Goal: Task Accomplishment & Management: Manage account settings

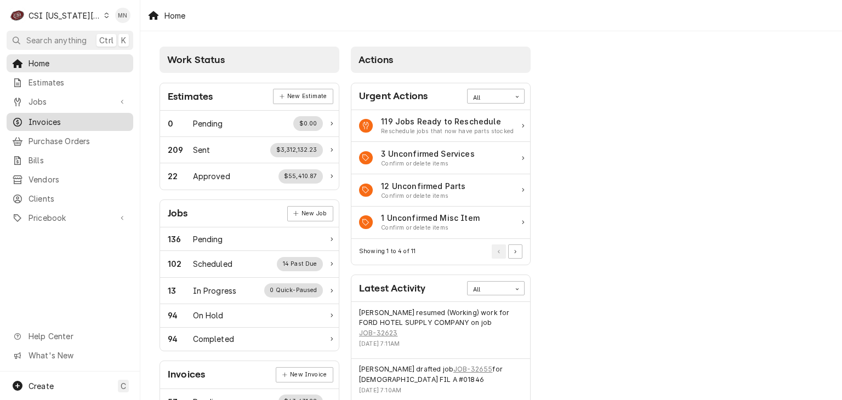
click at [67, 116] on span "Invoices" at bounding box center [78, 122] width 99 height 12
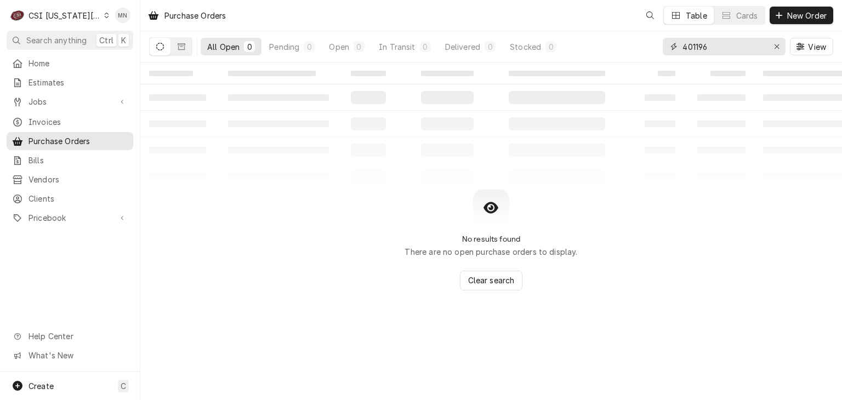
drag, startPoint x: 725, startPoint y: 42, endPoint x: 647, endPoint y: 43, distance: 77.9
click at [647, 43] on div "All Open 0 Pending 0 Open 0 In Transit 0 Delivered 0 Stocked 0 401196 View" at bounding box center [491, 46] width 684 height 31
drag, startPoint x: 714, startPoint y: 46, endPoint x: 618, endPoint y: 31, distance: 97.0
click at [618, 31] on div "All Open 0 Pending 0 Open 0 In Transit 0 Delivered 0 Stocked 0 310458 View" at bounding box center [491, 46] width 684 height 31
type input "301458"
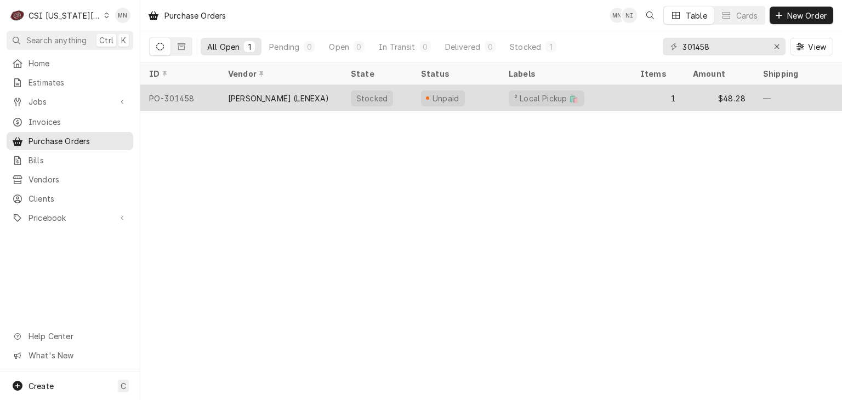
click at [310, 100] on div "[PERSON_NAME] (LENEXA)" at bounding box center [278, 99] width 101 height 12
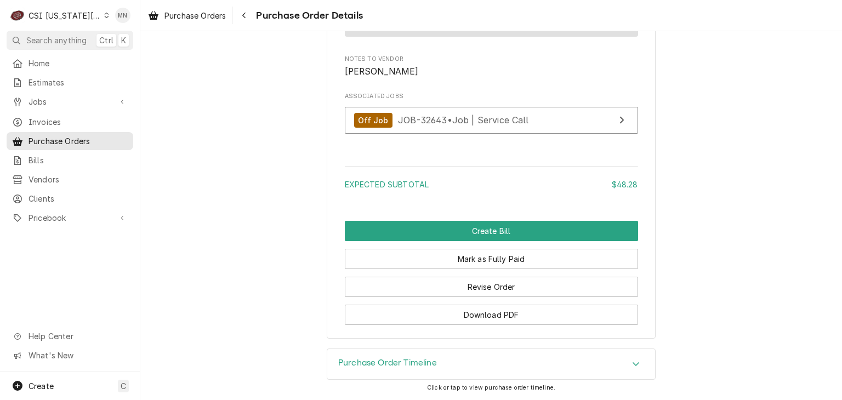
scroll to position [1029, 0]
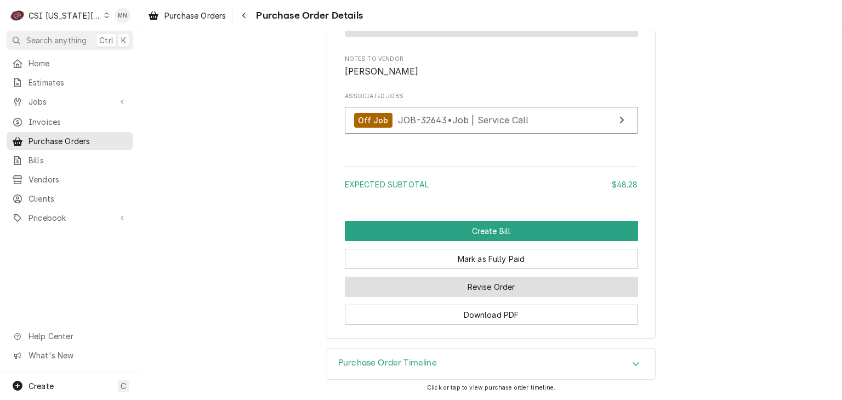
click at [489, 282] on button "Revise Order" at bounding box center [491, 287] width 293 height 20
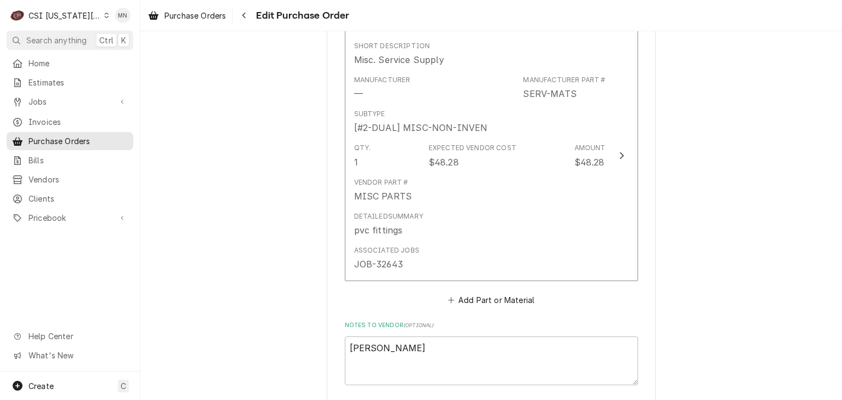
scroll to position [713, 0]
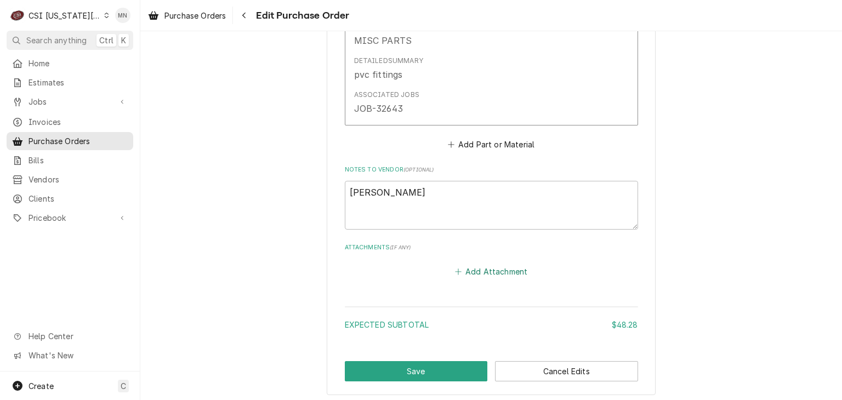
click at [481, 269] on button "Add Attachment" at bounding box center [491, 271] width 77 height 15
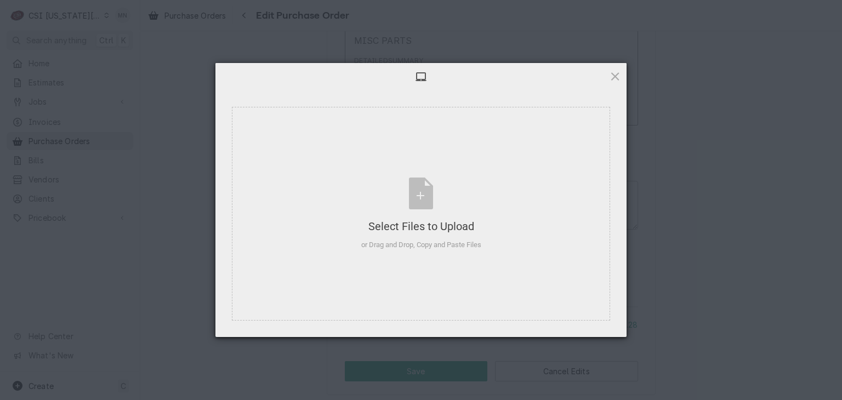
type textarea "x"
click at [412, 219] on div "Select Files to Upload" at bounding box center [421, 226] width 120 height 15
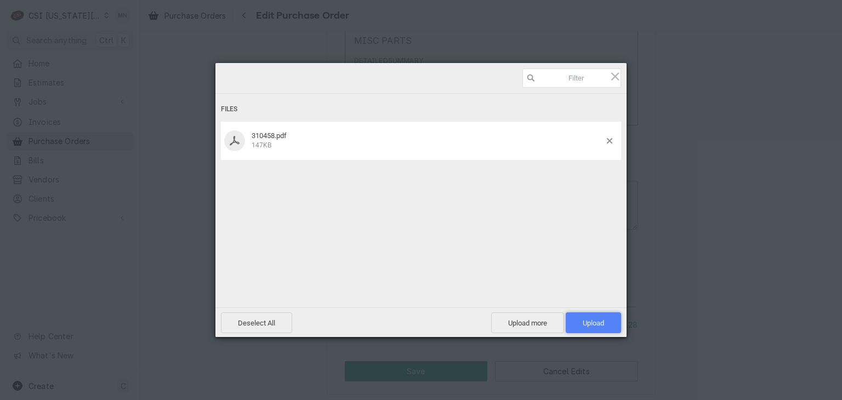
click at [597, 320] on span "Upload 1" at bounding box center [593, 323] width 21 height 8
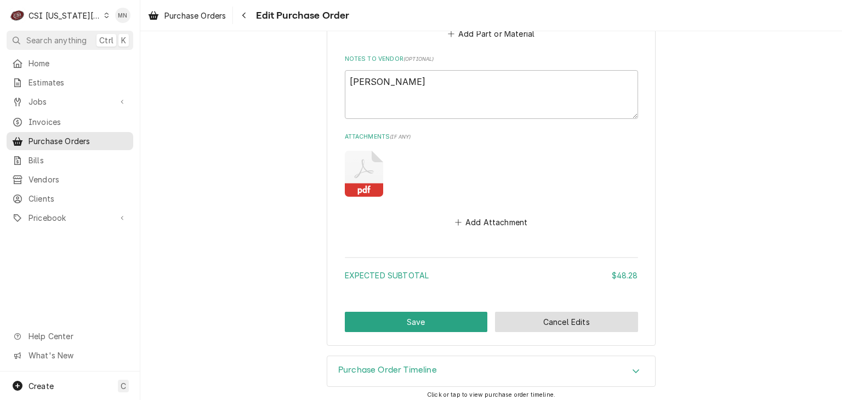
scroll to position [828, 0]
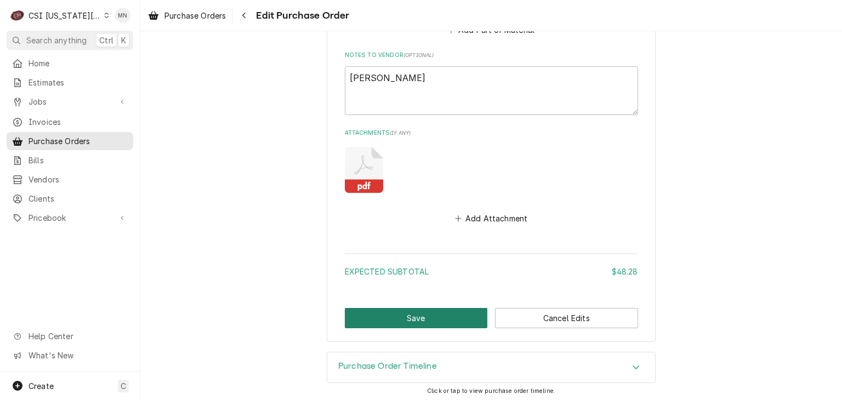
click at [397, 315] on button "Save" at bounding box center [416, 318] width 143 height 20
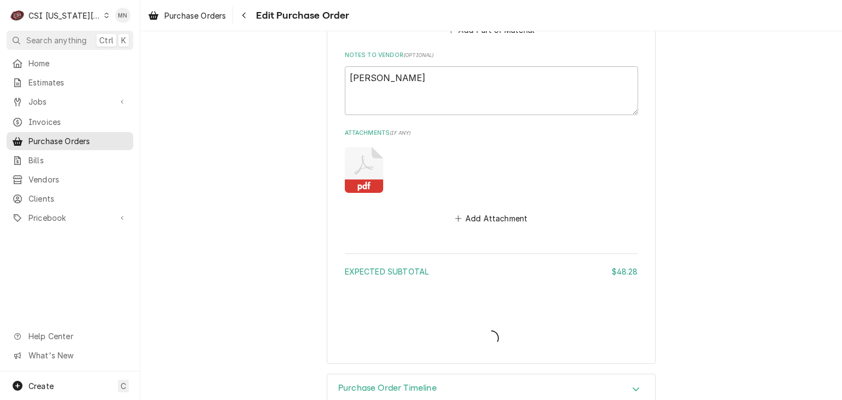
type textarea "x"
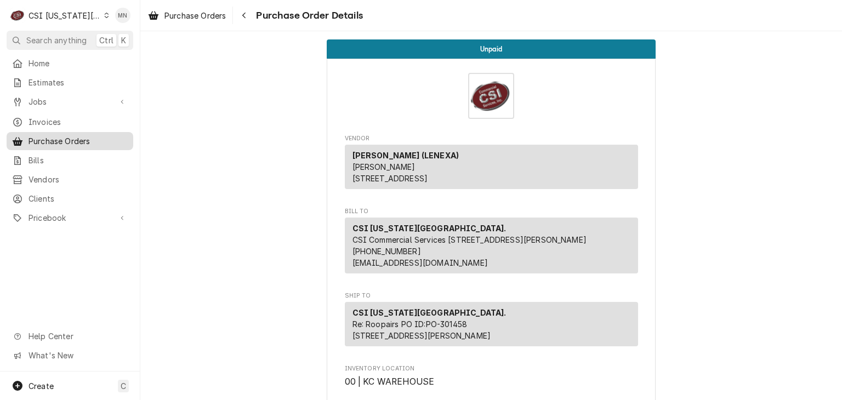
click at [46, 139] on span "Purchase Orders" at bounding box center [78, 141] width 99 height 12
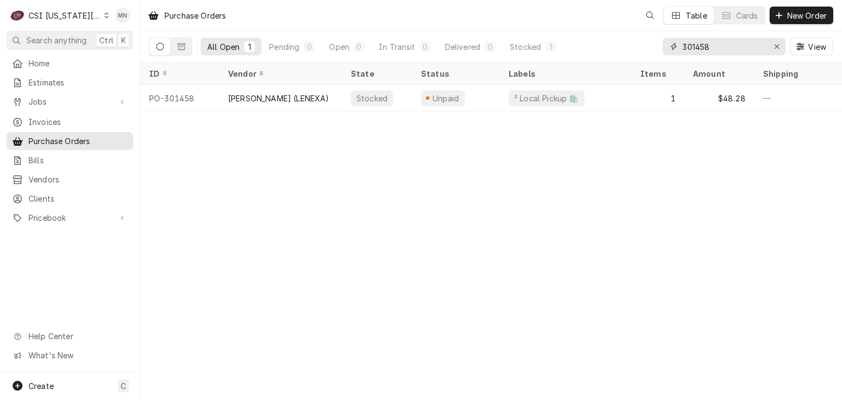
drag, startPoint x: 746, startPoint y: 47, endPoint x: 639, endPoint y: 45, distance: 106.4
click at [639, 45] on div "All Open 1 Pending 0 Open 0 In Transit 0 Delivered 0 Stocked 1 301458 View" at bounding box center [491, 46] width 684 height 31
type input "301437"
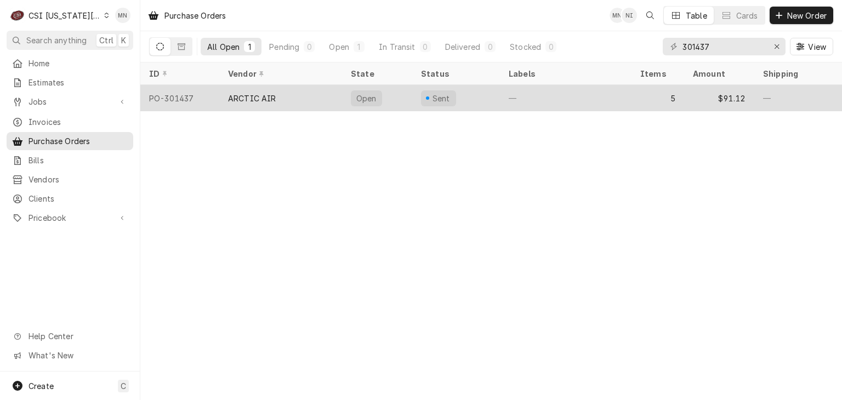
click at [279, 100] on div "ARCTIC AIR" at bounding box center [280, 98] width 123 height 26
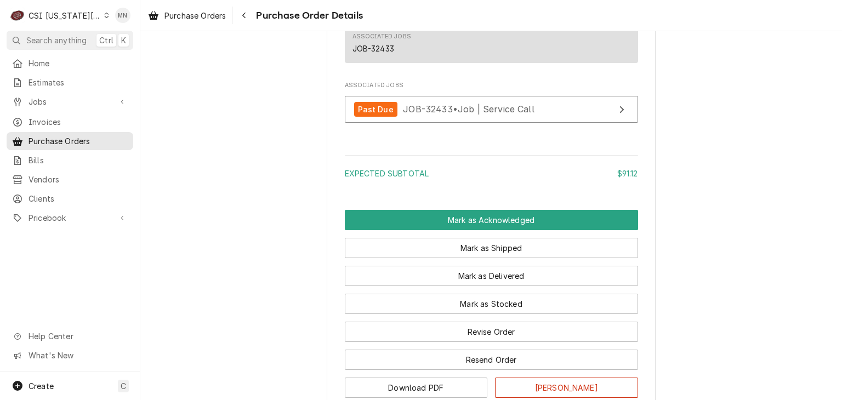
scroll to position [1766, 0]
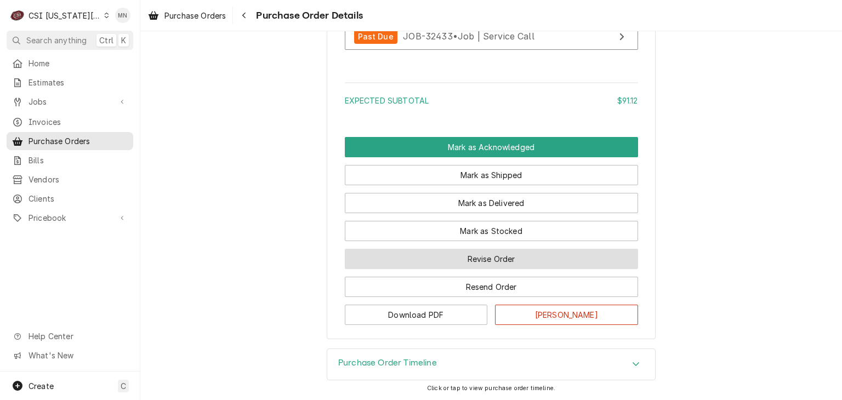
click at [439, 263] on button "Revise Order" at bounding box center [491, 259] width 293 height 20
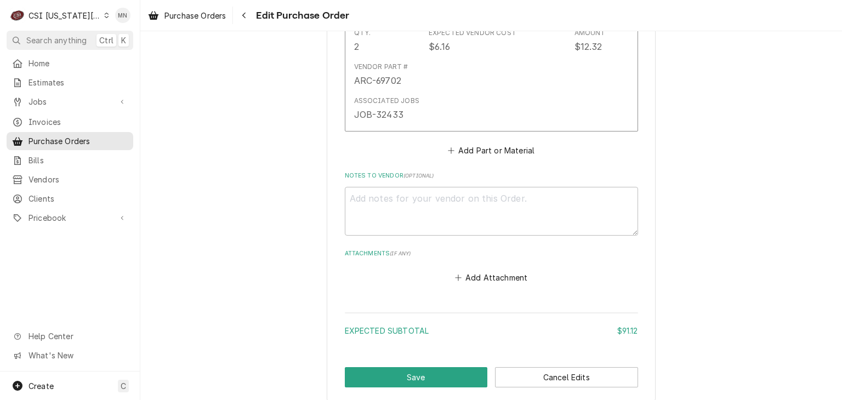
scroll to position [1689, 0]
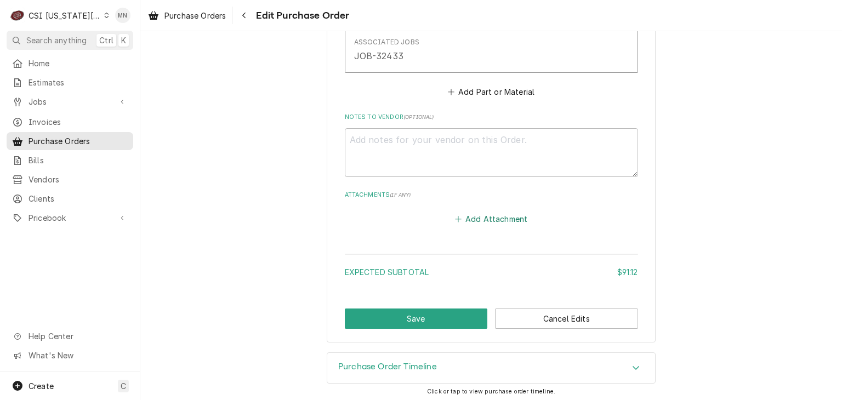
click at [468, 220] on button "Add Attachment" at bounding box center [491, 219] width 77 height 15
type textarea "x"
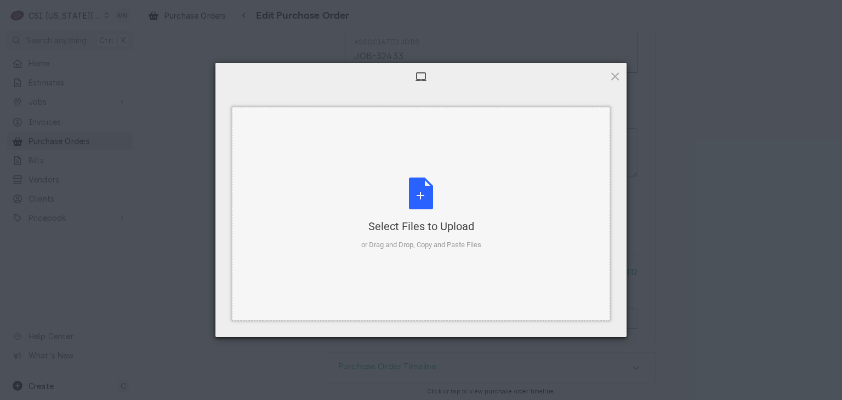
click at [439, 194] on div "Select Files to Upload or Drag and Drop, Copy and Paste Files" at bounding box center [421, 214] width 120 height 73
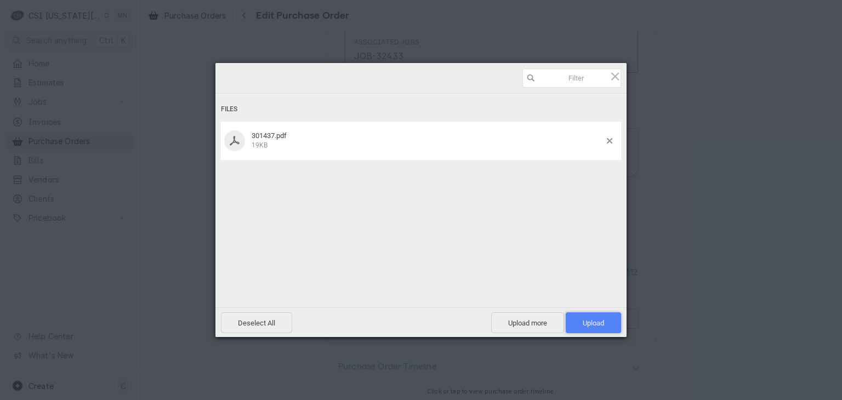
click at [598, 317] on span "Upload 1" at bounding box center [593, 323] width 55 height 21
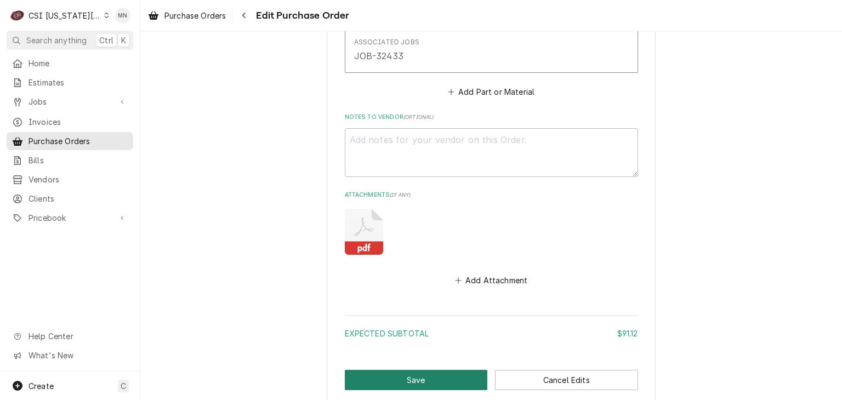
click at [417, 378] on button "Save" at bounding box center [416, 380] width 143 height 20
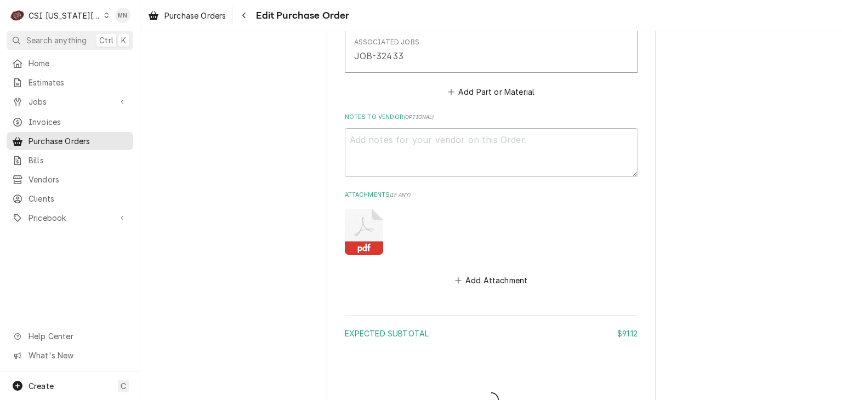
type textarea "x"
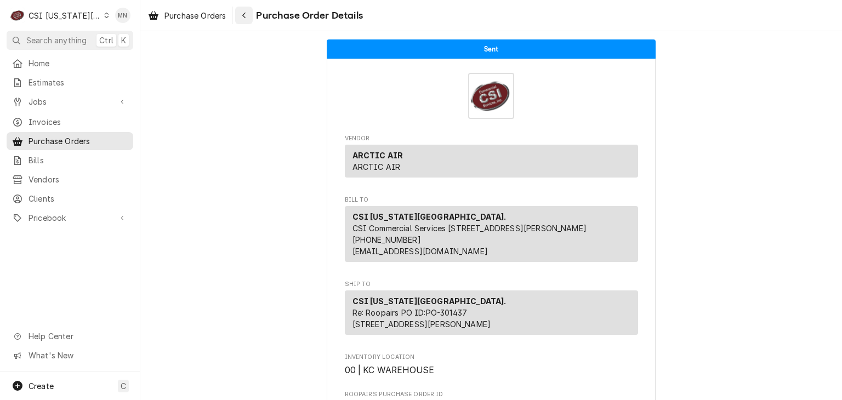
click at [244, 18] on icon "Navigate back" at bounding box center [244, 16] width 5 height 8
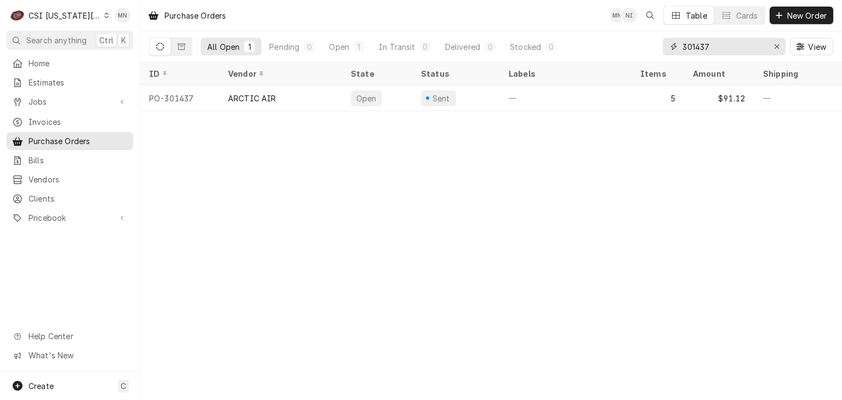
drag, startPoint x: 725, startPoint y: 49, endPoint x: 641, endPoint y: 58, distance: 83.8
click at [641, 58] on div "All Open 1 Pending 0 Open 1 In Transit 0 Delivered 0 Stocked 0 301437 View" at bounding box center [491, 46] width 684 height 31
type input "301274"
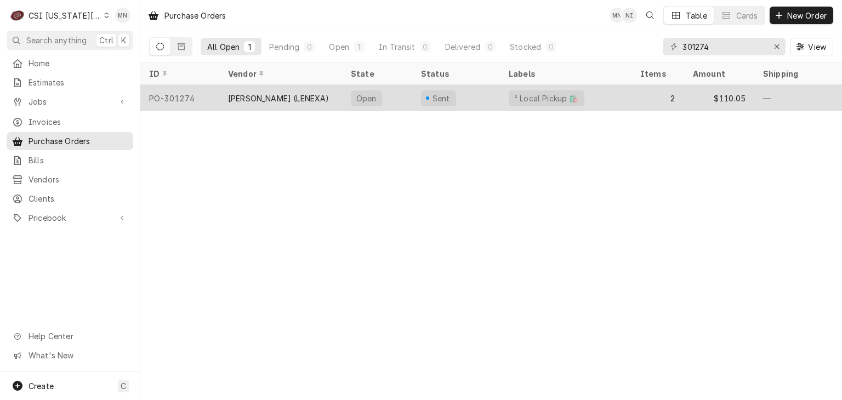
click at [270, 104] on div "[PERSON_NAME] (LENEXA)" at bounding box center [280, 98] width 123 height 26
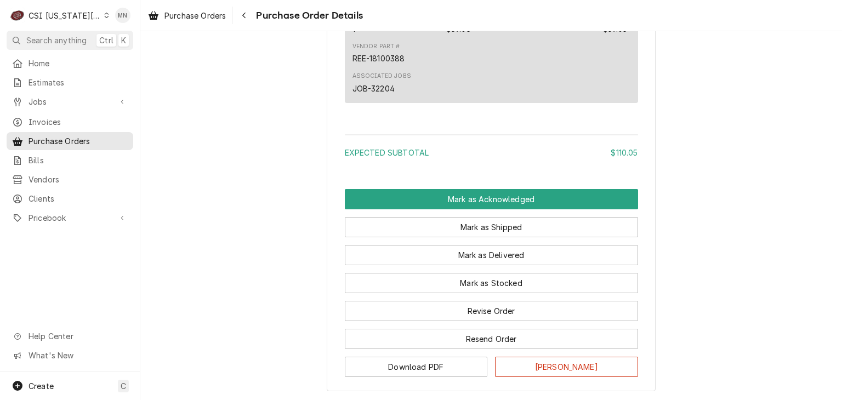
scroll to position [1099, 0]
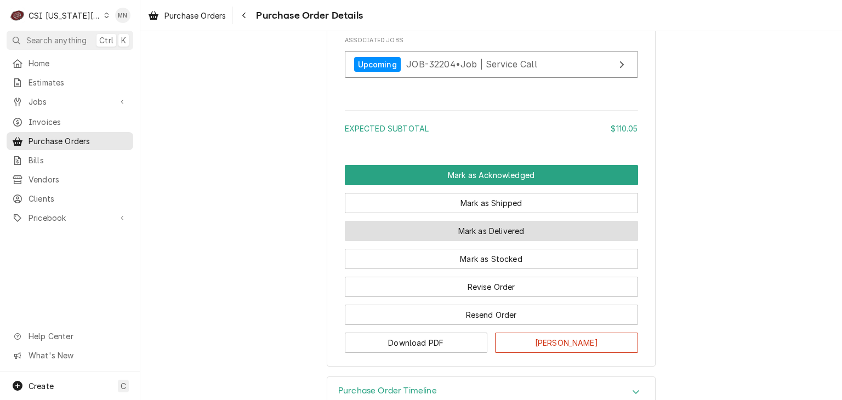
click at [446, 241] on button "Mark as Delivered" at bounding box center [491, 231] width 293 height 20
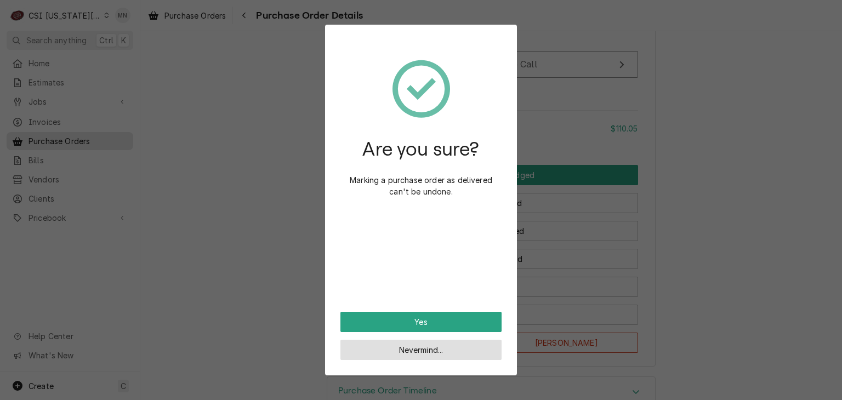
click at [384, 348] on button "Nevermind..." at bounding box center [421, 350] width 161 height 20
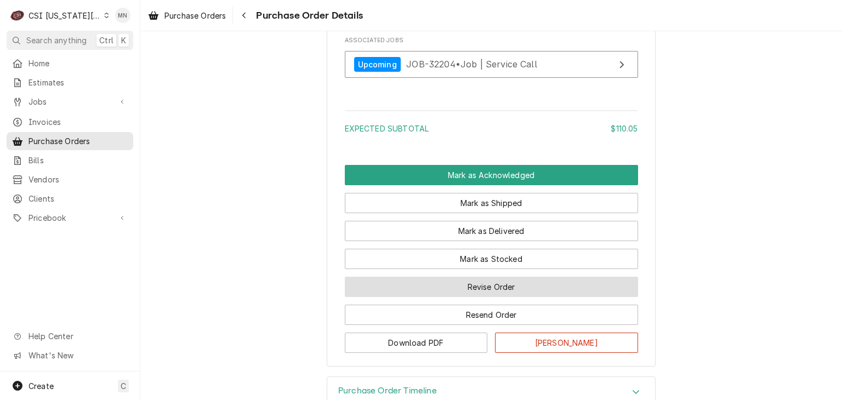
click at [491, 297] on button "Revise Order" at bounding box center [491, 287] width 293 height 20
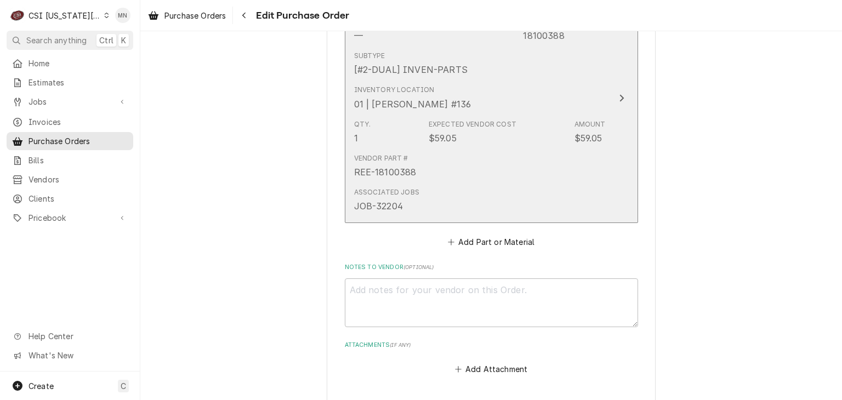
scroll to position [997, 0]
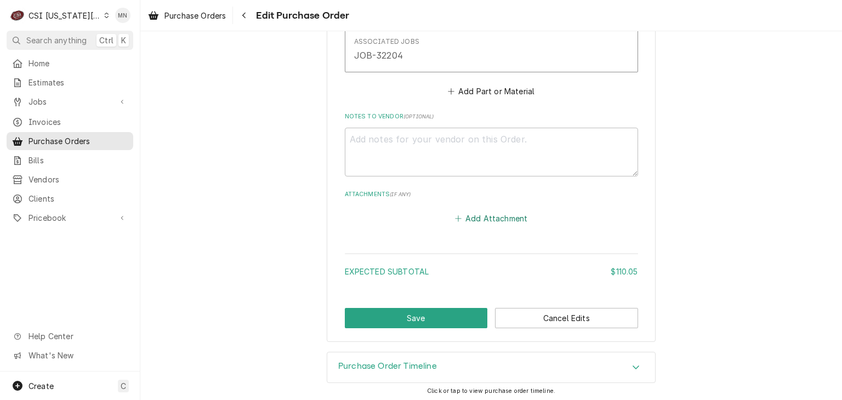
click at [480, 222] on button "Add Attachment" at bounding box center [491, 218] width 77 height 15
type textarea "x"
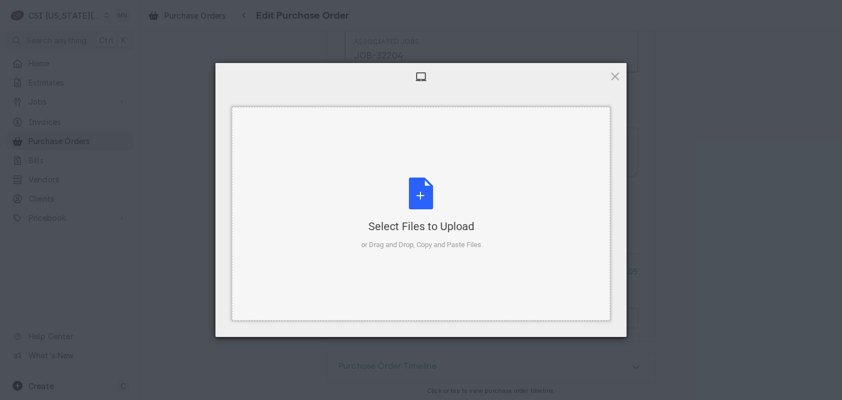
click at [425, 200] on div "Select Files to Upload or Drag and Drop, Copy and Paste Files" at bounding box center [421, 214] width 120 height 73
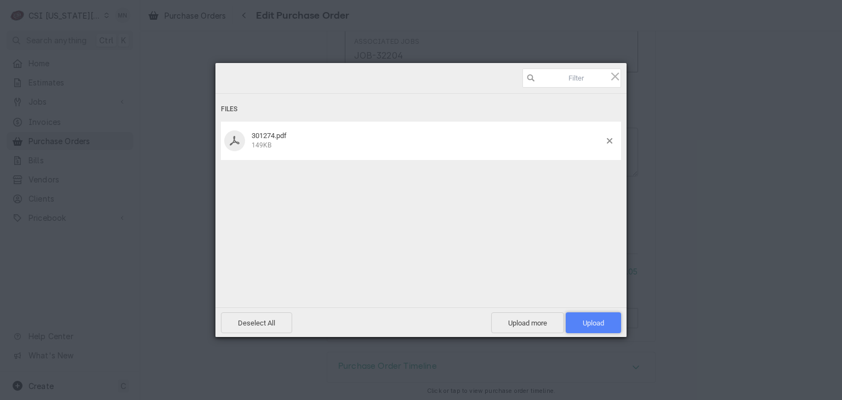
click at [602, 322] on span "Upload 1" at bounding box center [593, 323] width 21 height 8
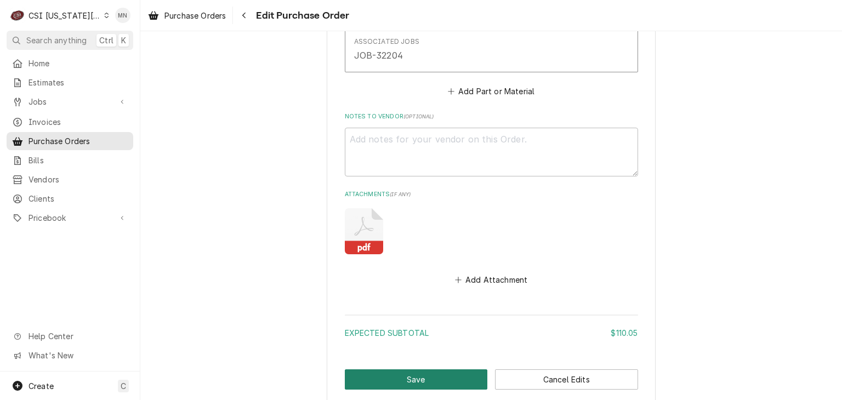
click at [410, 373] on button "Save" at bounding box center [416, 380] width 143 height 20
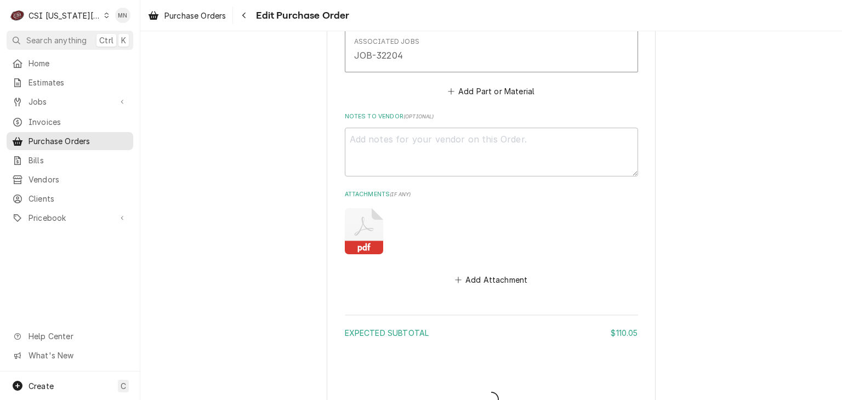
type textarea "x"
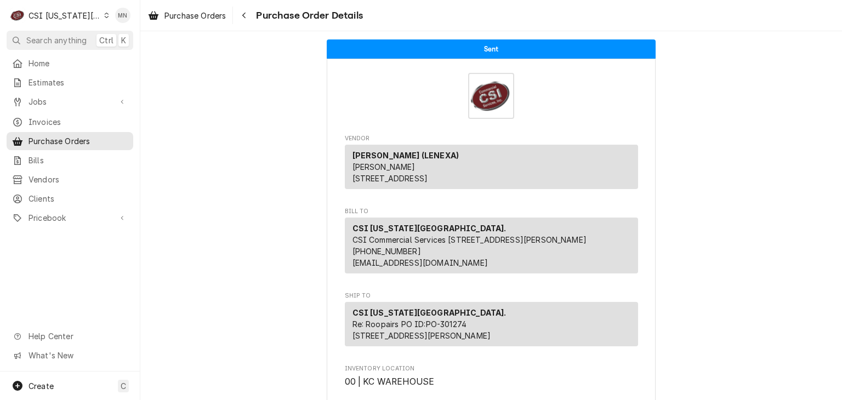
click at [69, 17] on div "CSI [US_STATE][GEOGRAPHIC_DATA]." at bounding box center [65, 16] width 72 height 12
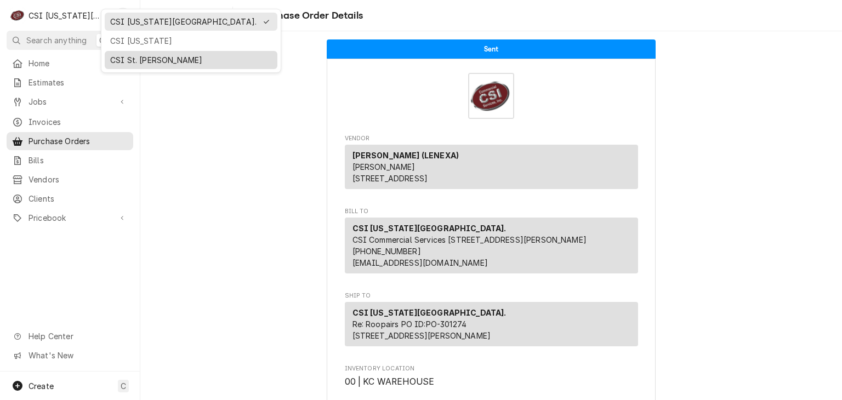
click at [132, 63] on div "CSI St. Louis" at bounding box center [191, 60] width 162 height 12
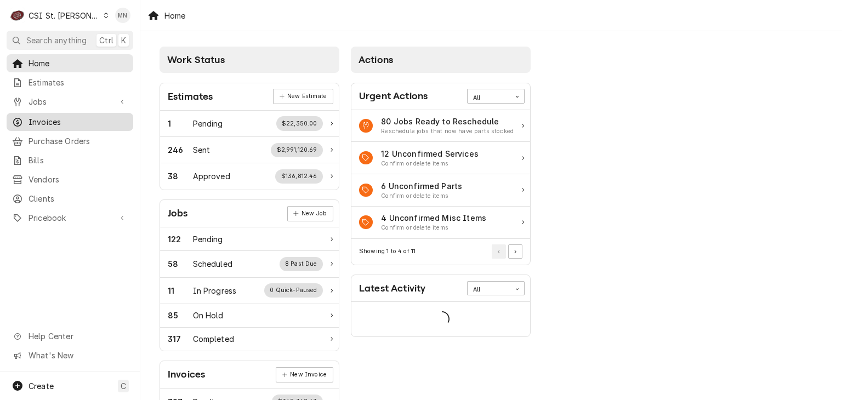
click at [58, 121] on span "Invoices" at bounding box center [78, 122] width 99 height 12
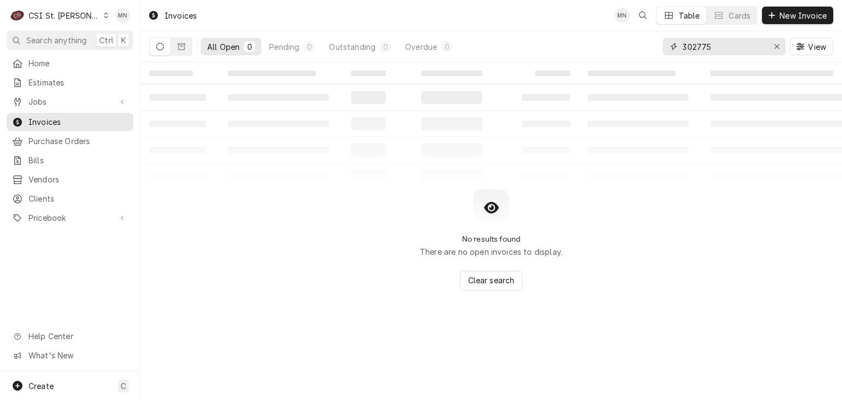
drag, startPoint x: 737, startPoint y: 53, endPoint x: 658, endPoint y: 63, distance: 80.1
click at [658, 63] on div "Invoices MN Table Cards New Invoice All Open 0 Pending 0 Outstanding 0 Overdue …" at bounding box center [491, 200] width 702 height 400
type input "403597"
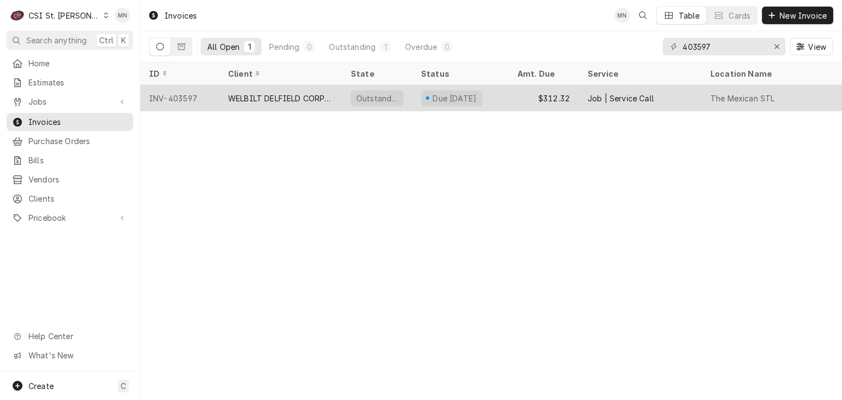
click at [196, 103] on div "INV-403597" at bounding box center [179, 98] width 79 height 26
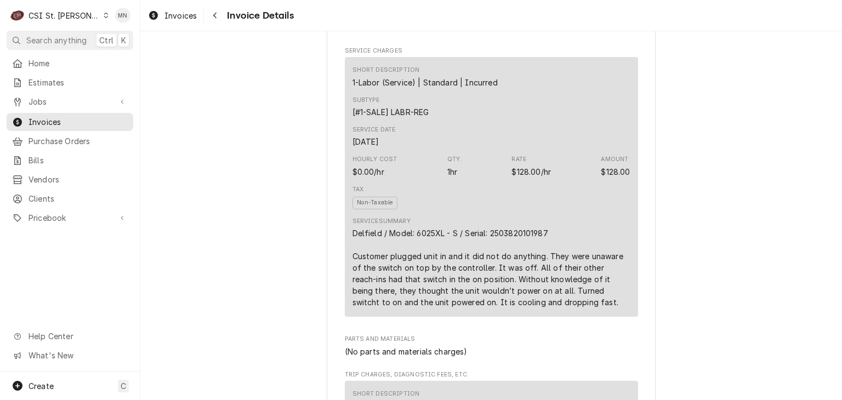
scroll to position [658, 0]
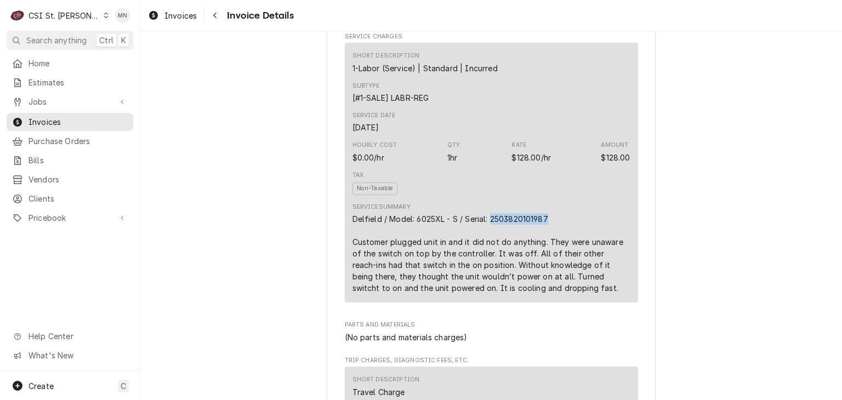
drag, startPoint x: 546, startPoint y: 251, endPoint x: 486, endPoint y: 256, distance: 60.5
click at [486, 256] on div "Delfield / Model: 6025XL - S / Serial: 2503820101987 Customer plugged unit in a…" at bounding box center [492, 253] width 278 height 81
copy div "2503820101987"
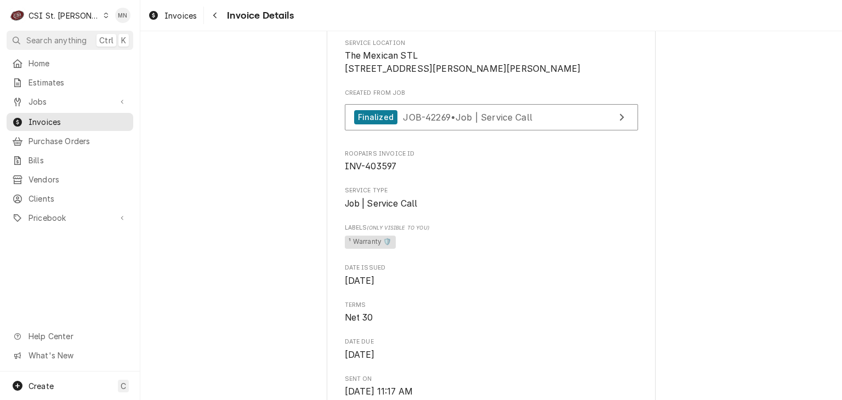
scroll to position [110, 0]
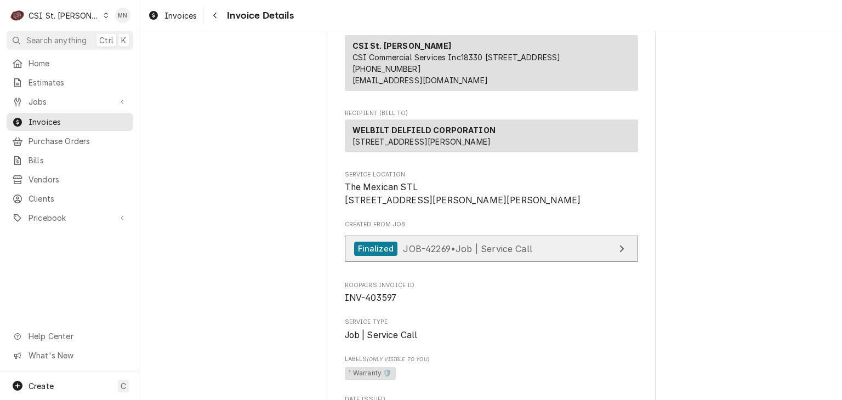
click at [470, 254] on span "JOB-42269 • Job | Service Call" at bounding box center [467, 248] width 129 height 11
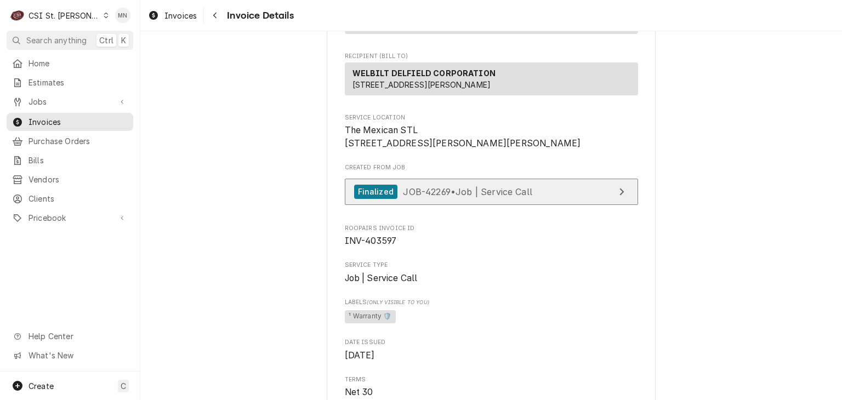
scroll to position [165, 0]
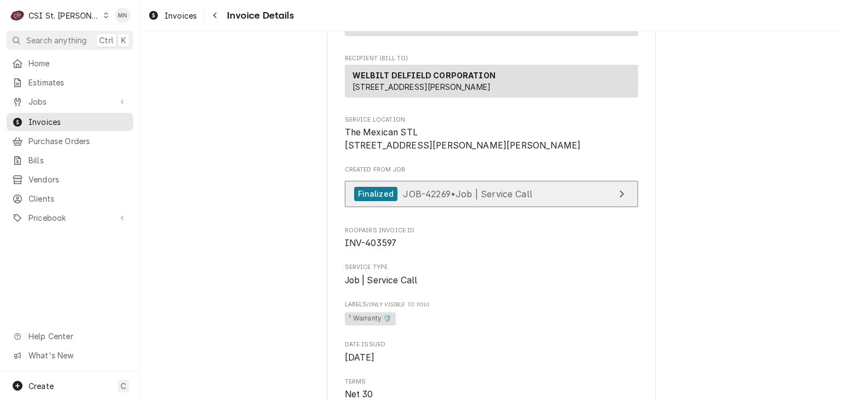
click at [426, 199] on span "JOB-42269 • Job | Service Call" at bounding box center [467, 193] width 129 height 11
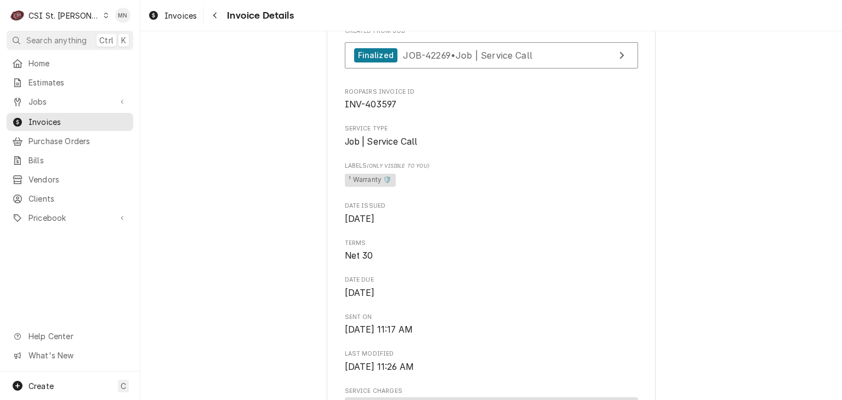
scroll to position [219, 0]
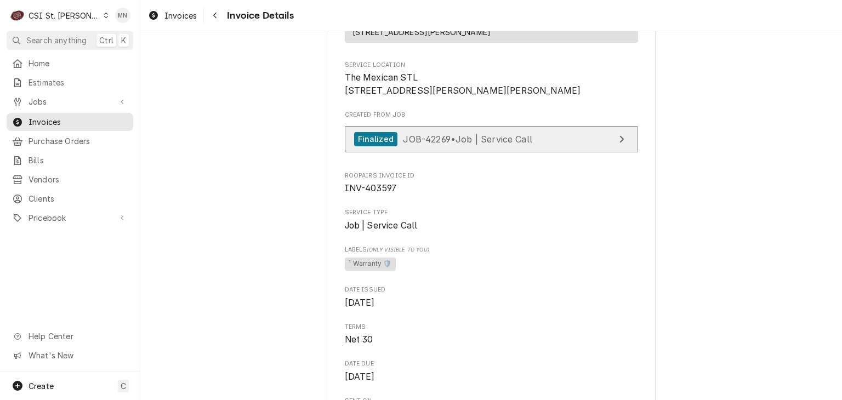
click at [469, 144] on span "JOB-42269 • Job | Service Call" at bounding box center [467, 138] width 129 height 11
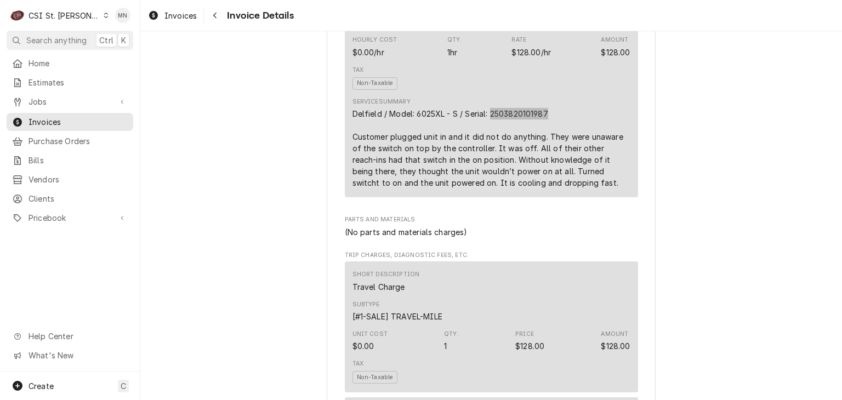
scroll to position [768, 0]
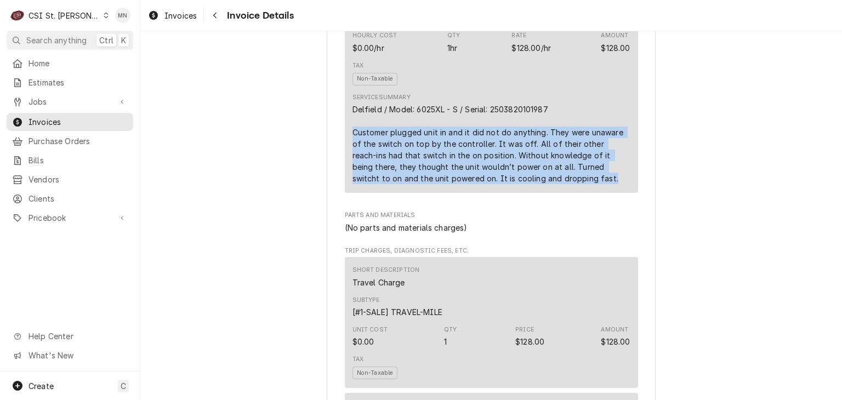
drag, startPoint x: 347, startPoint y: 166, endPoint x: 558, endPoint y: 212, distance: 215.6
click at [558, 193] on div "Short Description 1-Labor (Service) | Standard | Incurred Subtype [#1-SALE] LAB…" at bounding box center [491, 62] width 293 height 259
copy div "Customer plugged unit in and it did not do anything. They were unaware of the s…"
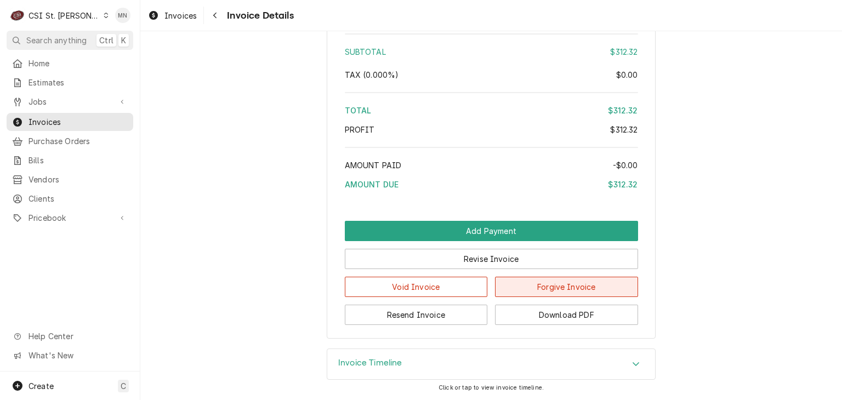
scroll to position [2033, 0]
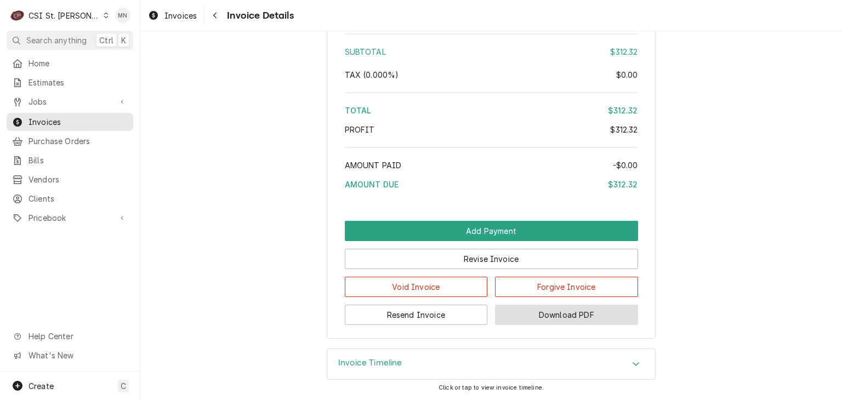
click at [602, 317] on button "Download PDF" at bounding box center [566, 315] width 143 height 20
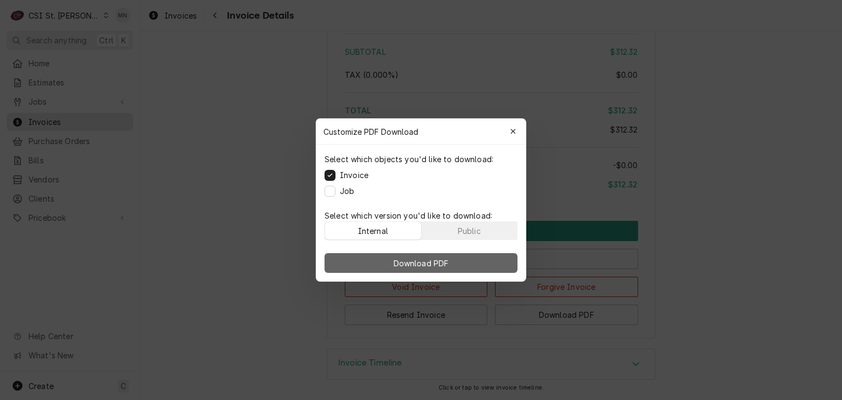
click at [429, 263] on span "Download PDF" at bounding box center [422, 264] width 60 height 12
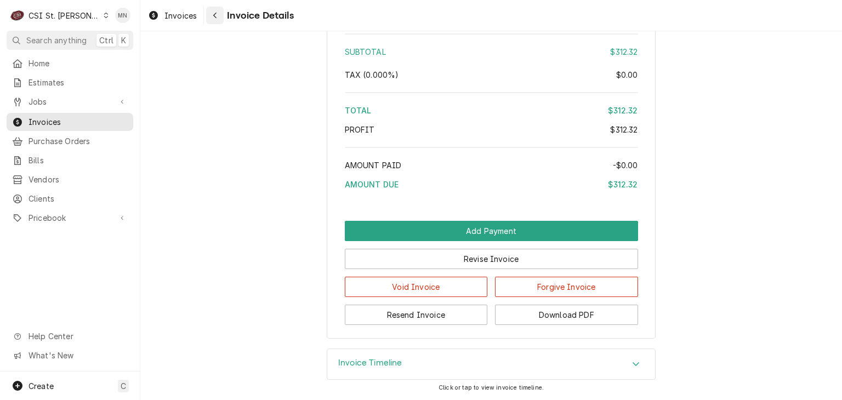
click at [222, 16] on button "Navigate back" at bounding box center [215, 16] width 18 height 18
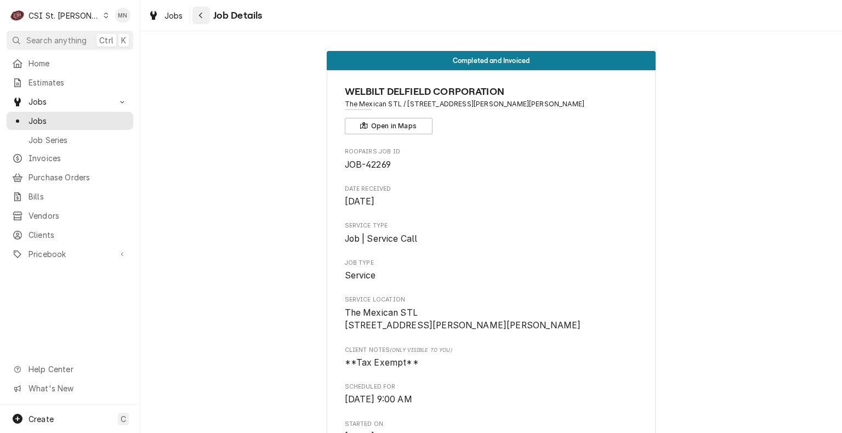
click at [202, 15] on icon "Navigate back" at bounding box center [201, 16] width 5 height 8
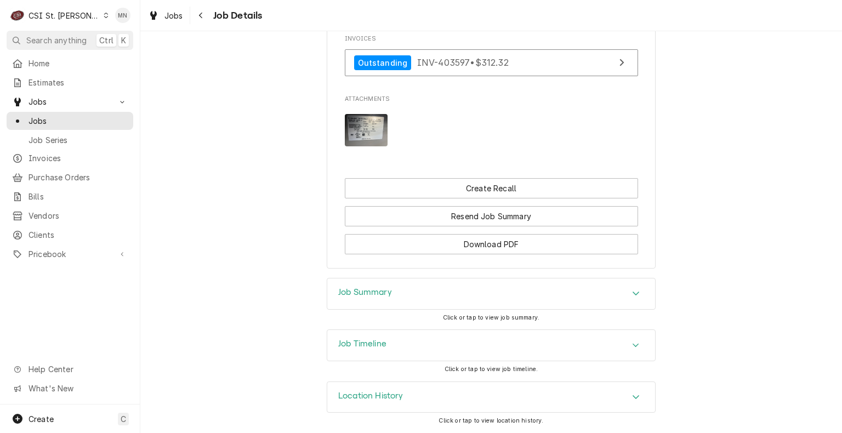
scroll to position [1057, 0]
click at [406, 341] on div "Job Timeline" at bounding box center [491, 345] width 328 height 31
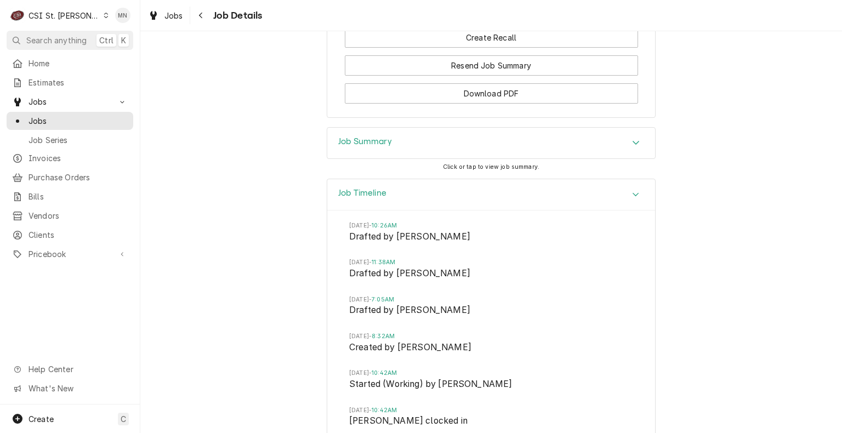
scroll to position [1089, 0]
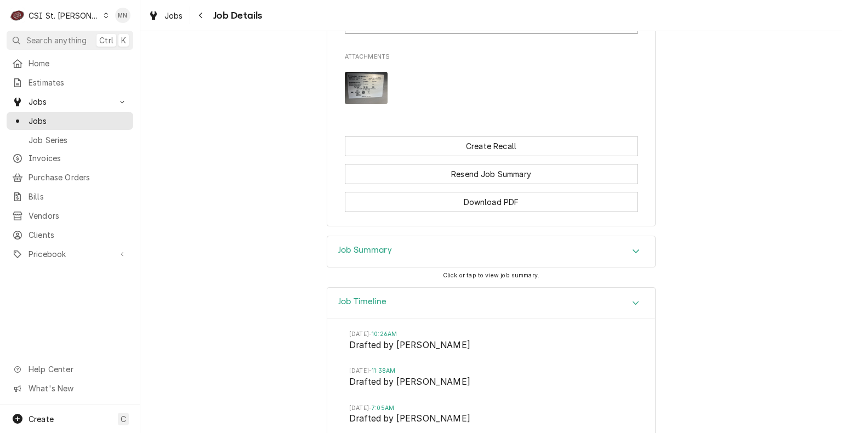
click at [452, 267] on div "Job Summary" at bounding box center [491, 251] width 328 height 31
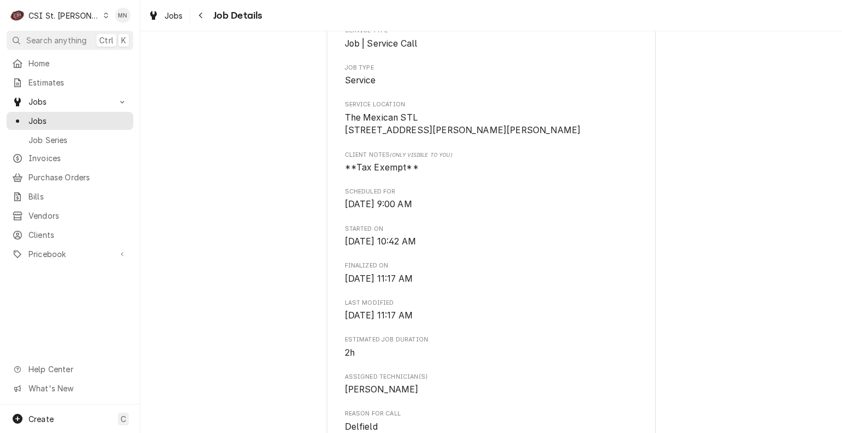
scroll to position [0, 0]
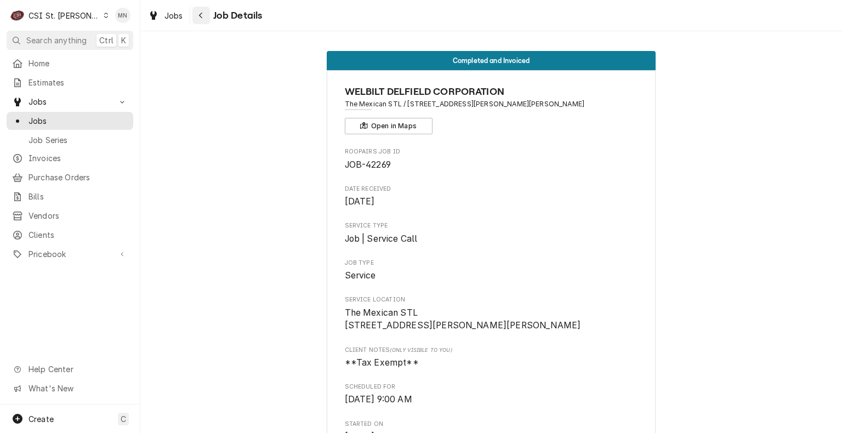
click at [205, 18] on div "Navigate back" at bounding box center [201, 15] width 11 height 11
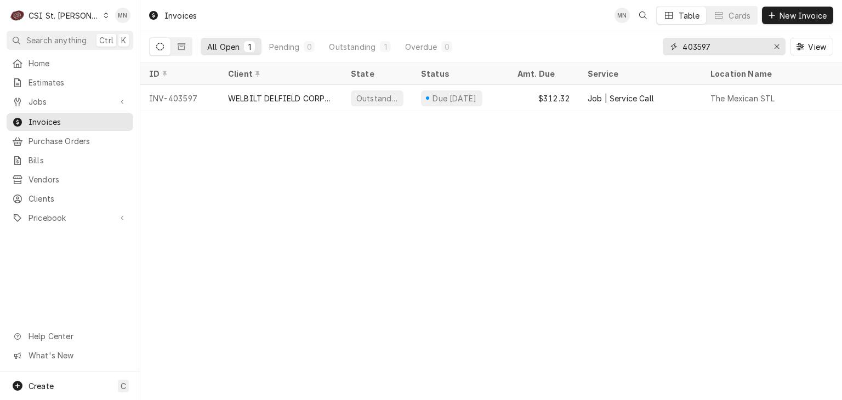
click at [725, 46] on input "403597" at bounding box center [724, 47] width 82 height 18
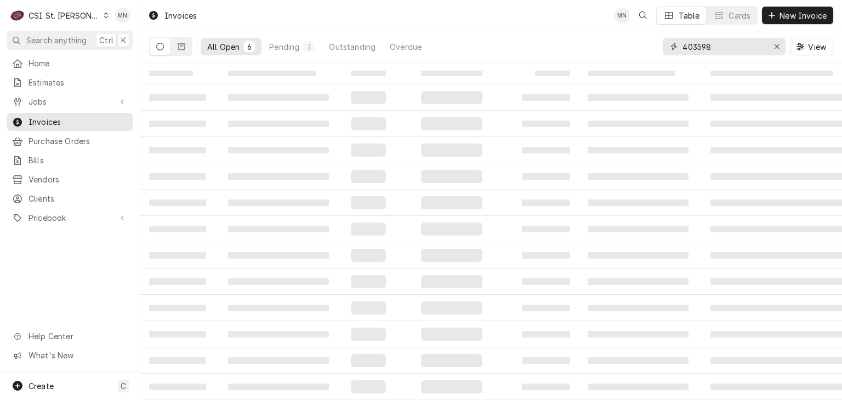
type input "403598"
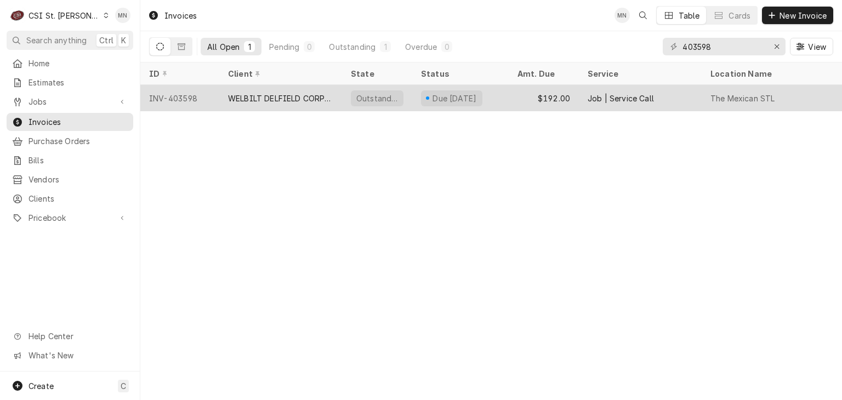
click at [276, 102] on div "WELBILT DELFIELD CORPORATION" at bounding box center [280, 98] width 123 height 26
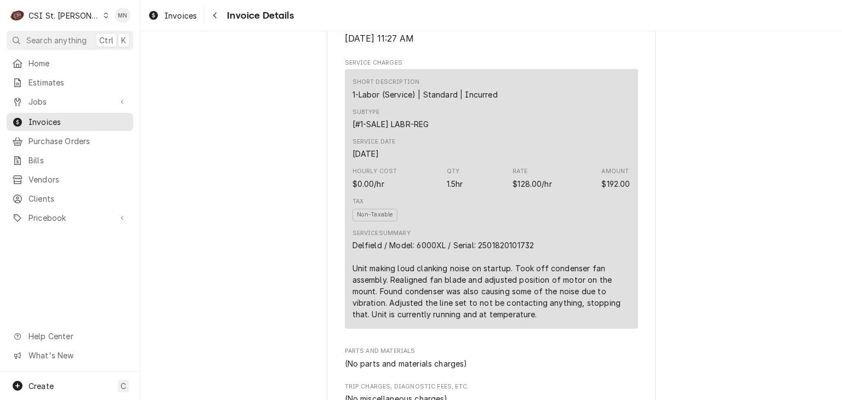
scroll to position [658, 0]
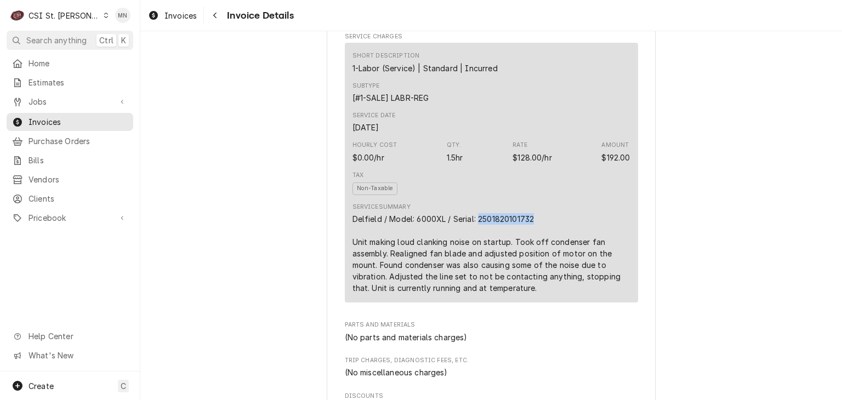
drag, startPoint x: 531, startPoint y: 252, endPoint x: 475, endPoint y: 258, distance: 56.8
click at [475, 258] on div "Delfield / Model: 6000XL / Serial: 2501820101732 Unit making loud clanking nois…" at bounding box center [492, 253] width 278 height 81
copy div "2501820101732"
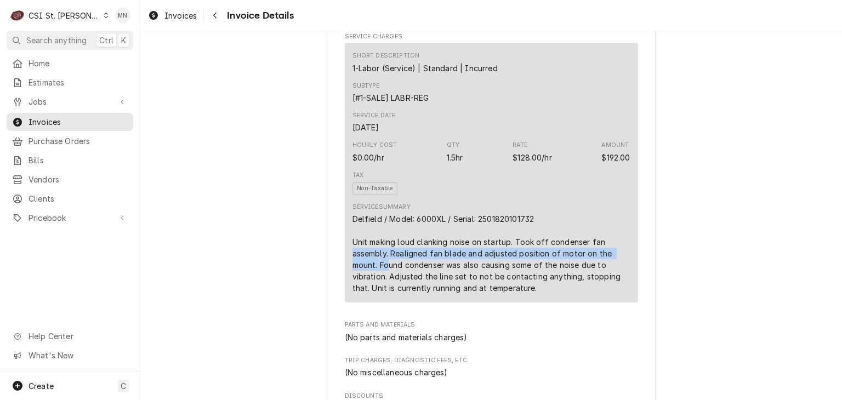
drag, startPoint x: 347, startPoint y: 283, endPoint x: 386, endPoint y: 305, distance: 45.2
click at [386, 302] on div "Short Description 1-Labor (Service) | Standard | Incurred Subtype [#1-SALE] LAB…" at bounding box center [491, 172] width 293 height 259
click at [363, 275] on div "Delfield / Model: 6000XL / Serial: 2501820101732 Unit making loud clanking nois…" at bounding box center [492, 253] width 278 height 81
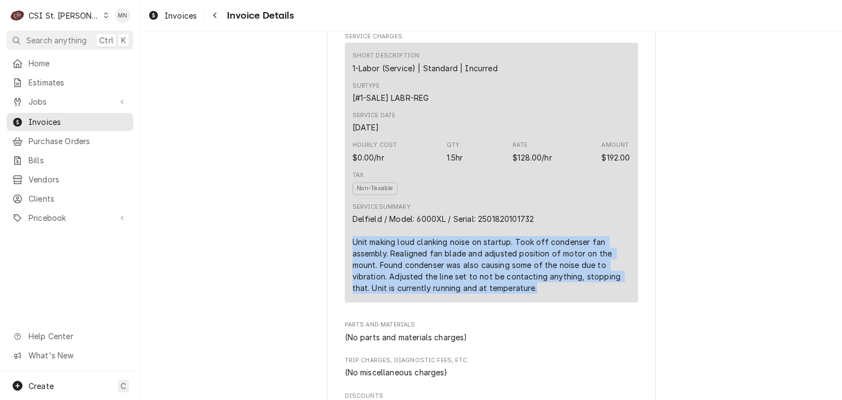
drag, startPoint x: 346, startPoint y: 276, endPoint x: 534, endPoint y: 330, distance: 195.5
click at [534, 302] on div "Short Description 1-Labor (Service) | Standard | Incurred Subtype [#1-SALE] LAB…" at bounding box center [491, 172] width 293 height 259
copy div "Unit making loud clanking noise on startup. Took off condenser fan assembly. Re…"
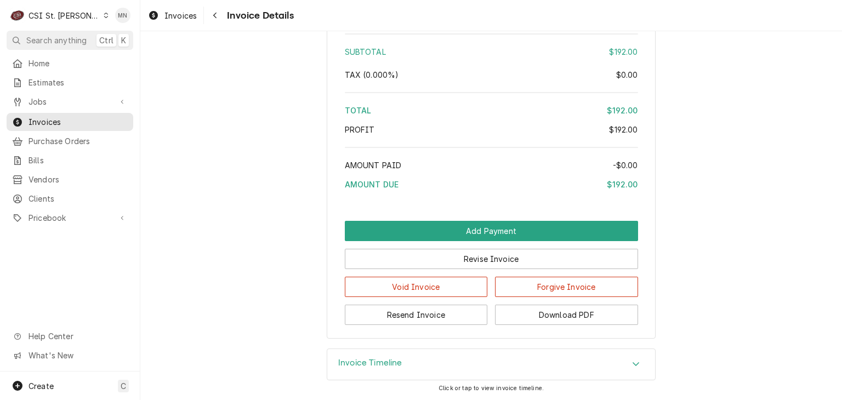
scroll to position [1774, 0]
click at [573, 321] on button "Download PDF" at bounding box center [566, 315] width 143 height 20
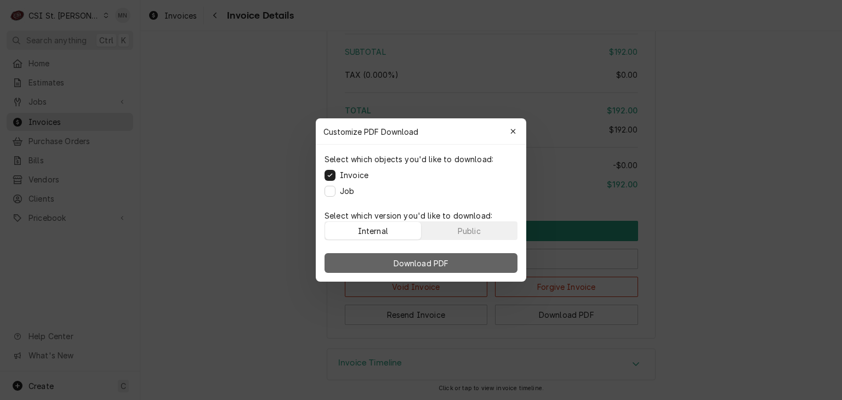
click at [437, 268] on button "Download PDF" at bounding box center [421, 263] width 193 height 20
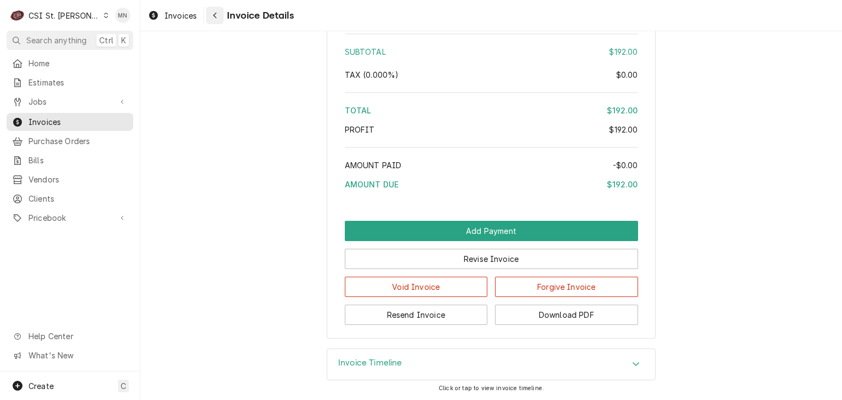
click at [215, 19] on icon "Navigate back" at bounding box center [215, 16] width 5 height 8
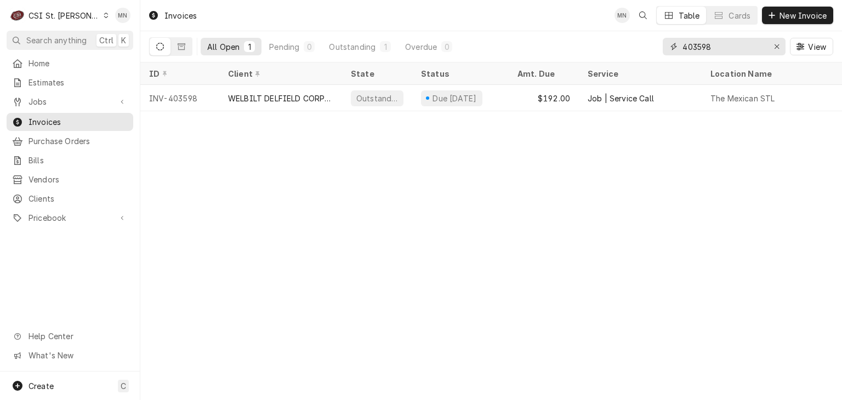
drag, startPoint x: 694, startPoint y: 48, endPoint x: 625, endPoint y: 46, distance: 69.7
click at [641, 48] on div "All Open 1 Pending 0 Outstanding 1 Overdue 0 403598 View" at bounding box center [491, 46] width 684 height 31
type input "403664"
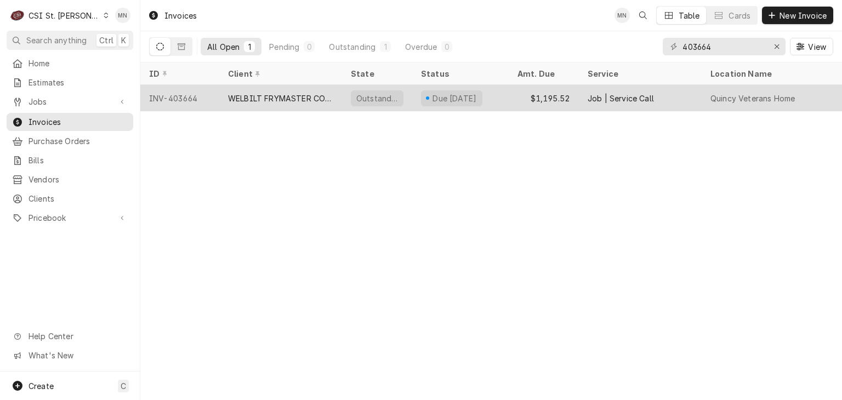
click at [269, 97] on div "WELBILT FRYMASTER CORPORATION" at bounding box center [280, 99] width 105 height 12
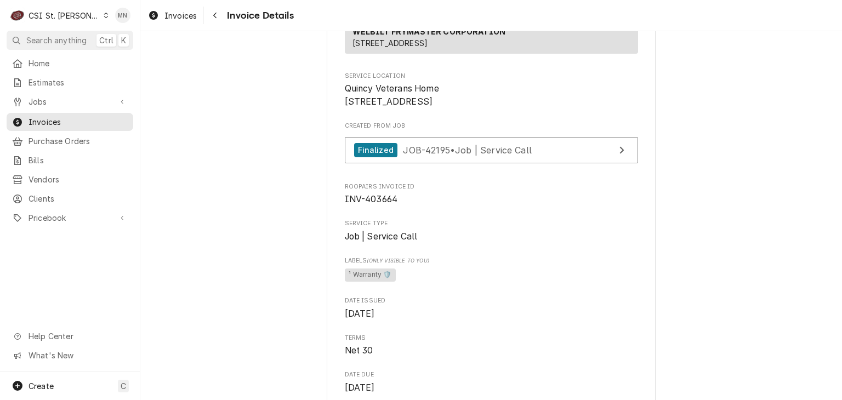
scroll to position [219, 0]
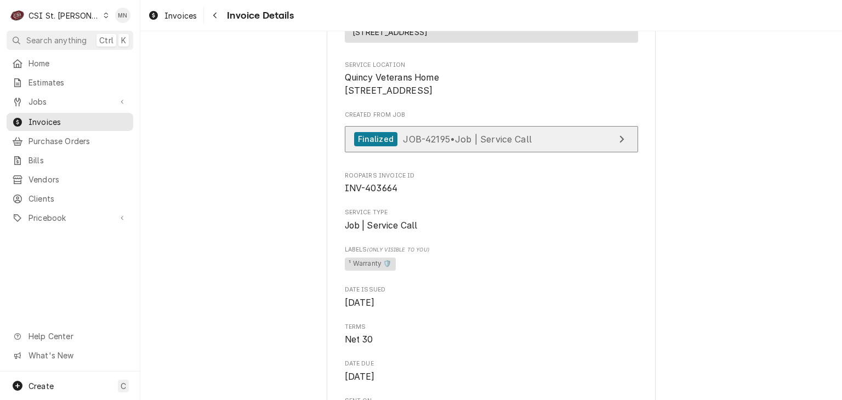
click at [434, 153] on link "Finalized JOB-42195 • Job | Service Call" at bounding box center [491, 139] width 293 height 27
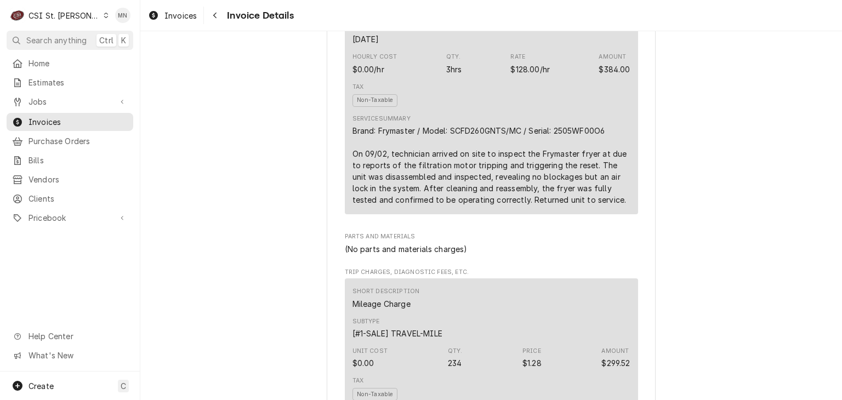
scroll to position [680, 0]
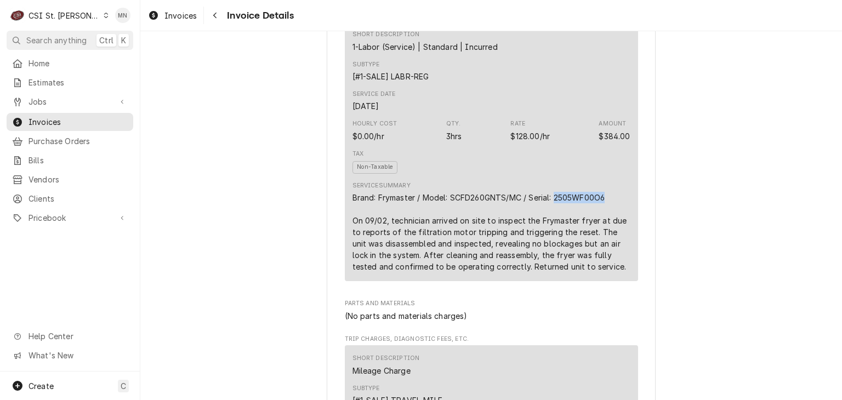
drag, startPoint x: 604, startPoint y: 233, endPoint x: 553, endPoint y: 234, distance: 51.6
click at [553, 234] on div "Brand: Frymaster / Model: SCFD260GNTS/MC / Serial: 2505WF00O6 On 09/02, technic…" at bounding box center [492, 232] width 278 height 81
copy div "2505WF00O6"
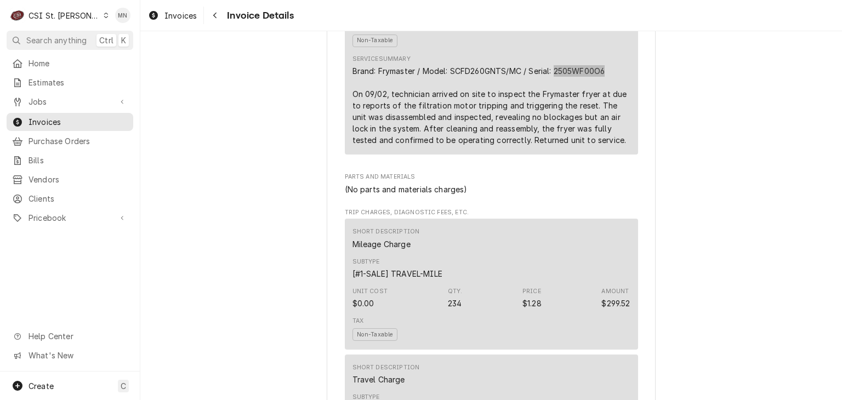
scroll to position [789, 0]
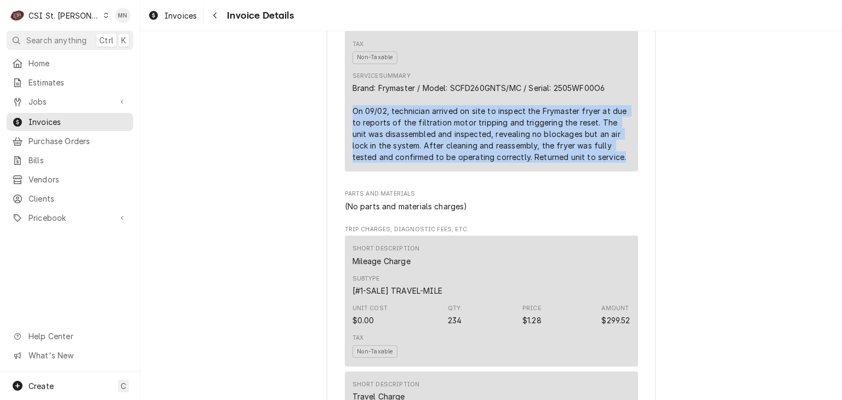
drag, startPoint x: 349, startPoint y: 144, endPoint x: 586, endPoint y: 191, distance: 241.6
click at [586, 163] on div "Brand: Frymaster / Model: SCFD260GNTS/MC / Serial: 2505WF00O6 On 09/02, technic…" at bounding box center [492, 122] width 278 height 81
copy div "On 09/02, technician arrived on site to inspect the Frymaster fryer at due to r…"
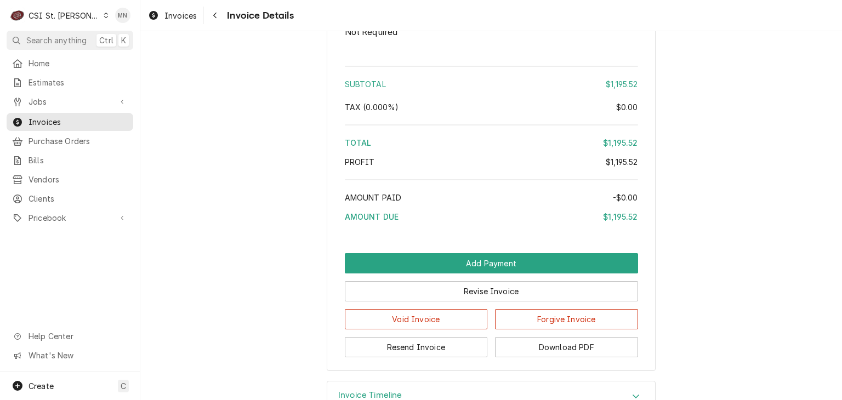
scroll to position [1996, 0]
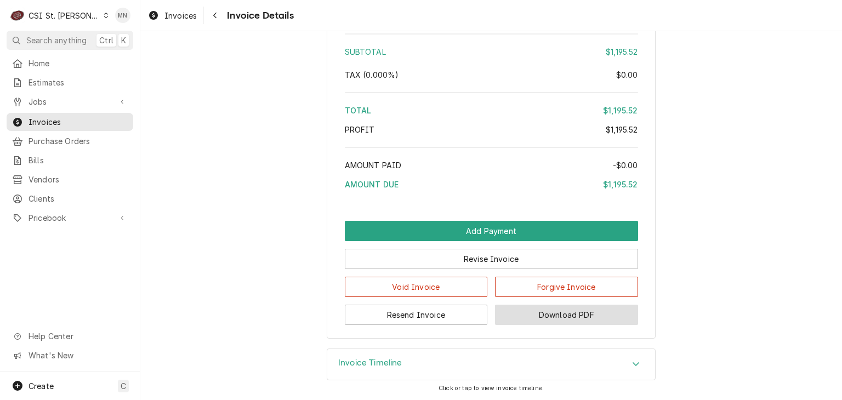
click at [546, 319] on button "Download PDF" at bounding box center [566, 315] width 143 height 20
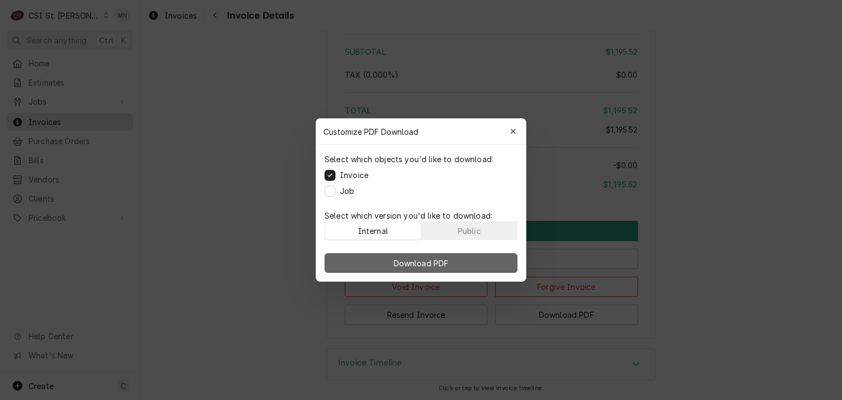
click at [467, 258] on button "Download PDF" at bounding box center [421, 263] width 193 height 20
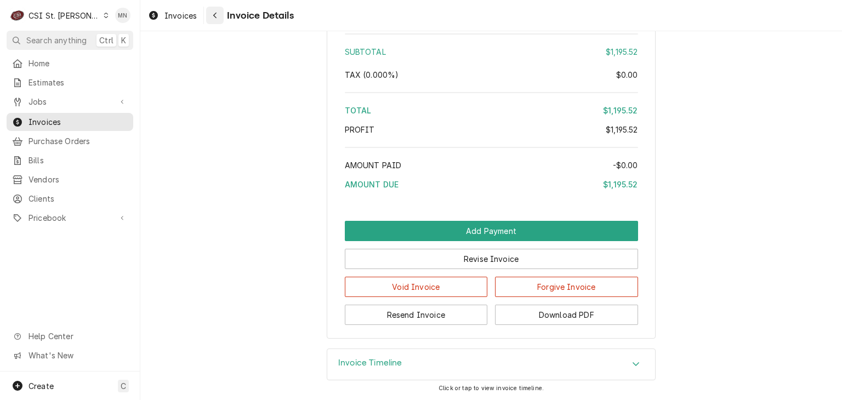
click at [223, 14] on button "Navigate back" at bounding box center [215, 16] width 18 height 18
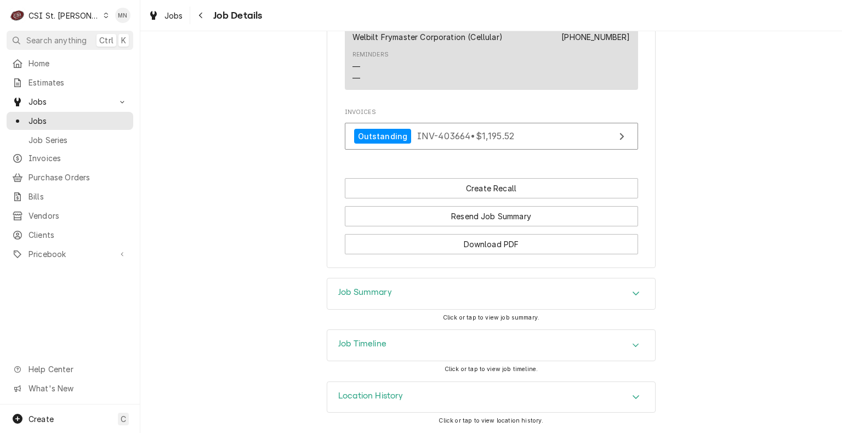
scroll to position [1163, 0]
click at [508, 404] on div "Location History" at bounding box center [491, 397] width 328 height 31
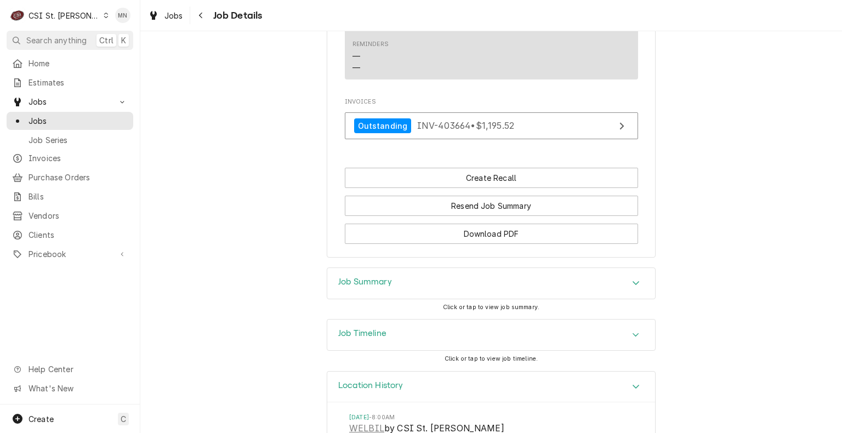
scroll to position [1152, 0]
click at [461, 297] on div "Job Summary" at bounding box center [491, 282] width 328 height 31
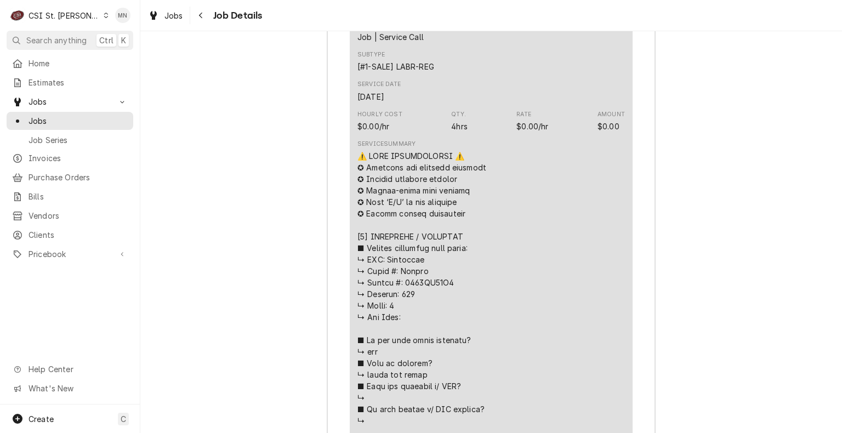
scroll to position [1810, 0]
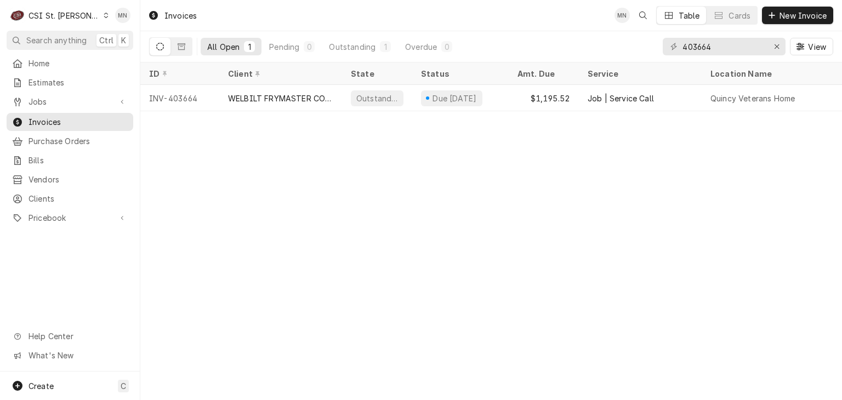
click at [74, 16] on div "CSI St. Louis" at bounding box center [64, 16] width 71 height 12
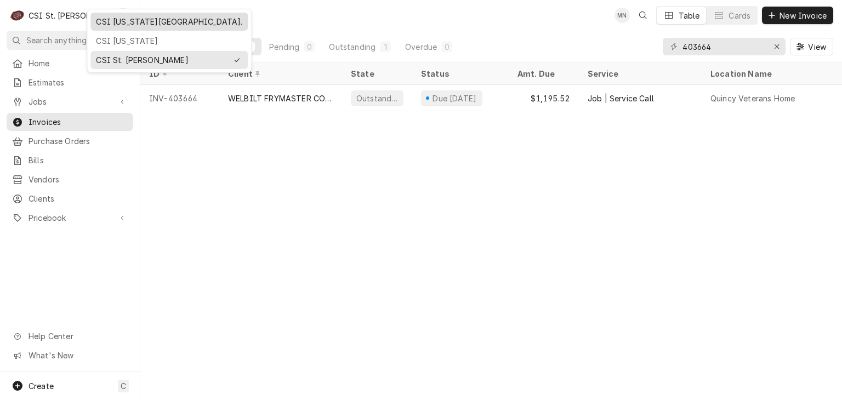
click at [110, 22] on div "CSI [US_STATE][GEOGRAPHIC_DATA]." at bounding box center [169, 22] width 146 height 12
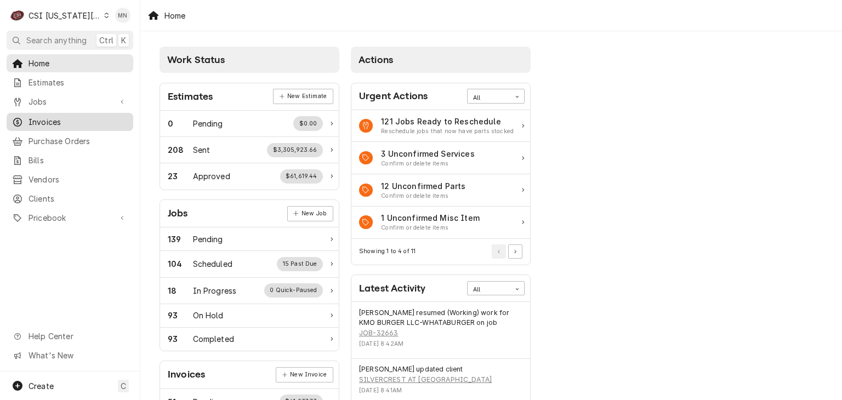
click at [50, 126] on link "Invoices" at bounding box center [70, 122] width 127 height 18
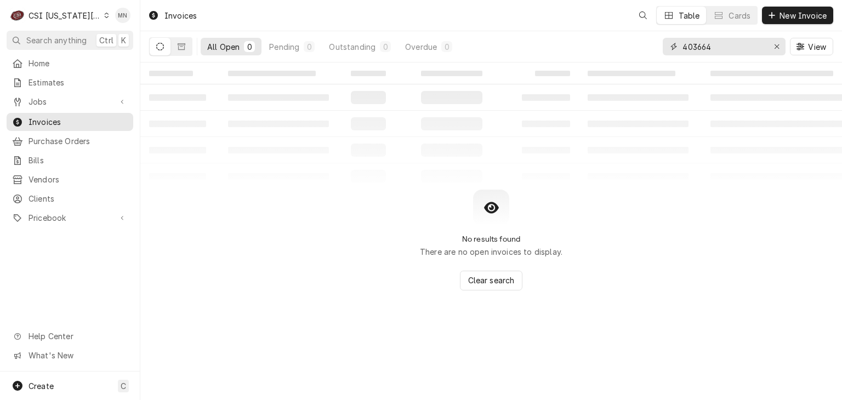
drag, startPoint x: 718, startPoint y: 47, endPoint x: 632, endPoint y: 48, distance: 86.1
click at [633, 48] on div "All Open 0 Pending 0 Outstanding 0 Overdue 0 403664 View" at bounding box center [491, 46] width 684 height 31
type input "302903"
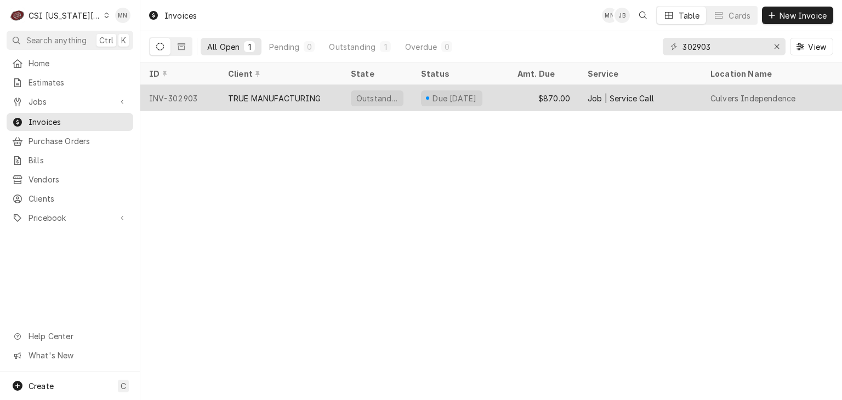
click at [266, 95] on div "TRUE MANUFACTURING" at bounding box center [274, 99] width 93 height 12
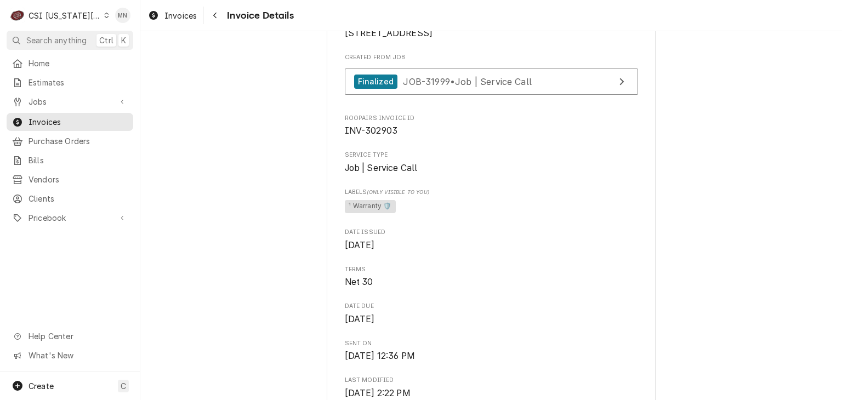
scroll to position [165, 0]
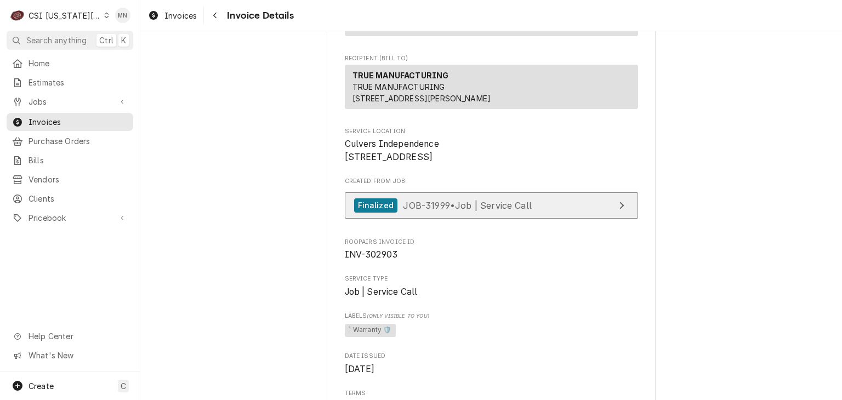
click at [483, 211] on span "JOB-31999 • Job | Service Call" at bounding box center [467, 205] width 129 height 11
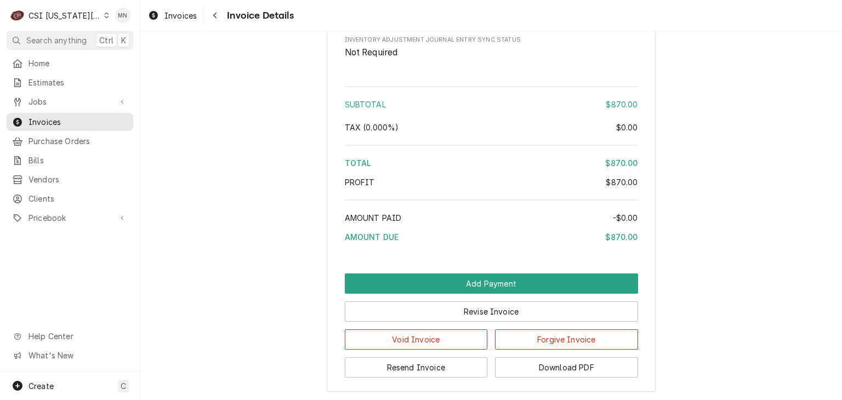
scroll to position [1920, 0]
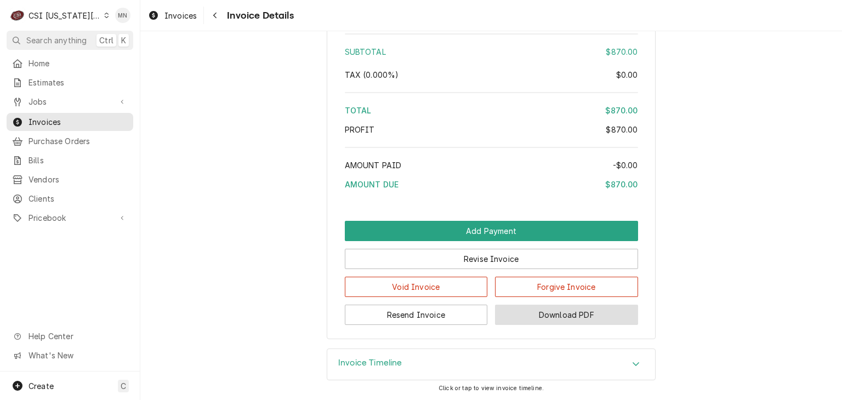
click at [562, 325] on button "Download PDF" at bounding box center [566, 315] width 143 height 20
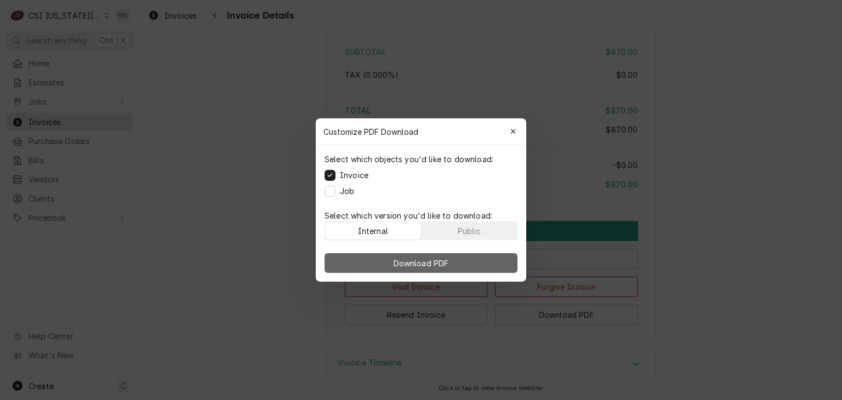
click at [447, 261] on span "Download PDF" at bounding box center [422, 264] width 60 height 12
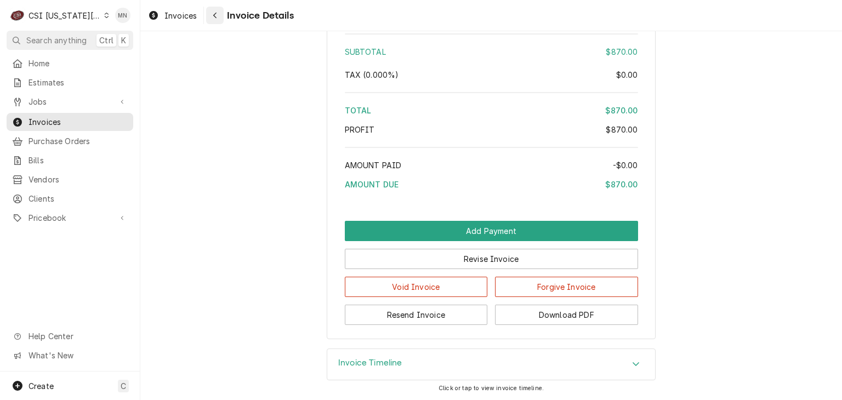
click at [218, 15] on div "Navigate back" at bounding box center [215, 15] width 11 height 11
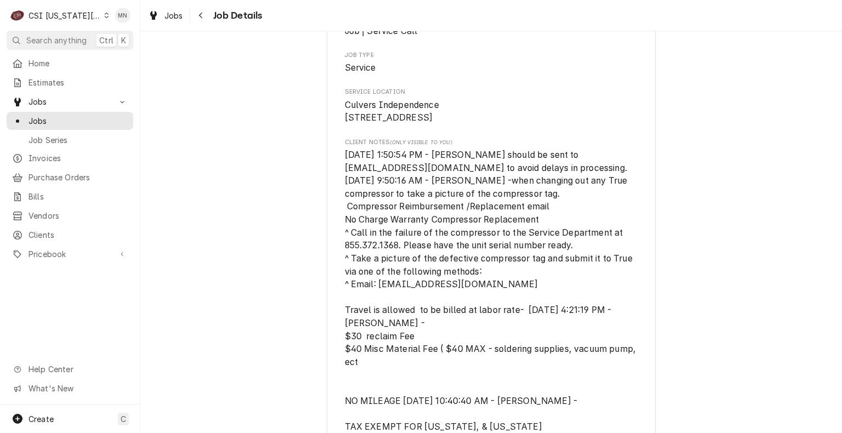
scroll to position [219, 0]
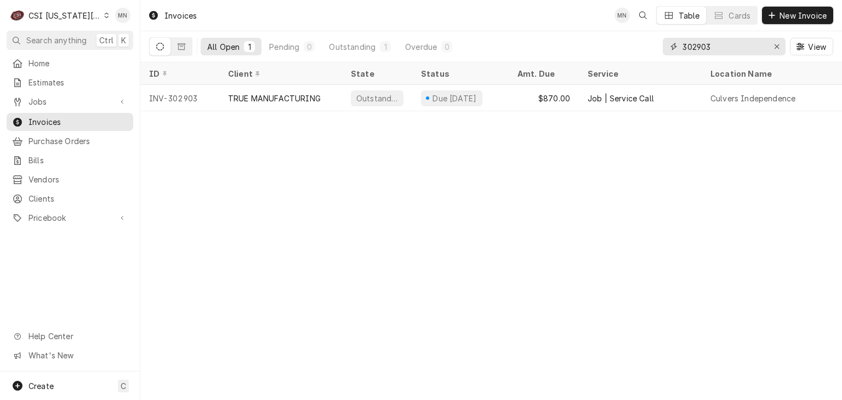
drag, startPoint x: 742, startPoint y: 50, endPoint x: 629, endPoint y: 55, distance: 113.1
click at [630, 55] on div "All Open 1 Pending 0 Outstanding 1 Overdue 0 302903 View" at bounding box center [491, 46] width 684 height 31
type input "302756"
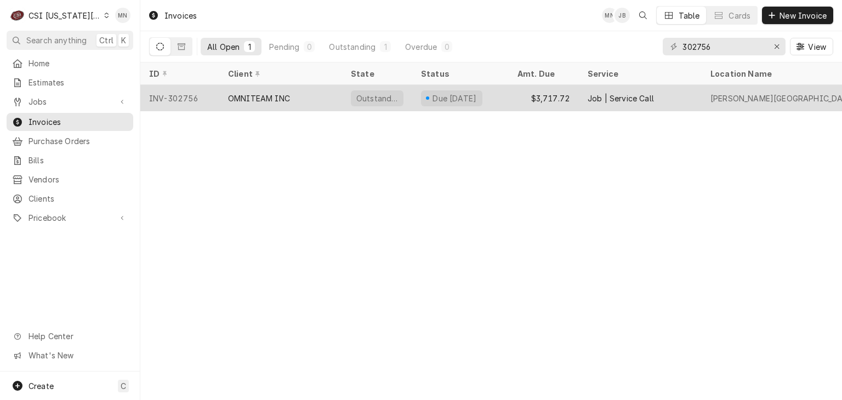
click at [312, 99] on div "OMNITEAM INC" at bounding box center [280, 98] width 123 height 26
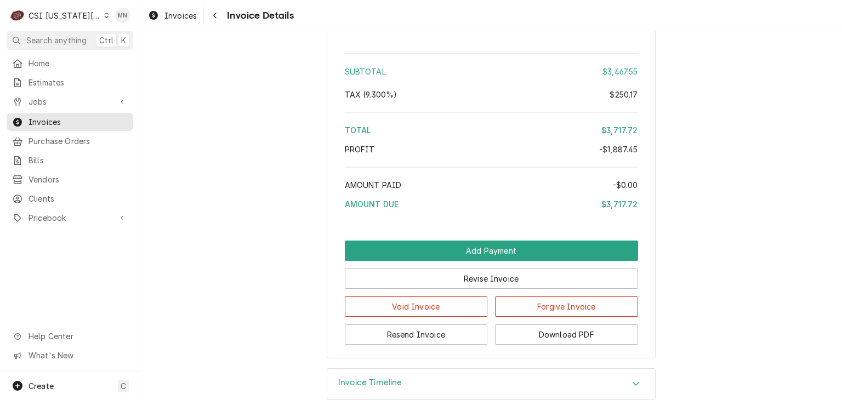
scroll to position [2355, 0]
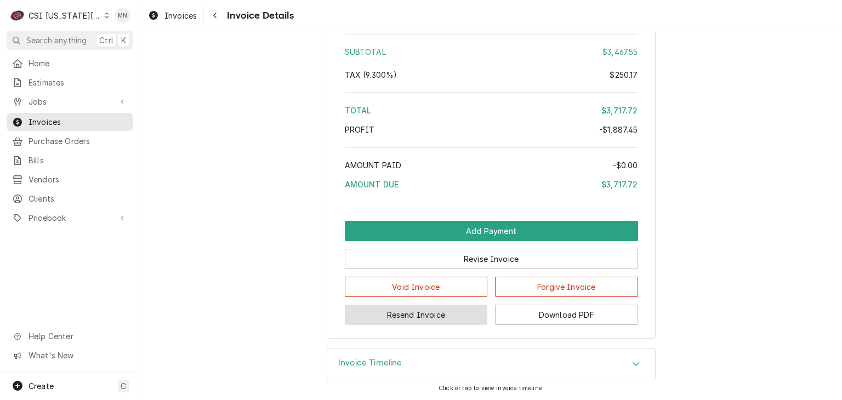
click at [401, 322] on button "Resend Invoice" at bounding box center [416, 315] width 143 height 20
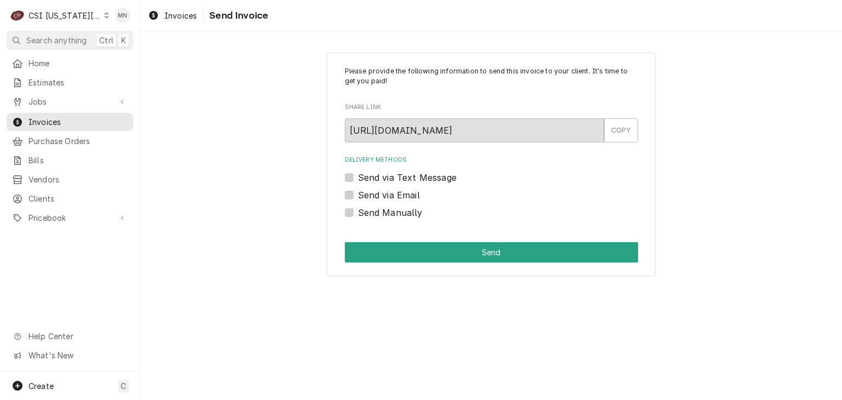
click at [358, 195] on label "Send via Email" at bounding box center [389, 195] width 62 height 13
click at [358, 195] on input "Send via Email" at bounding box center [504, 201] width 293 height 24
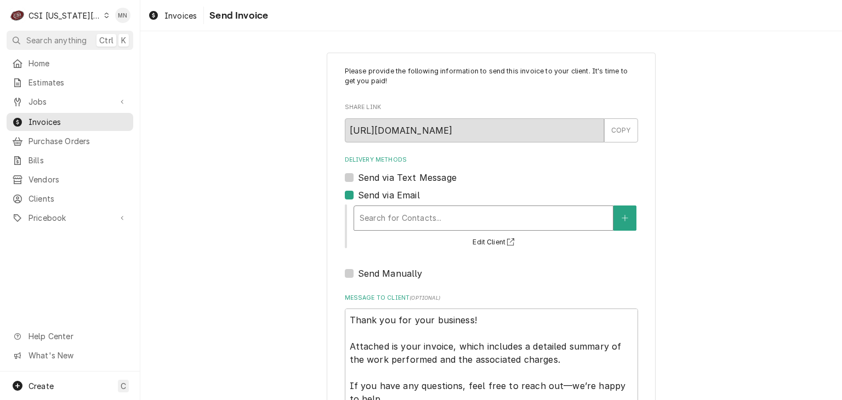
click at [375, 217] on div "Delivery Methods" at bounding box center [484, 218] width 248 height 20
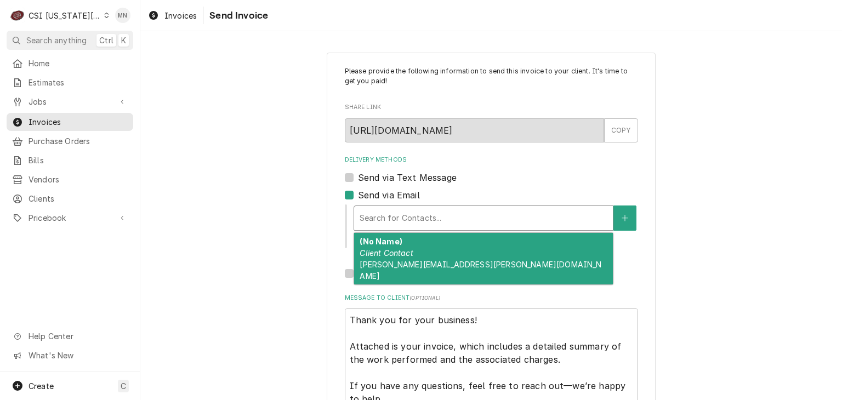
click at [375, 217] on div "Delivery Methods" at bounding box center [484, 218] width 248 height 20
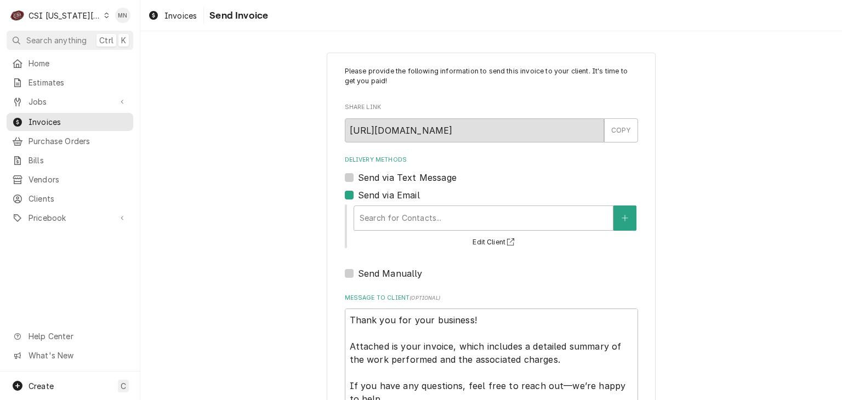
click at [358, 194] on label "Send via Email" at bounding box center [389, 195] width 62 height 13
click at [358, 194] on input "Send via Email" at bounding box center [504, 201] width 293 height 24
checkbox input "false"
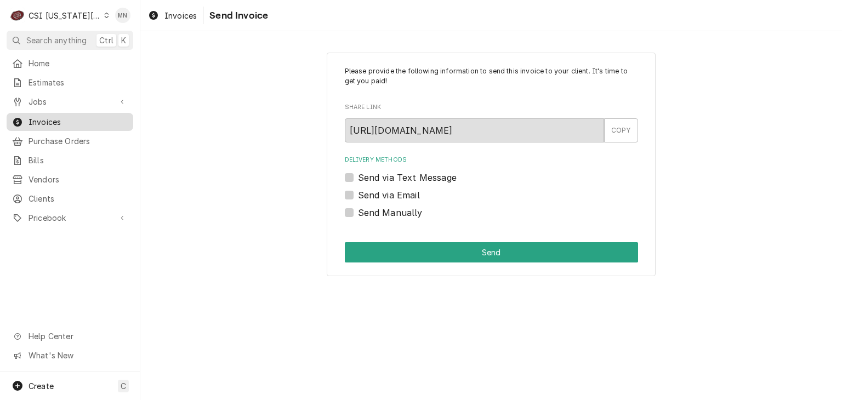
click at [52, 122] on span "Invoices" at bounding box center [78, 122] width 99 height 12
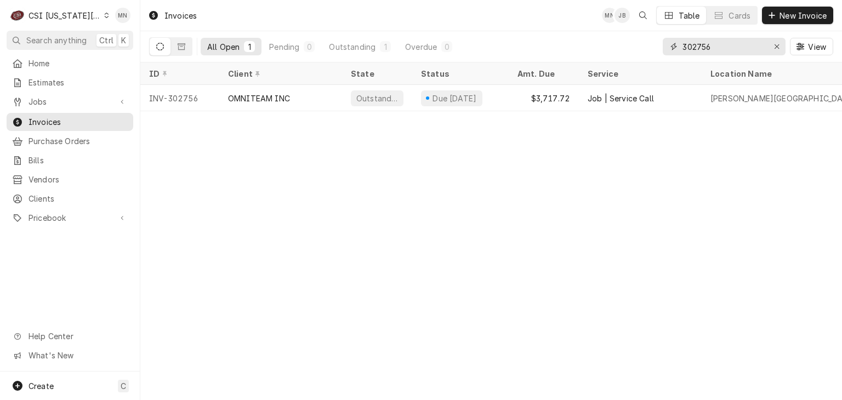
click at [726, 44] on input "302756" at bounding box center [724, 47] width 82 height 18
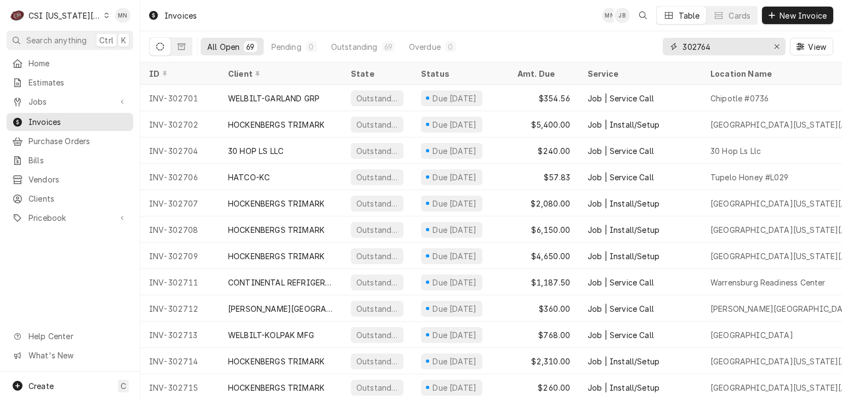
type input "302764"
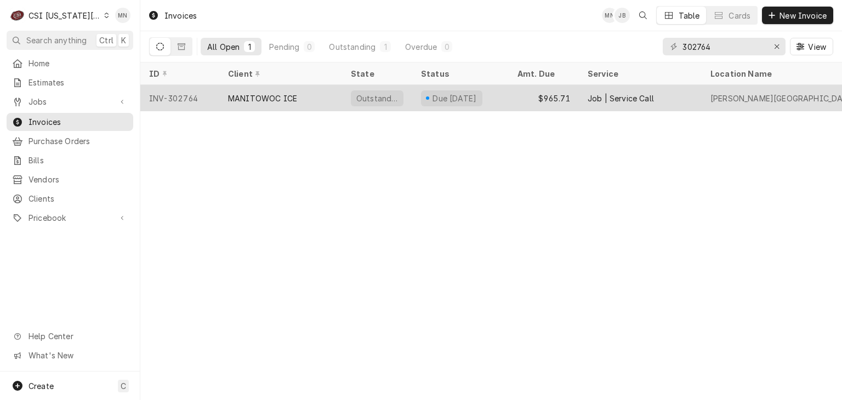
click at [227, 98] on div "MANITOWOC ICE" at bounding box center [280, 98] width 123 height 26
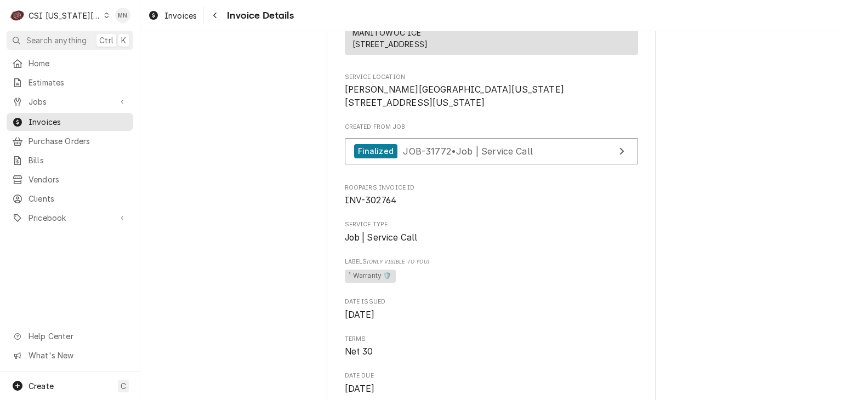
scroll to position [219, 0]
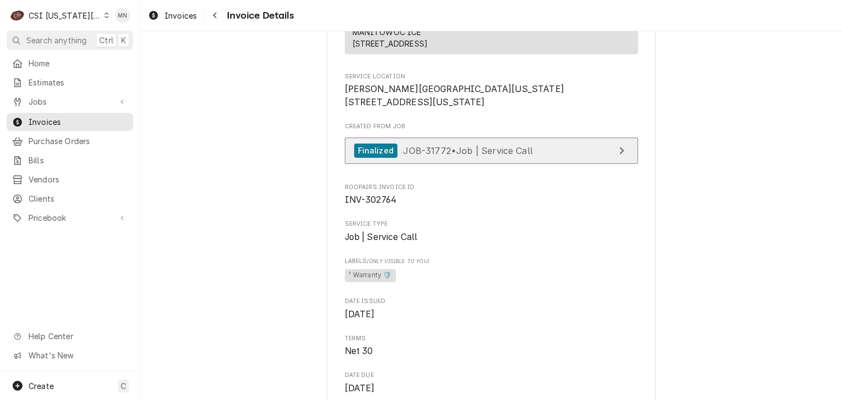
click at [480, 156] on span "JOB-31772 • Job | Service Call" at bounding box center [468, 150] width 130 height 11
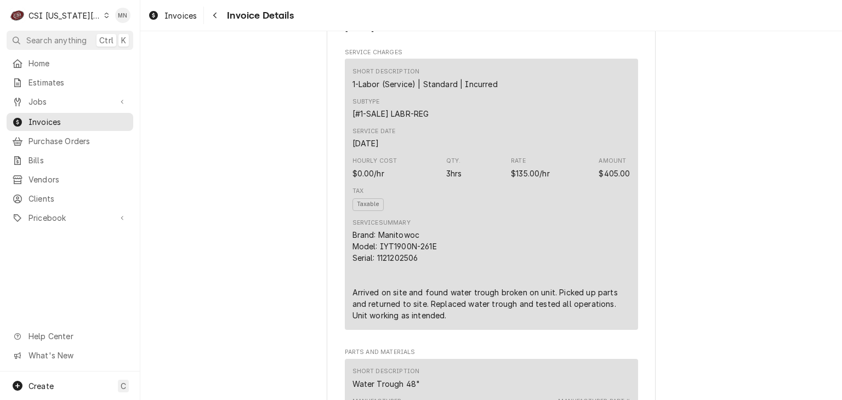
scroll to position [658, 0]
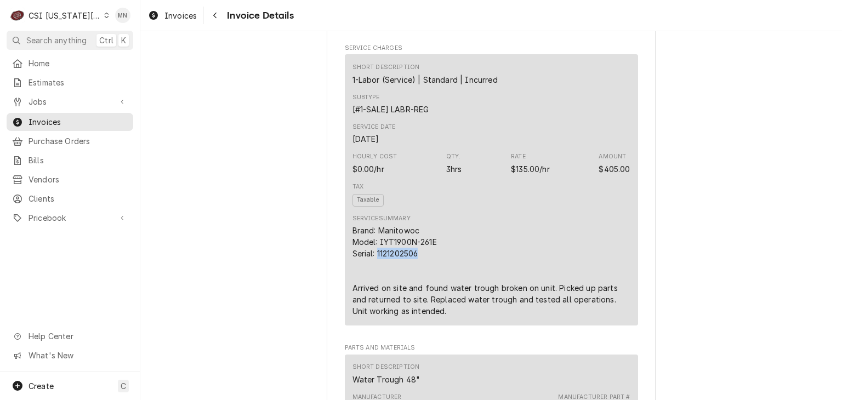
drag, startPoint x: 422, startPoint y: 290, endPoint x: 378, endPoint y: 288, distance: 44.5
click at [375, 288] on div "Brand: Manitowoc Model: IYT1900N-261E Serial: 1121202506 Arrived on site and fo…" at bounding box center [492, 271] width 278 height 92
click at [381, 287] on div "Brand: Manitowoc Model: IYT1900N-261E Serial: 1121202506 Arrived on site and fo…" at bounding box center [492, 271] width 278 height 92
drag, startPoint x: 373, startPoint y: 288, endPoint x: 419, endPoint y: 288, distance: 45.5
click at [419, 288] on div "Brand: Manitowoc Model: IYT1900N-261E Serial: 1121202506 Arrived on site and fo…" at bounding box center [492, 271] width 278 height 92
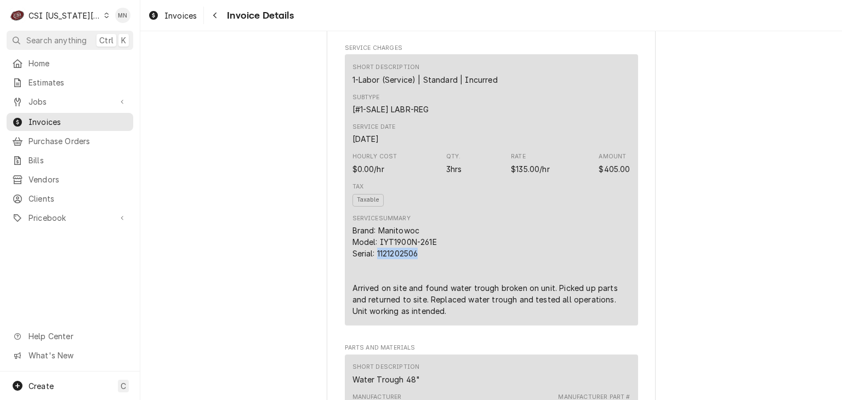
copy div "1121202506"
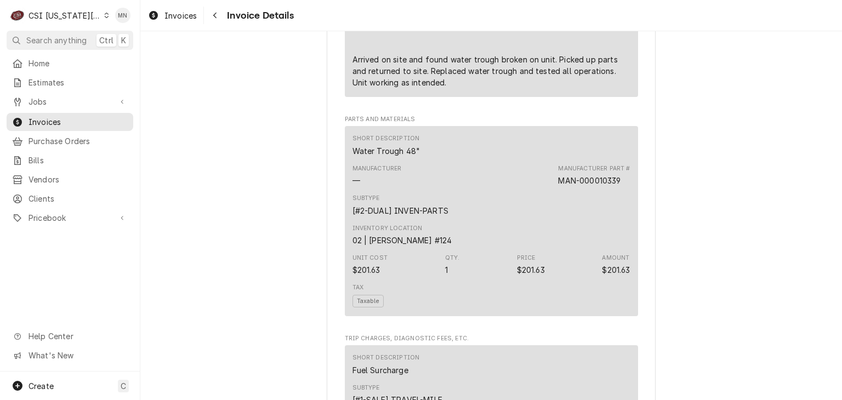
scroll to position [768, 0]
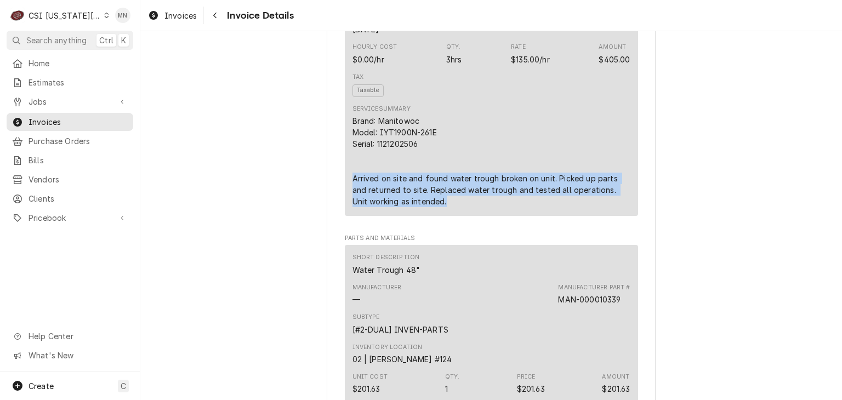
drag, startPoint x: 347, startPoint y: 214, endPoint x: 540, endPoint y: 232, distance: 193.9
click at [540, 216] on div "Short Description 1-Labor (Service) | Standard | Incurred Subtype [#1-SALE] LAB…" at bounding box center [491, 80] width 293 height 271
copy div "Arrived on site and found water trough broken on unit. Picked up parts and retu…"
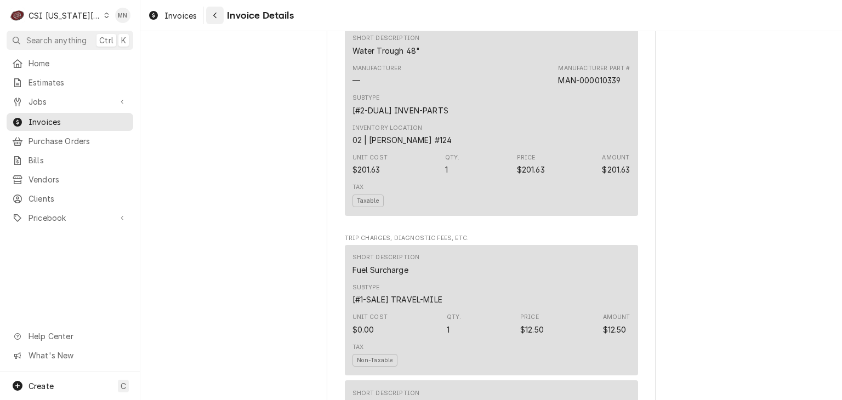
click at [223, 11] on button "Navigate back" at bounding box center [215, 16] width 18 height 18
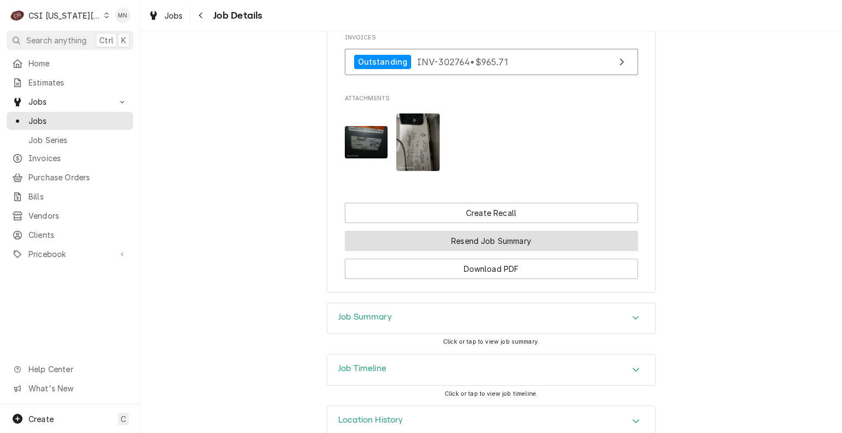
scroll to position [954, 0]
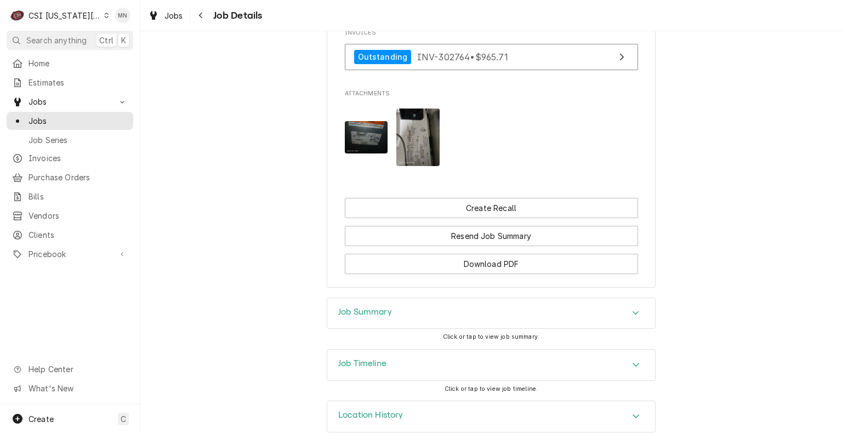
click at [467, 298] on div "Job Summary" at bounding box center [491, 313] width 328 height 31
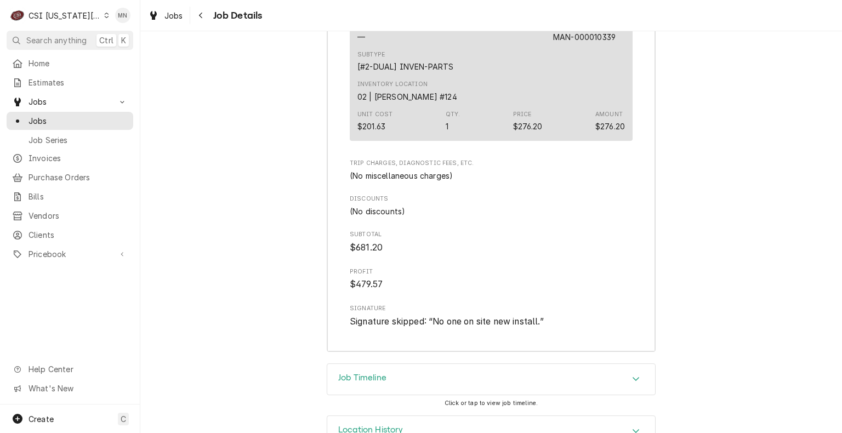
scroll to position [2678, 0]
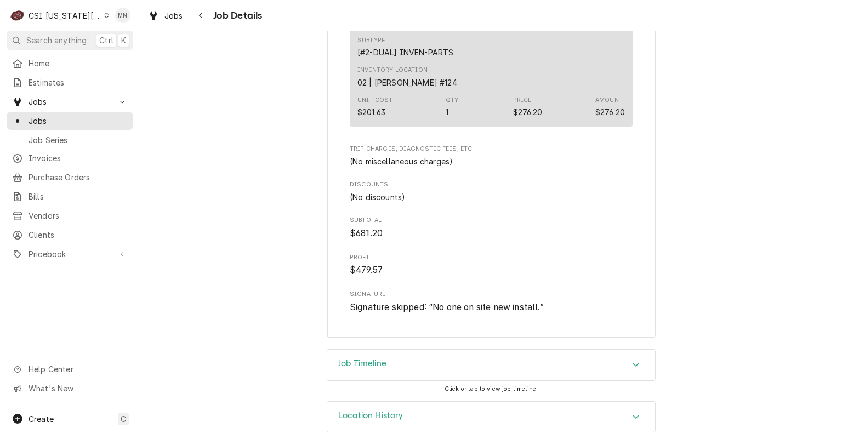
click at [507, 350] on div "Job Timeline" at bounding box center [491, 365] width 328 height 31
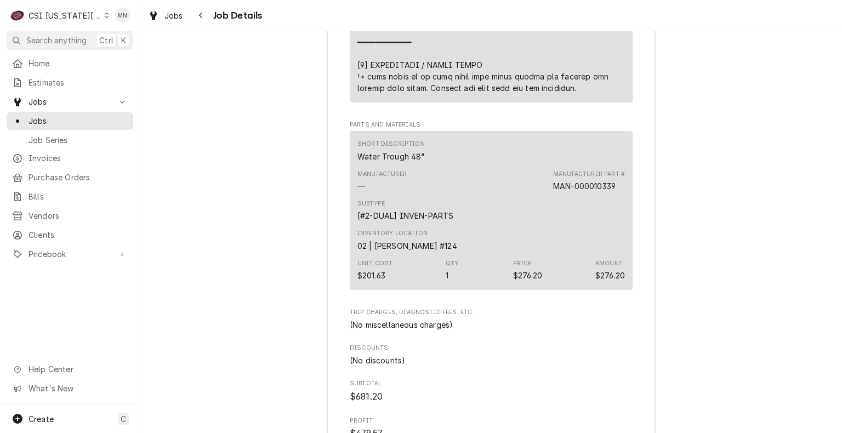
scroll to position [2415, 0]
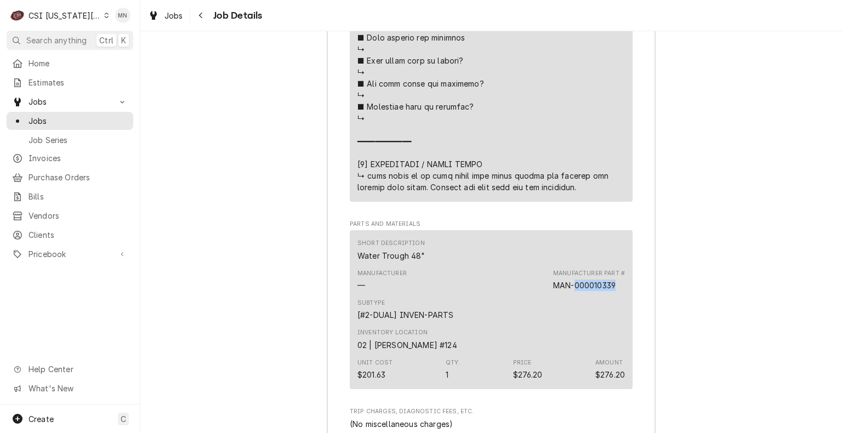
drag, startPoint x: 616, startPoint y: 265, endPoint x: 573, endPoint y: 269, distance: 43.5
click at [573, 269] on div "Manufacturer Part # MAN-000010339" at bounding box center [589, 280] width 72 height 22
copy div "000010339"
click at [52, 251] on span "Pricebook" at bounding box center [70, 254] width 83 height 12
click at [55, 287] on span "Parts & Materials" at bounding box center [78, 293] width 99 height 12
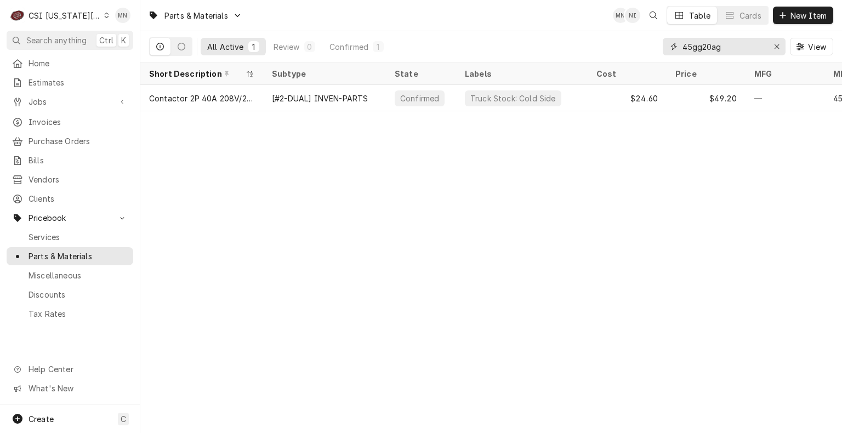
drag, startPoint x: 728, startPoint y: 47, endPoint x: 671, endPoint y: 49, distance: 57.1
click at [667, 49] on div "45gg20ag" at bounding box center [724, 47] width 123 height 18
paste input "000010339"
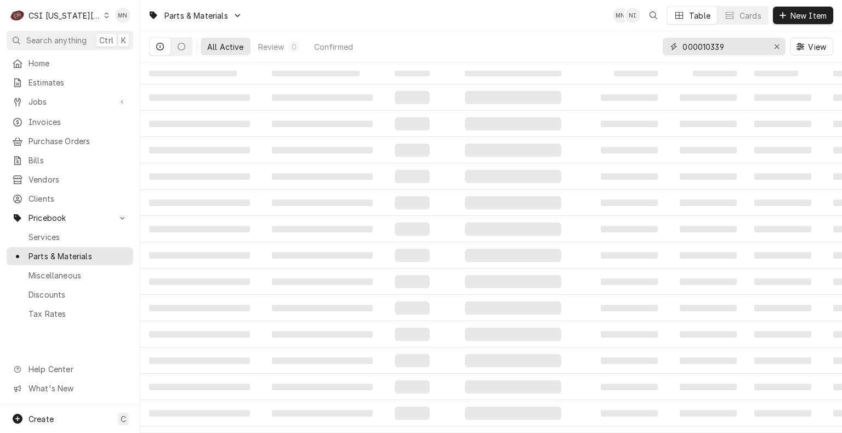
type input "000010339"
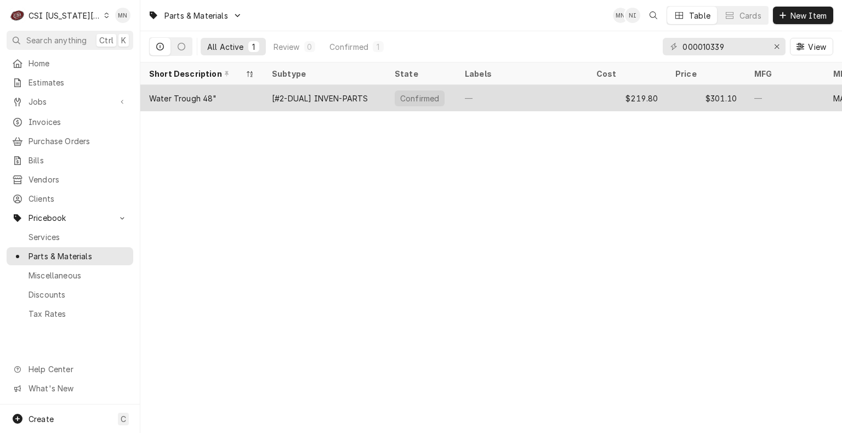
click at [226, 103] on div "Water Trough 48"" at bounding box center [201, 98] width 123 height 26
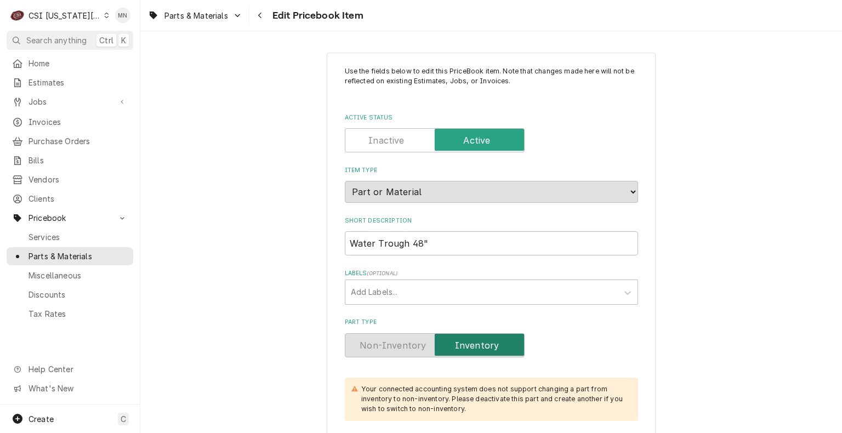
type textarea "x"
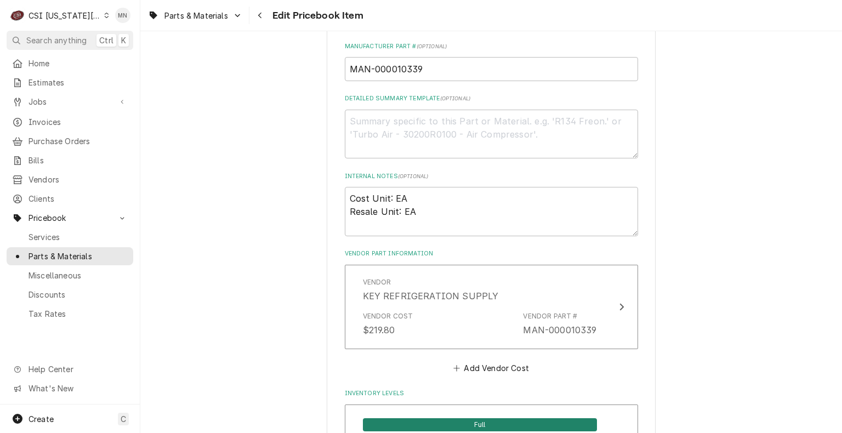
scroll to position [494, 0]
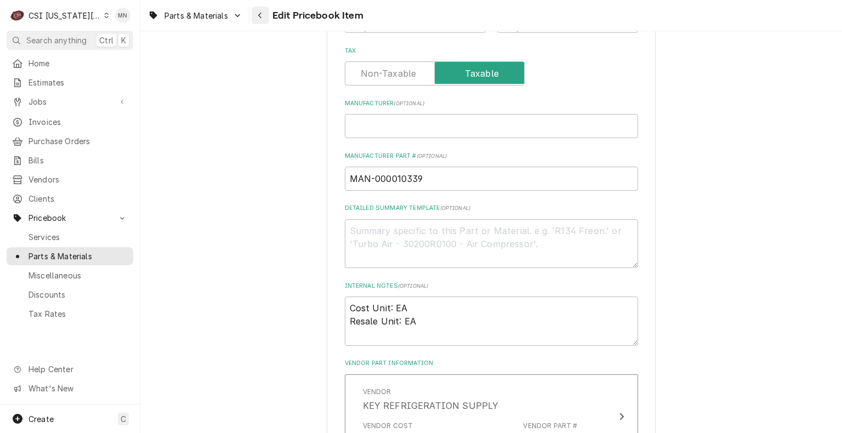
click at [265, 11] on div "Navigate back" at bounding box center [260, 15] width 11 height 11
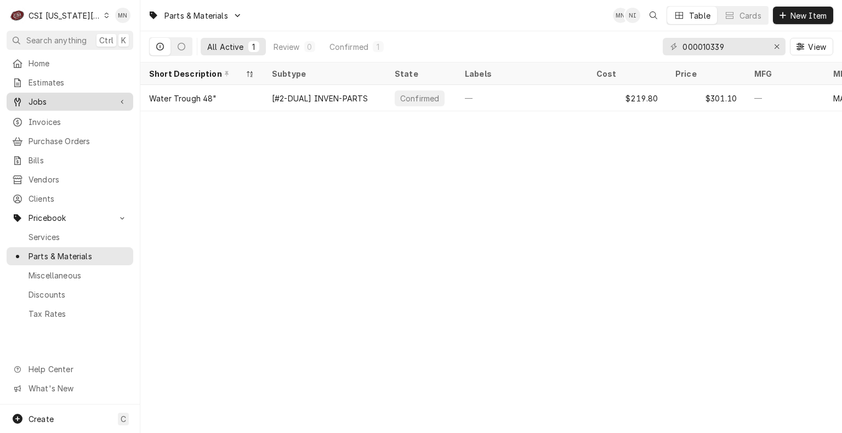
click at [38, 100] on span "Jobs" at bounding box center [70, 102] width 83 height 12
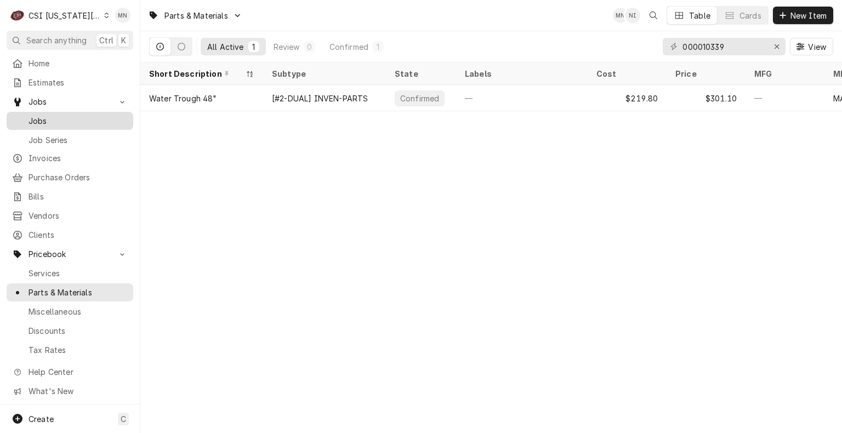
click at [42, 115] on span "Jobs" at bounding box center [78, 121] width 99 height 12
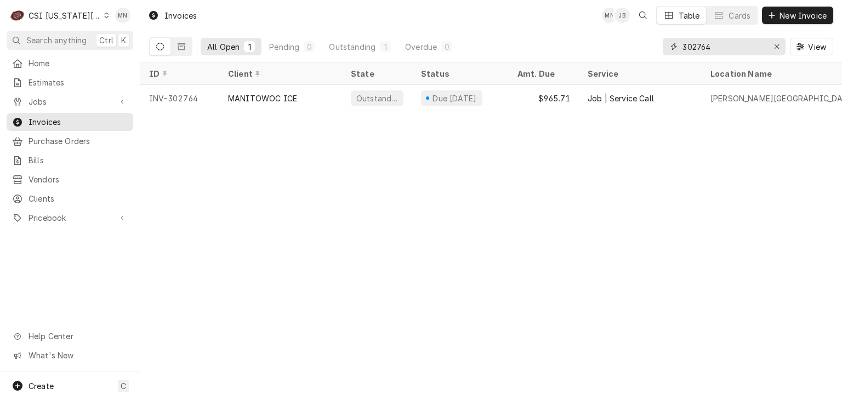
click at [737, 48] on input "302764" at bounding box center [724, 47] width 82 height 18
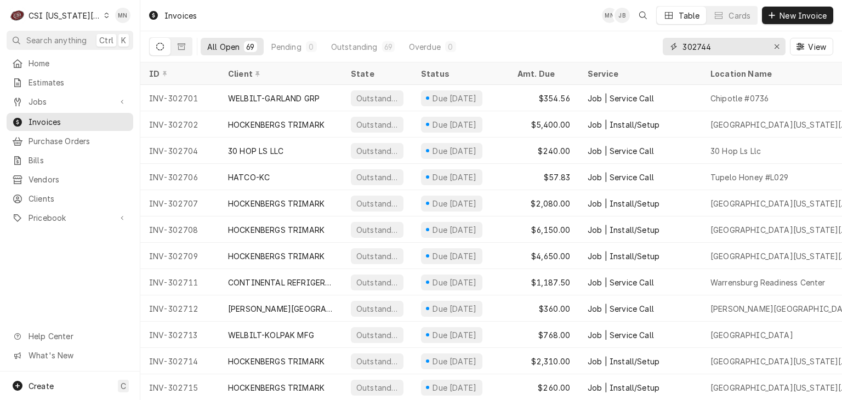
type input "302744"
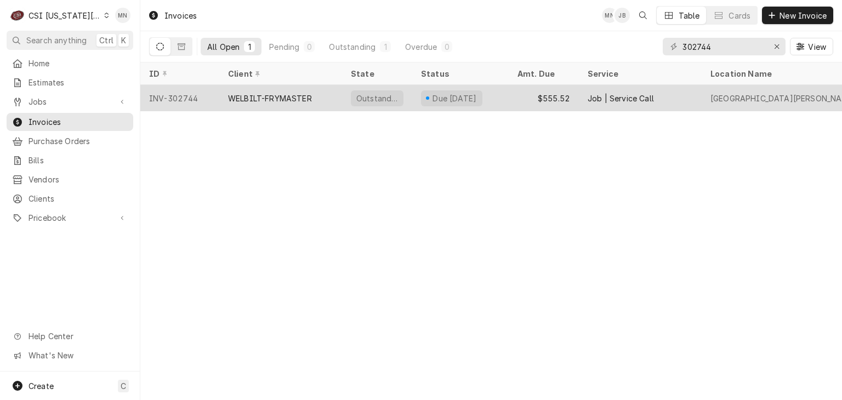
click at [276, 104] on div "WELBILT-FRYMASTER" at bounding box center [280, 98] width 123 height 26
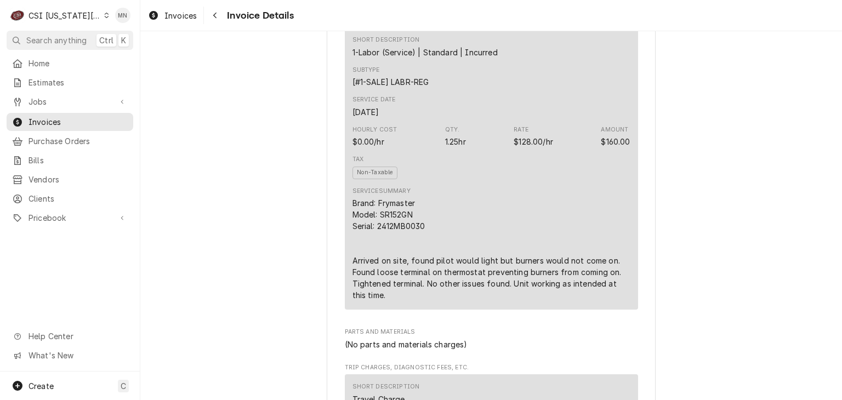
scroll to position [713, 0]
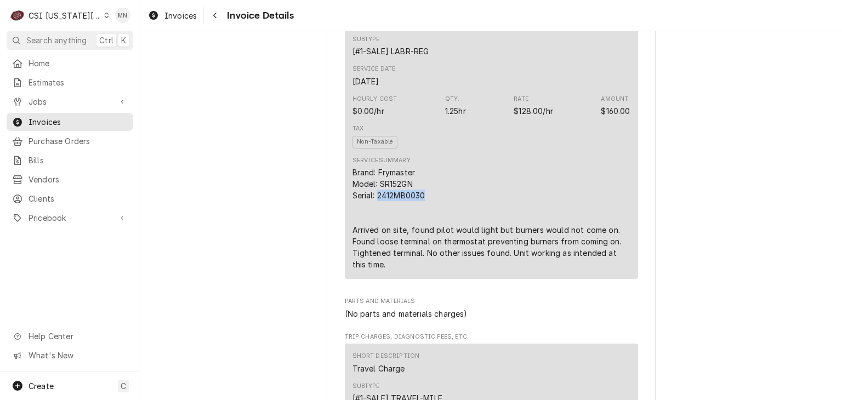
drag, startPoint x: 428, startPoint y: 228, endPoint x: 373, endPoint y: 231, distance: 54.4
click at [373, 231] on div "Brand: Frymaster Model: SR152GN Serial: 2412MB0030 Arrived on site, found pilot…" at bounding box center [492, 219] width 278 height 104
copy div "2412MB0030"
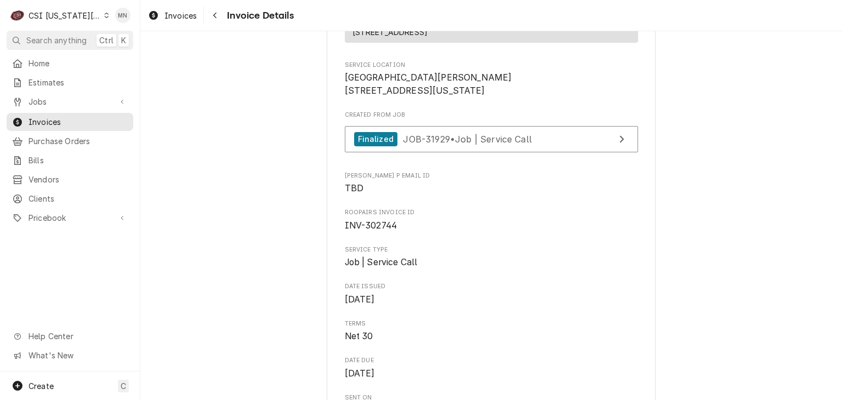
scroll to position [219, 0]
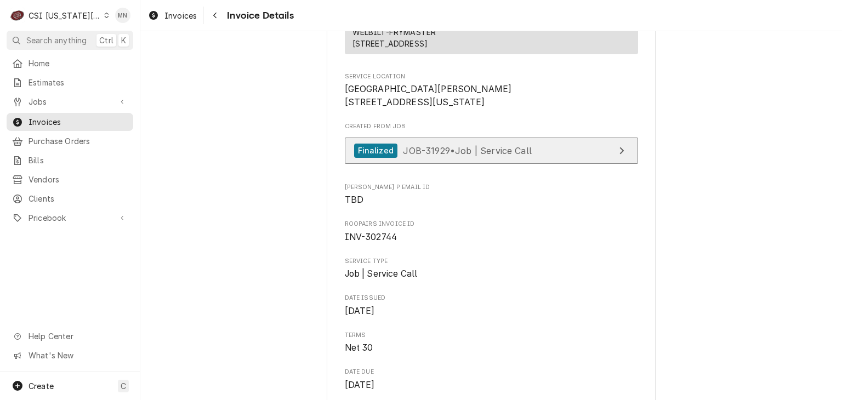
click at [428, 159] on div "Finalized JOB-31929 • Job | Service Call" at bounding box center [443, 151] width 178 height 15
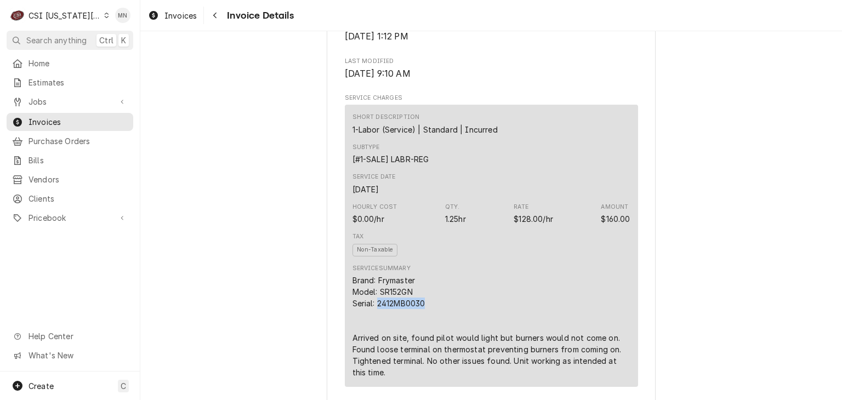
scroll to position [713, 0]
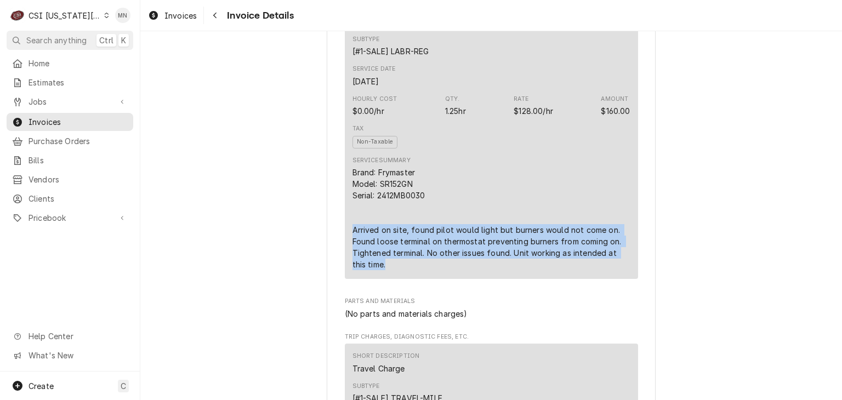
drag, startPoint x: 348, startPoint y: 262, endPoint x: 623, endPoint y: 297, distance: 277.0
click at [623, 270] on div "Brand: Frymaster Model: SR152GN Serial: 2412MB0030 Arrived on site, found pilot…" at bounding box center [492, 219] width 278 height 104
copy div "Arrived on site, found pilot would light but burners would not come on. Found l…"
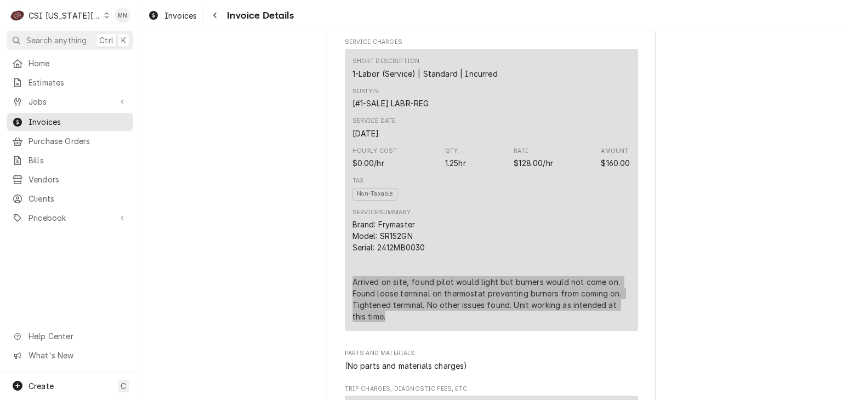
scroll to position [768, 0]
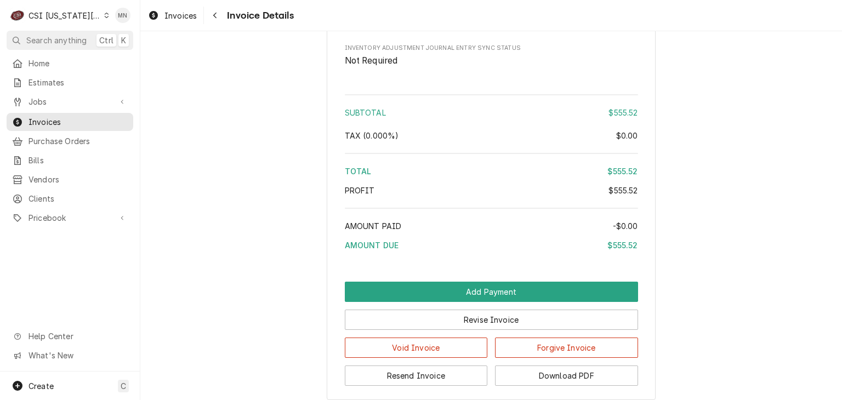
scroll to position [2027, 0]
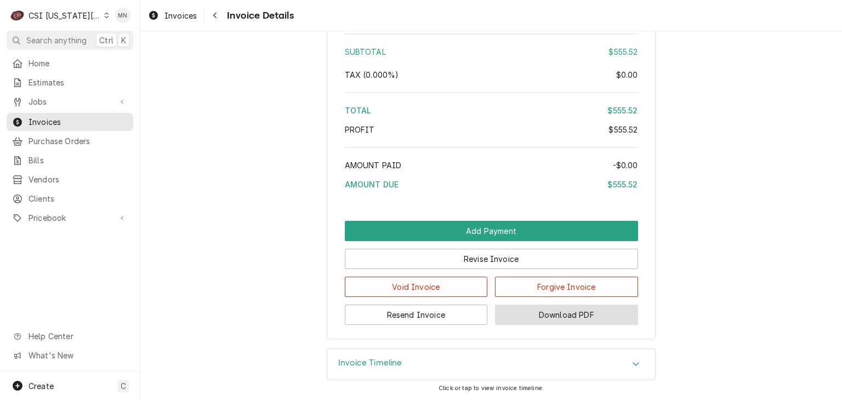
click at [571, 316] on button "Download PDF" at bounding box center [566, 315] width 143 height 20
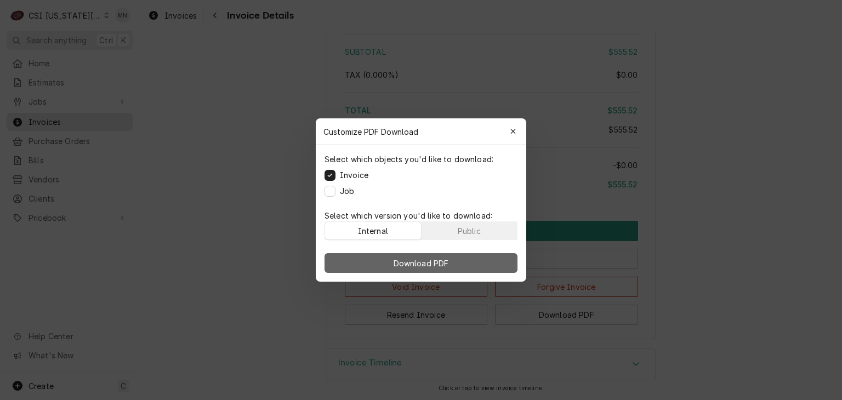
click at [406, 260] on span "Download PDF" at bounding box center [422, 264] width 60 height 12
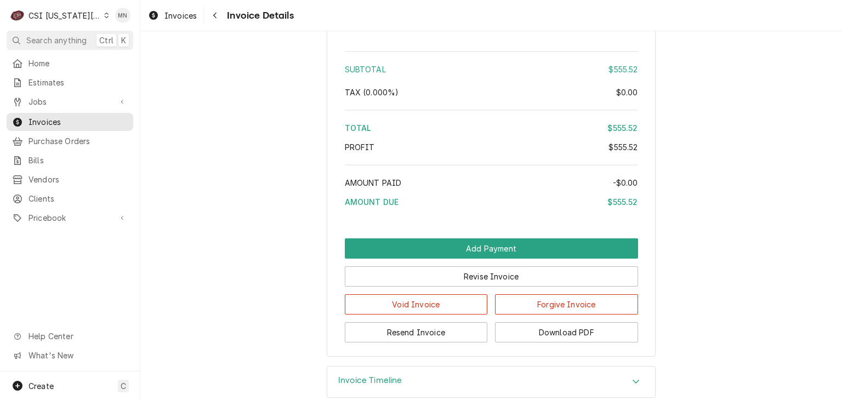
scroll to position [1863, 0]
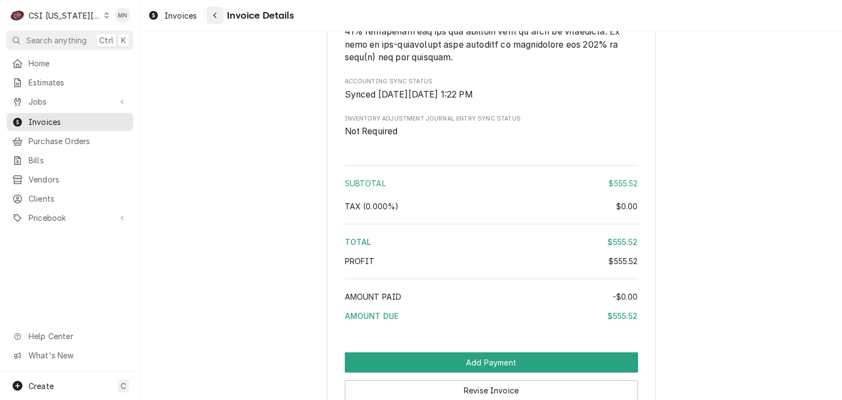
click at [215, 21] on button "Navigate back" at bounding box center [215, 16] width 18 height 18
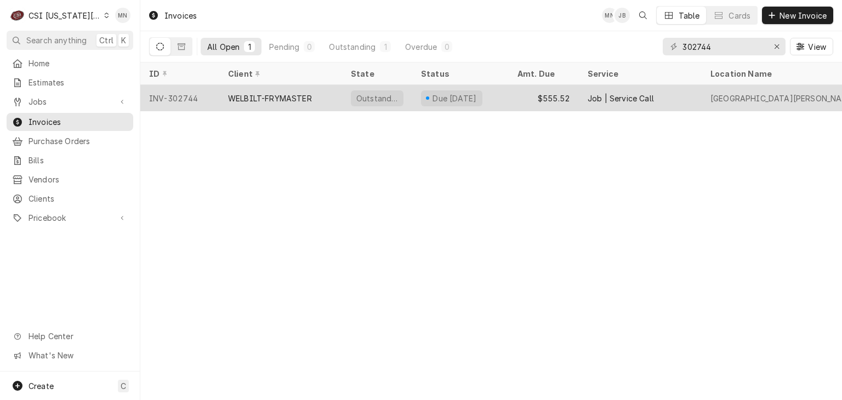
click at [258, 101] on div "WELBILT-FRYMASTER" at bounding box center [270, 99] width 84 height 12
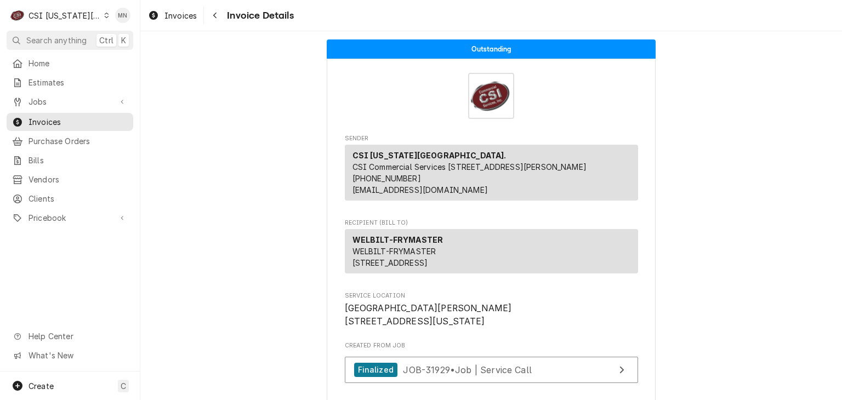
click at [216, 18] on icon "Navigate back" at bounding box center [215, 16] width 5 height 8
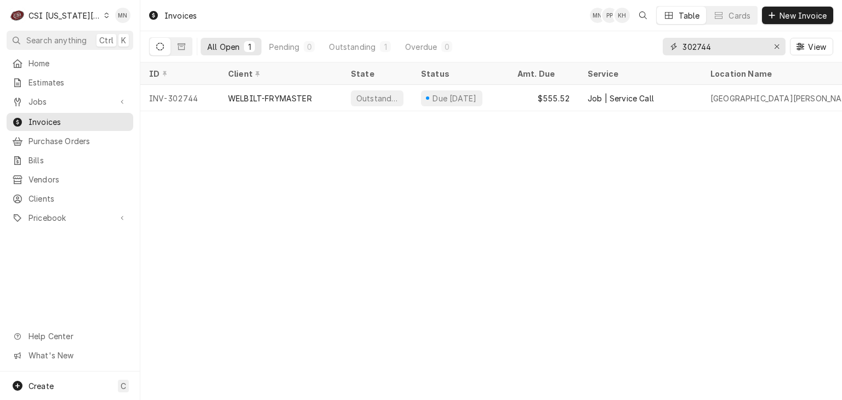
click at [722, 52] on input "302744" at bounding box center [724, 47] width 82 height 18
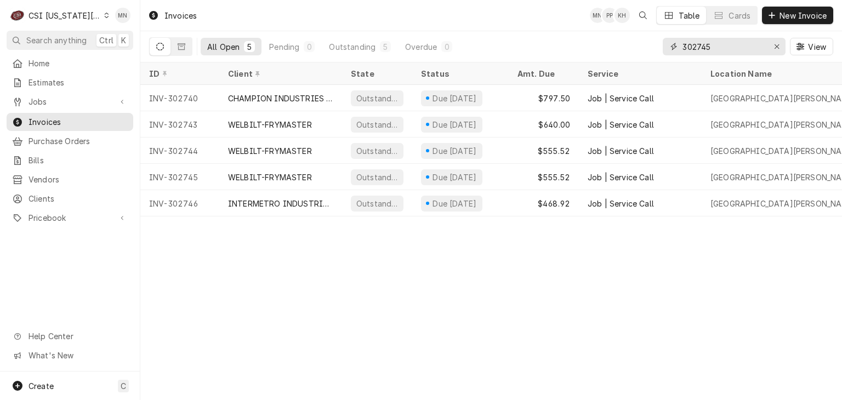
type input "302745"
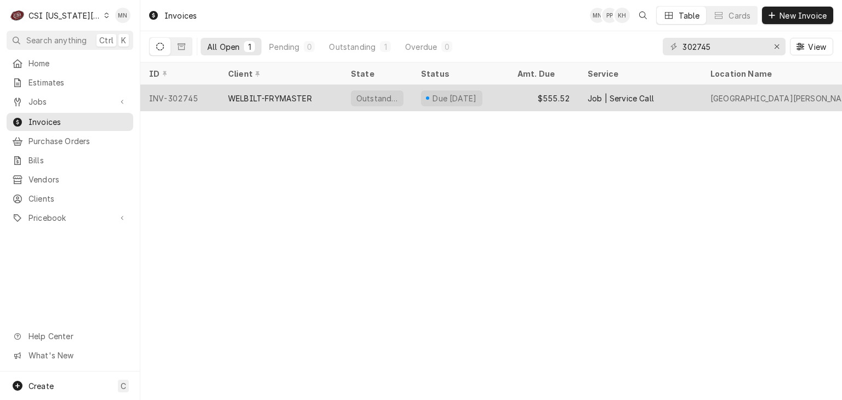
click at [282, 90] on div "WELBILT-FRYMASTER" at bounding box center [280, 98] width 123 height 26
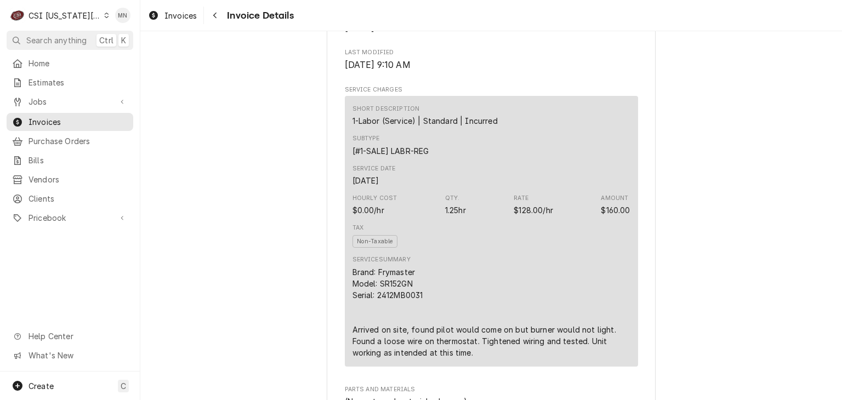
scroll to position [713, 0]
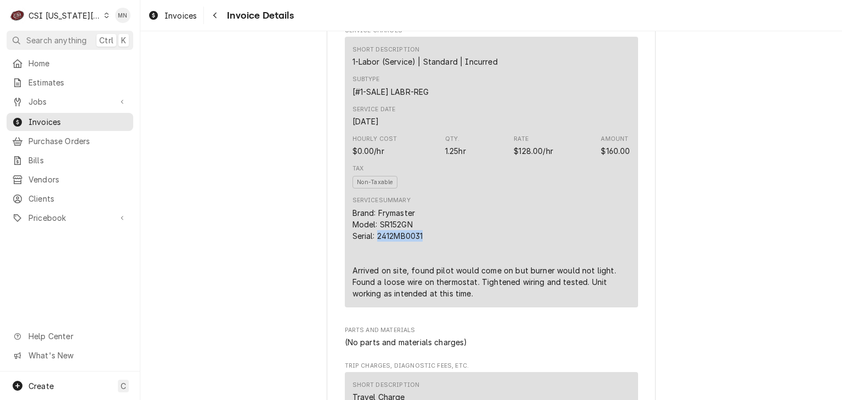
drag, startPoint x: 421, startPoint y: 271, endPoint x: 375, endPoint y: 269, distance: 46.7
click at [375, 269] on div "Brand: Frymaster Model: SR152GN Serial: 2412MB0031 Arrived on site, found pilot…" at bounding box center [492, 253] width 278 height 92
copy div "2412MB0031"
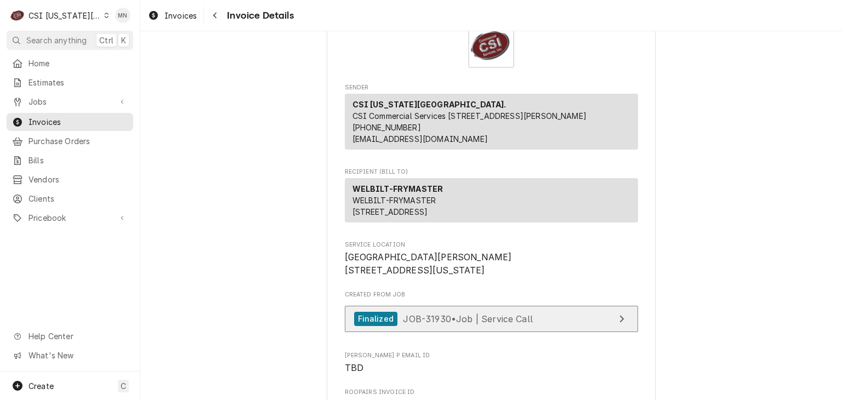
scroll to position [165, 0]
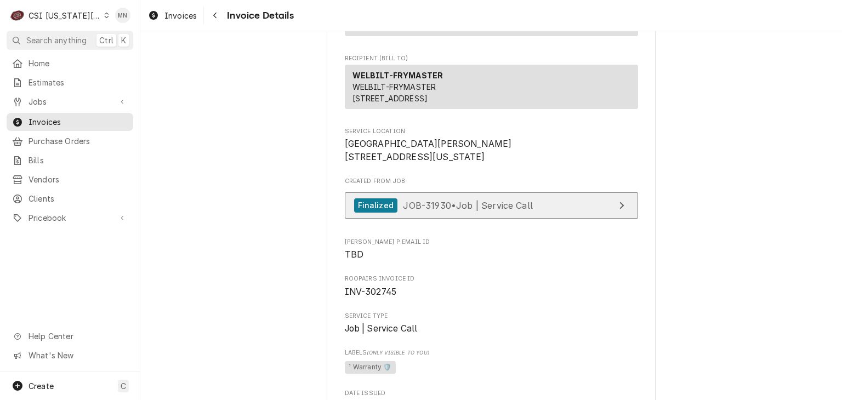
click at [494, 211] on span "JOB-31930 • Job | Service Call" at bounding box center [468, 205] width 130 height 11
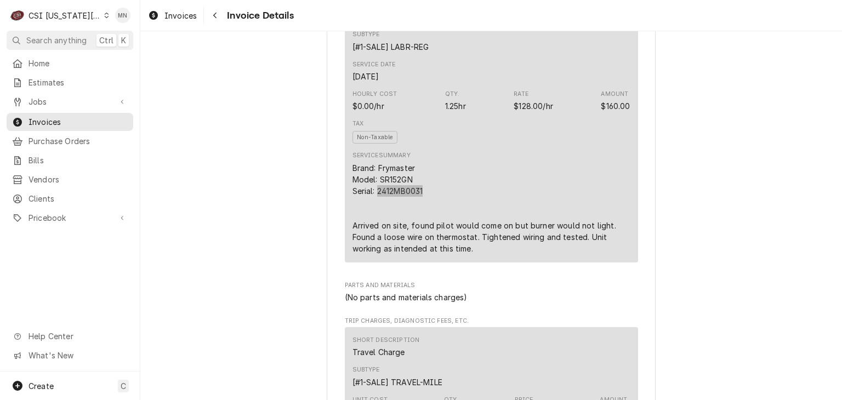
scroll to position [768, 0]
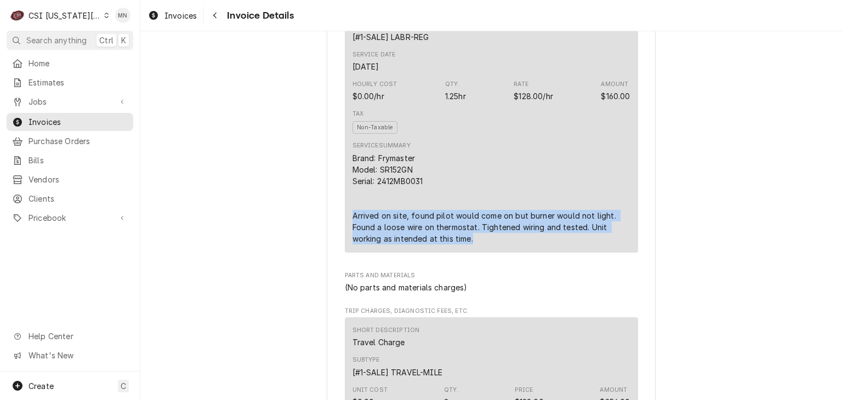
drag, startPoint x: 349, startPoint y: 248, endPoint x: 474, endPoint y: 273, distance: 127.5
click at [474, 245] on div "Brand: Frymaster Model: SR152GN Serial: 2412MB0031 Arrived on site, found pilot…" at bounding box center [492, 198] width 278 height 92
copy div "Arrived on site, found pilot would come on but burner would not light. Found a …"
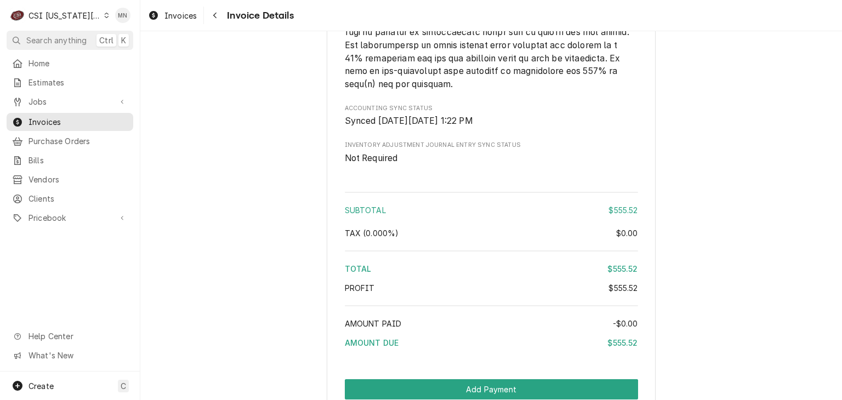
scroll to position [2056, 0]
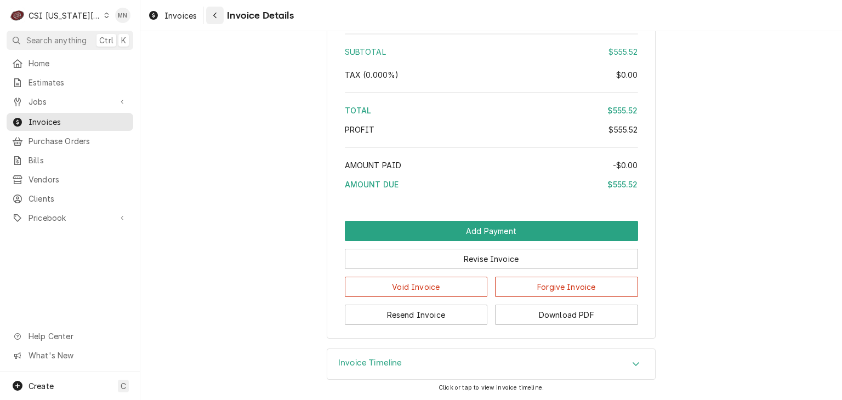
click at [213, 12] on icon "Navigate back" at bounding box center [215, 16] width 5 height 8
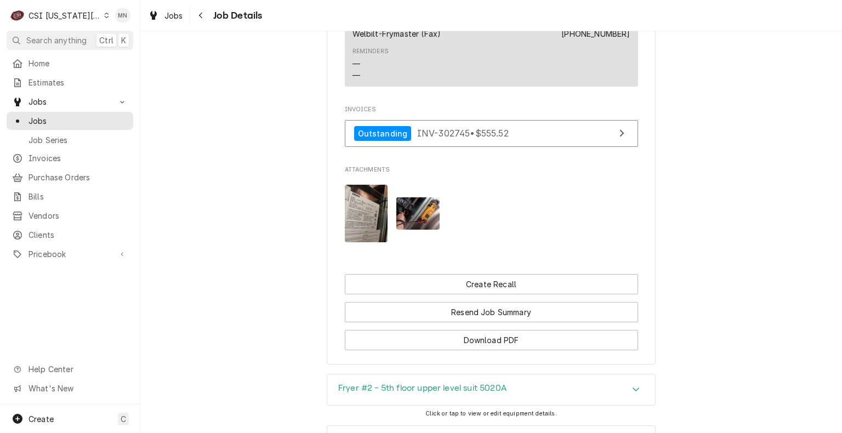
scroll to position [1481, 0]
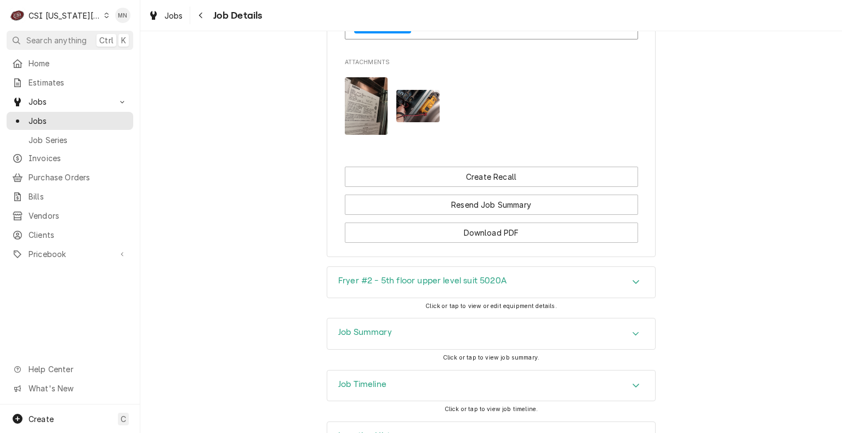
click at [502, 271] on div "Fryer #2 - 5th floor upper level suit 5020A" at bounding box center [491, 282] width 328 height 31
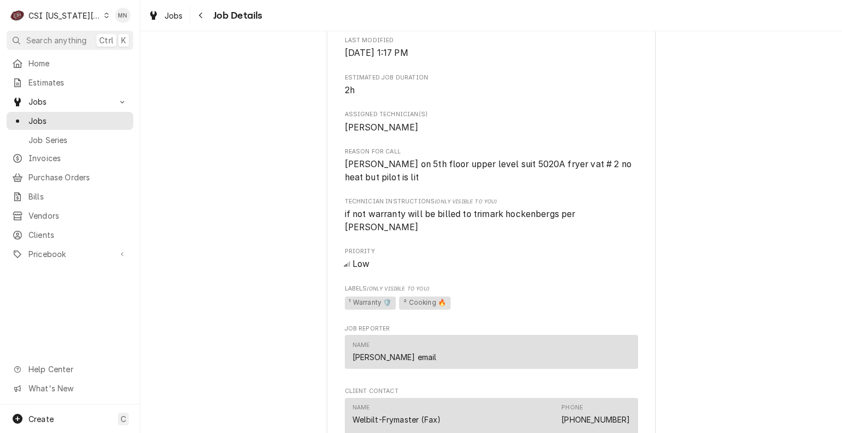
scroll to position [1042, 0]
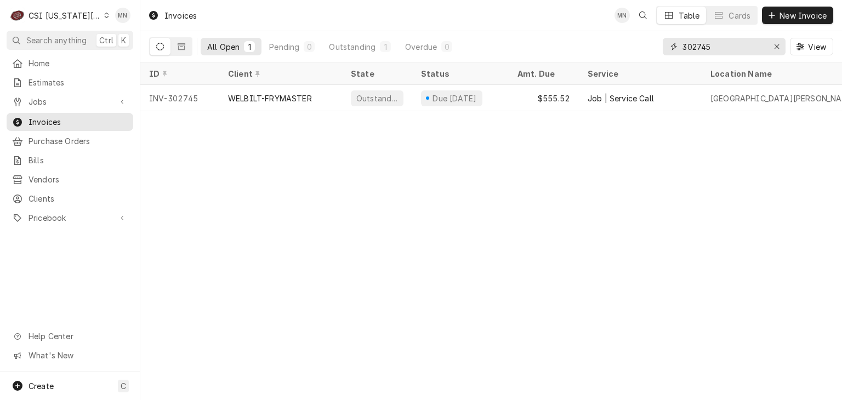
click at [717, 49] on input "302745" at bounding box center [724, 47] width 82 height 18
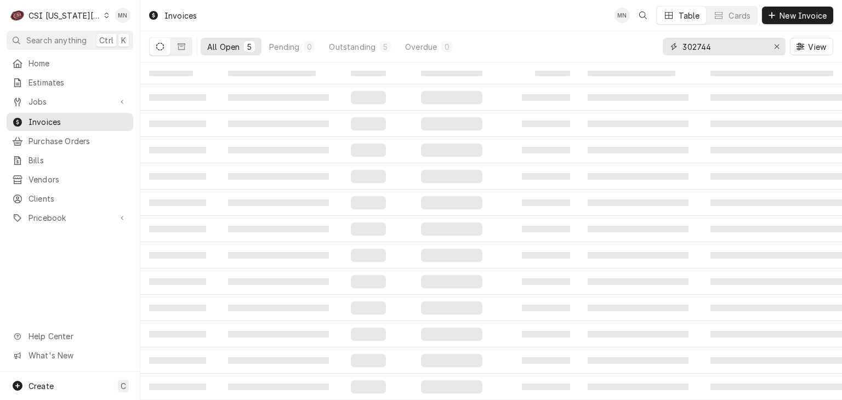
type input "302744"
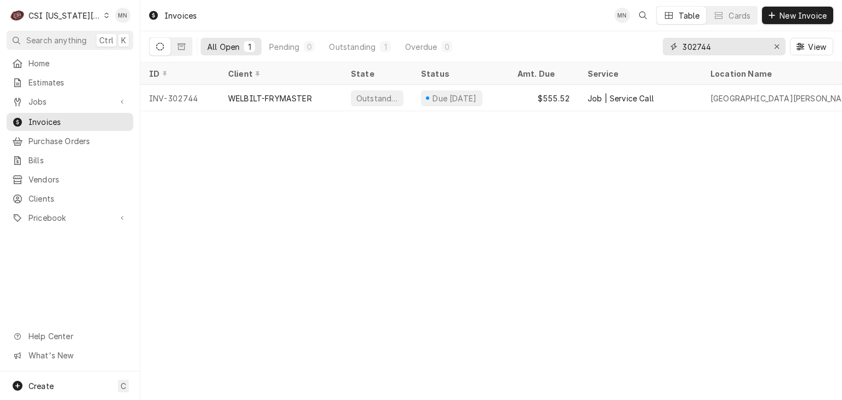
click at [729, 42] on input "302744" at bounding box center [724, 47] width 82 height 18
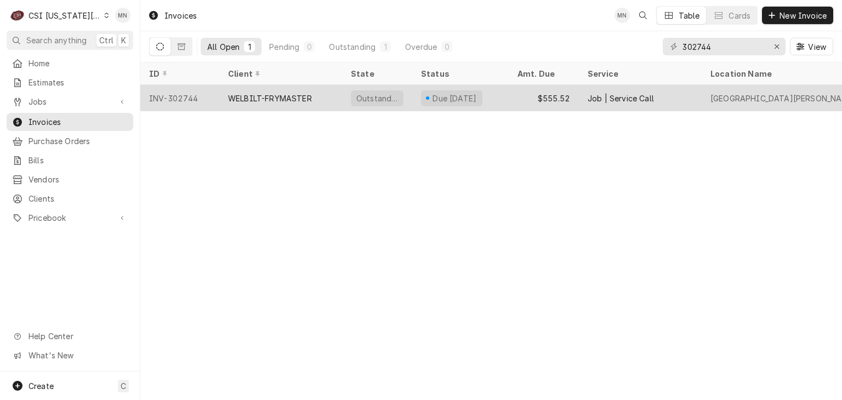
click at [283, 103] on div "WELBILT-FRYMASTER" at bounding box center [280, 98] width 123 height 26
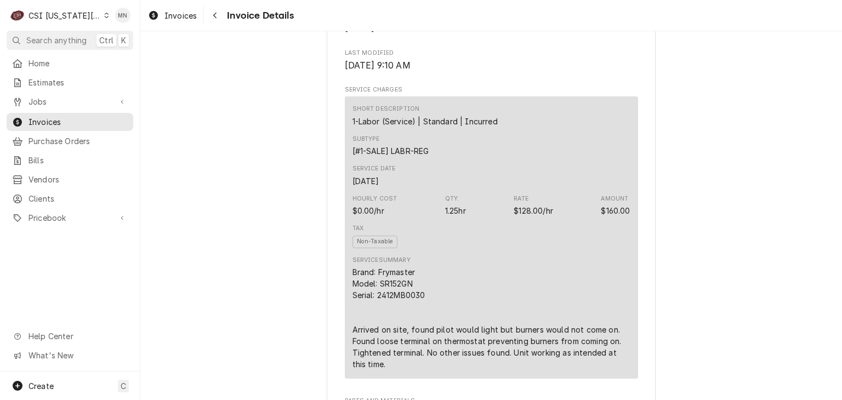
scroll to position [713, 0]
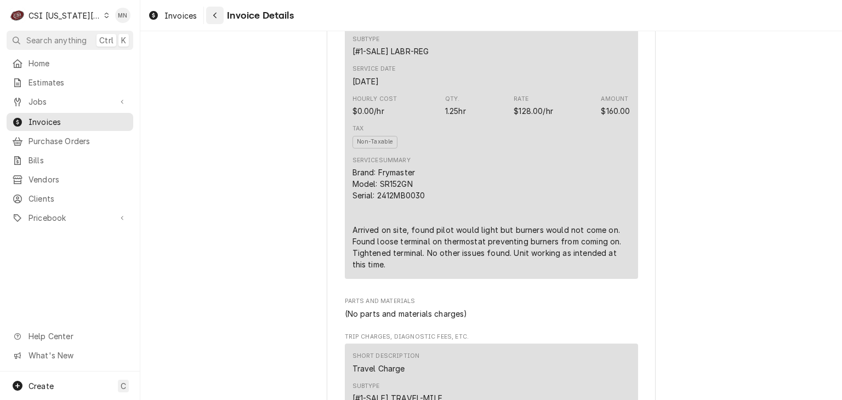
click at [219, 10] on div "Navigate back" at bounding box center [215, 15] width 11 height 11
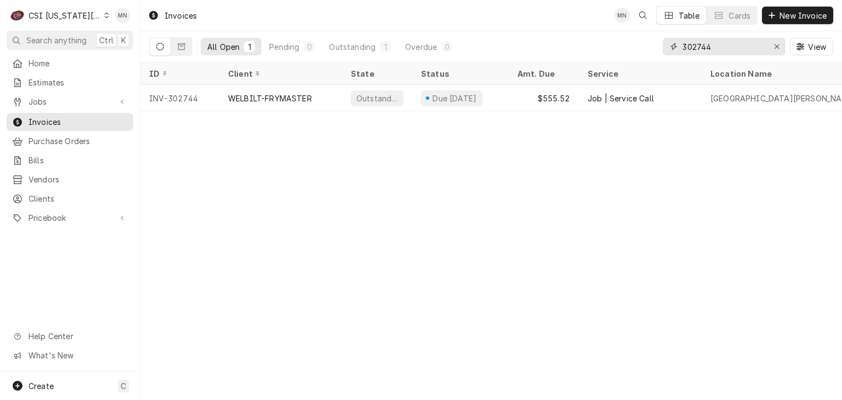
click at [727, 48] on input "302744" at bounding box center [724, 47] width 82 height 18
type input "302745"
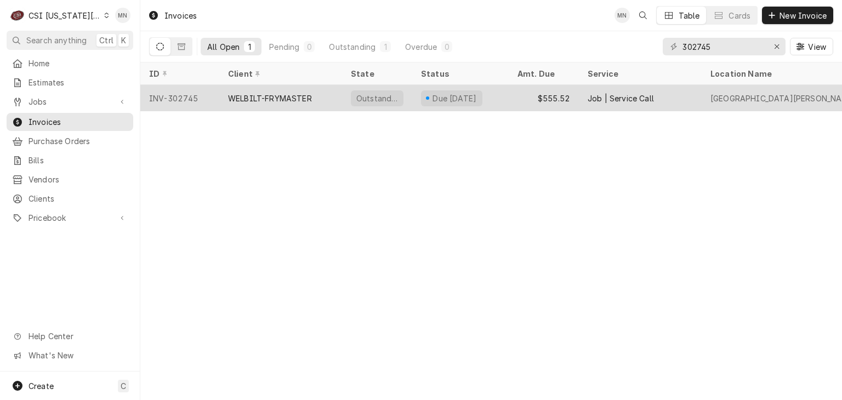
click at [245, 95] on div "WELBILT-FRYMASTER" at bounding box center [270, 99] width 84 height 12
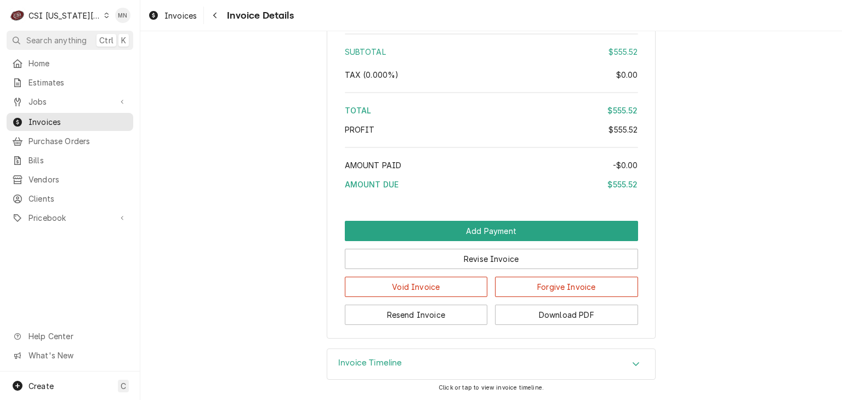
scroll to position [2056, 0]
click at [563, 318] on button "Download PDF" at bounding box center [566, 315] width 143 height 20
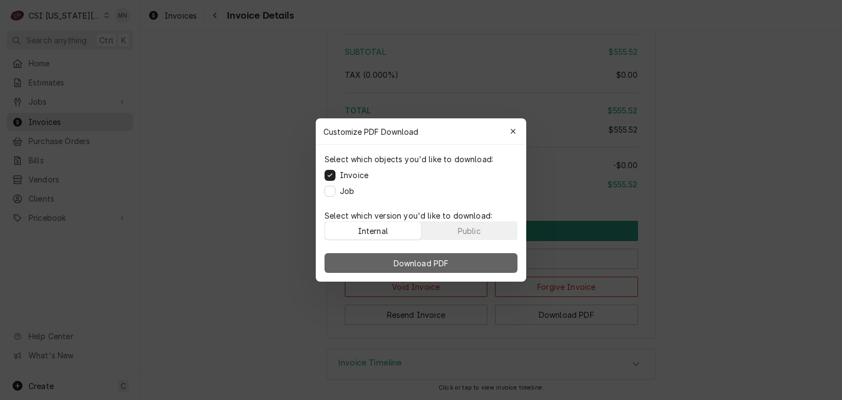
click at [421, 262] on span "Download PDF" at bounding box center [422, 264] width 60 height 12
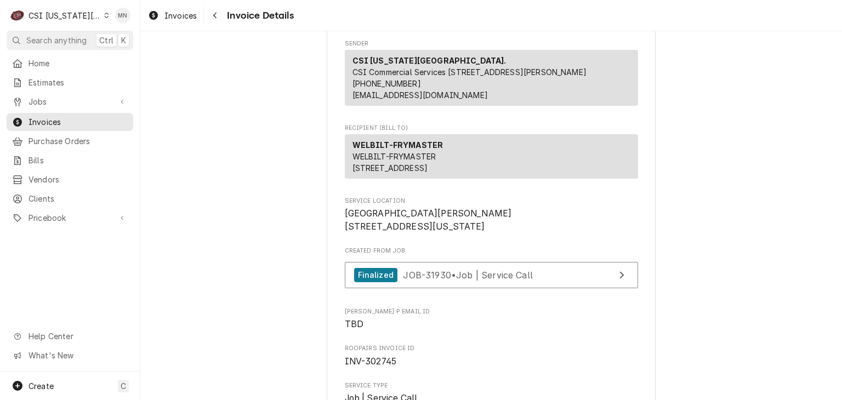
scroll to position [219, 0]
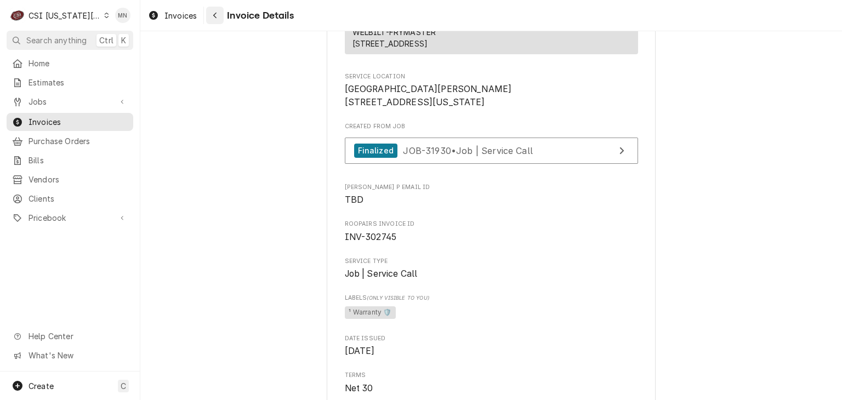
click at [217, 16] on icon "Navigate back" at bounding box center [215, 16] width 5 height 8
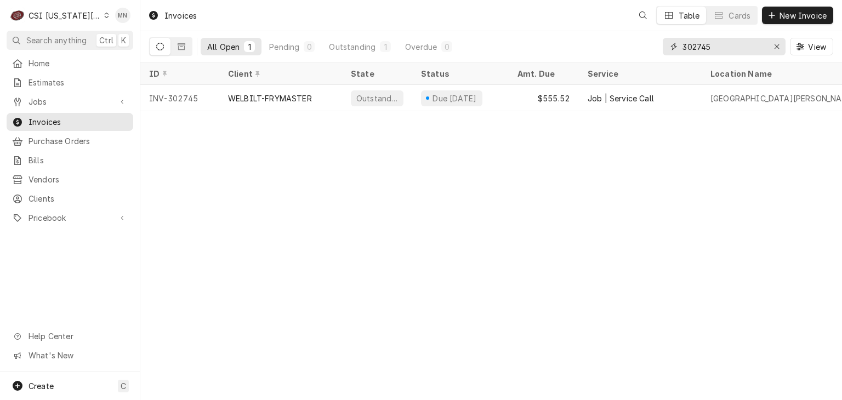
drag, startPoint x: 724, startPoint y: 47, endPoint x: 602, endPoint y: 46, distance: 121.8
click at [602, 46] on div "All Open 1 Pending 0 Outstanding 1 Overdue 0 302745 View" at bounding box center [491, 46] width 684 height 31
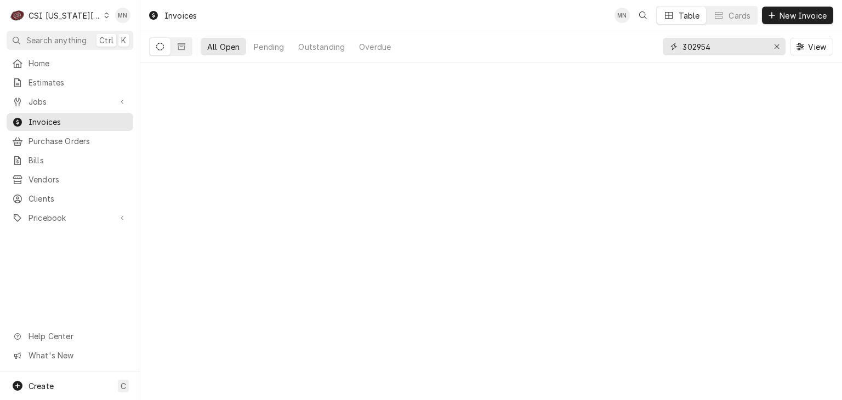
type input "302954"
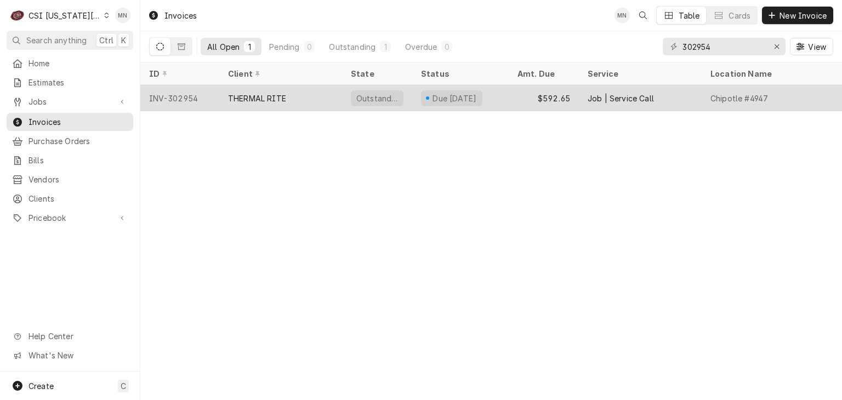
click at [229, 103] on div "THERMAL RITE" at bounding box center [280, 98] width 123 height 26
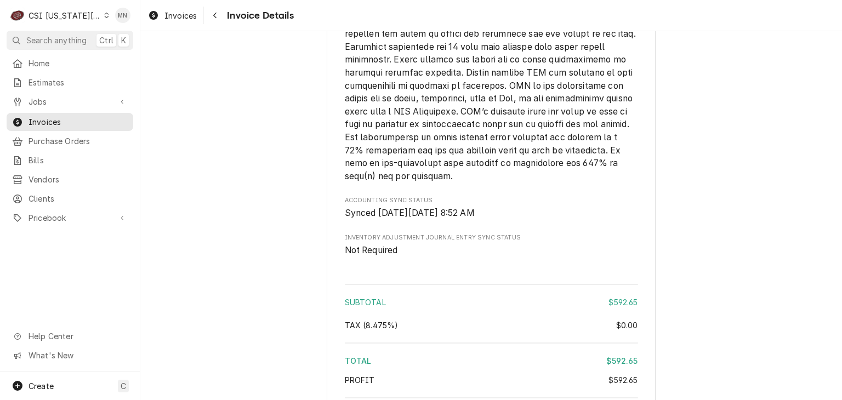
scroll to position [1974, 0]
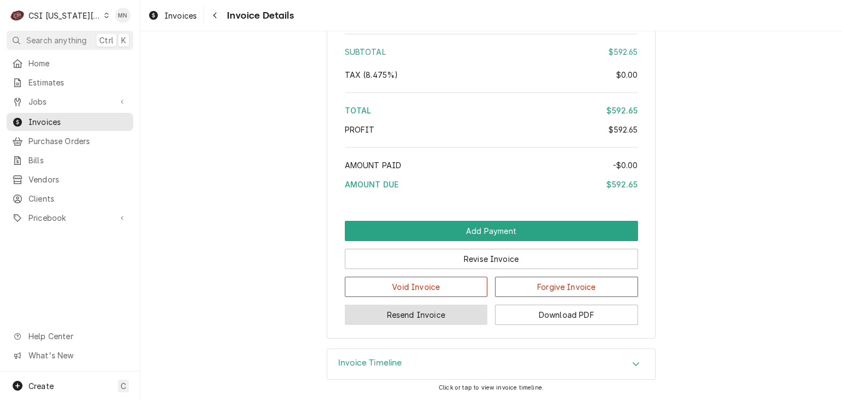
click at [429, 319] on button "Resend Invoice" at bounding box center [416, 315] width 143 height 20
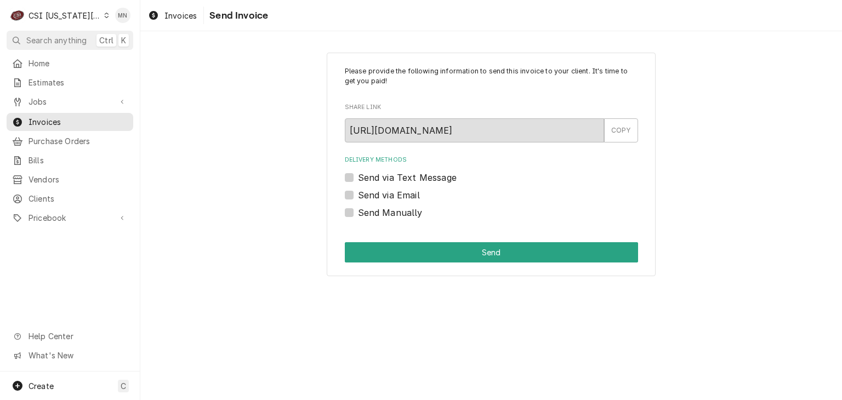
click at [358, 196] on label "Send via Email" at bounding box center [389, 195] width 62 height 13
click at [358, 196] on input "Send via Email" at bounding box center [504, 201] width 293 height 24
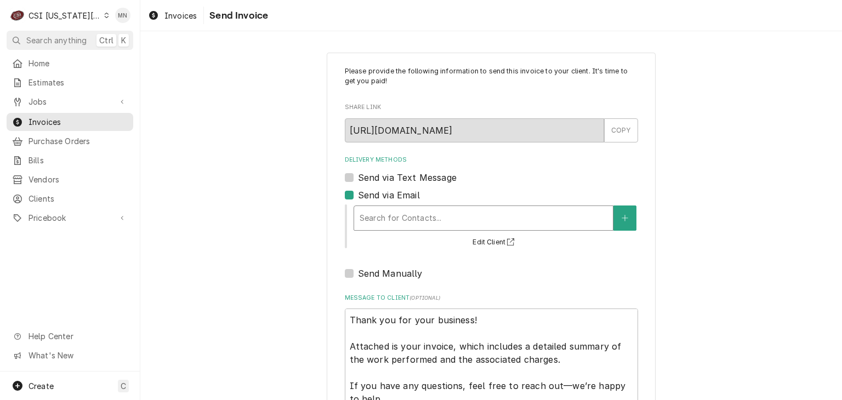
click at [376, 215] on div "Delivery Methods" at bounding box center [484, 218] width 248 height 20
click at [358, 193] on label "Send via Email" at bounding box center [389, 195] width 62 height 13
click at [358, 193] on input "Send via Email" at bounding box center [504, 201] width 293 height 24
checkbox input "false"
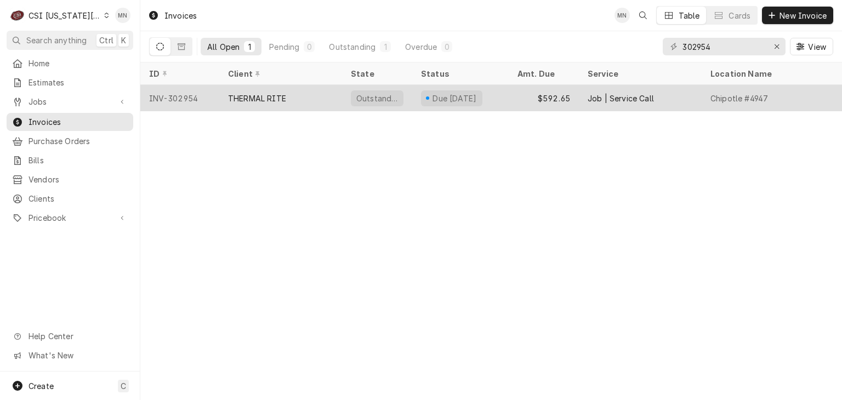
click at [250, 105] on div "THERMAL RITE" at bounding box center [280, 98] width 123 height 26
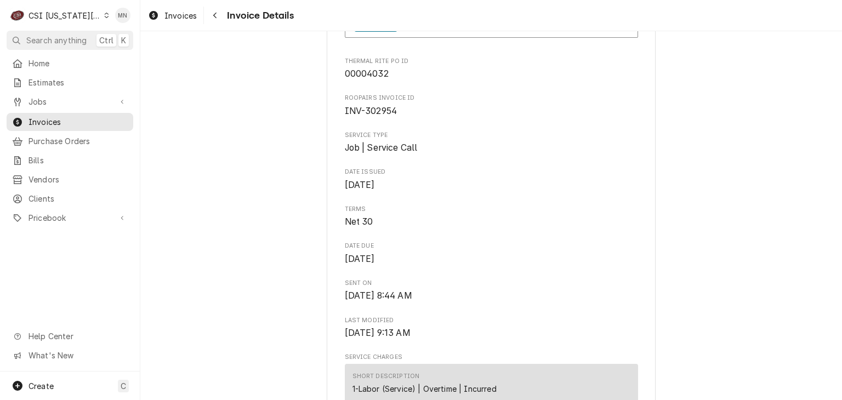
scroll to position [384, 0]
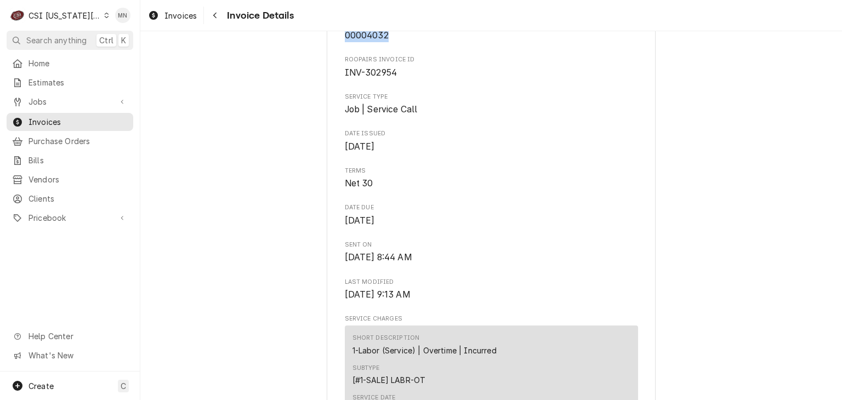
drag, startPoint x: 387, startPoint y: 72, endPoint x: 338, endPoint y: 76, distance: 49.0
drag, startPoint x: 349, startPoint y: 75, endPoint x: 303, endPoint y: 88, distance: 48.1
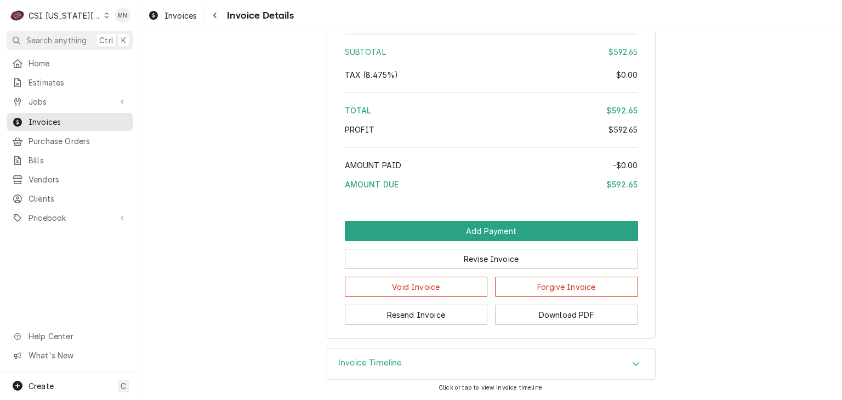
scroll to position [1983, 0]
click at [540, 316] on button "Download PDF" at bounding box center [566, 315] width 143 height 20
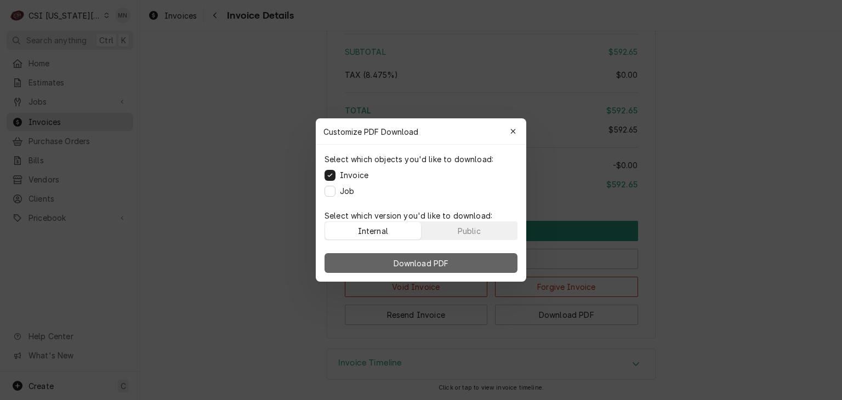
click at [444, 268] on span "Download PDF" at bounding box center [422, 264] width 60 height 12
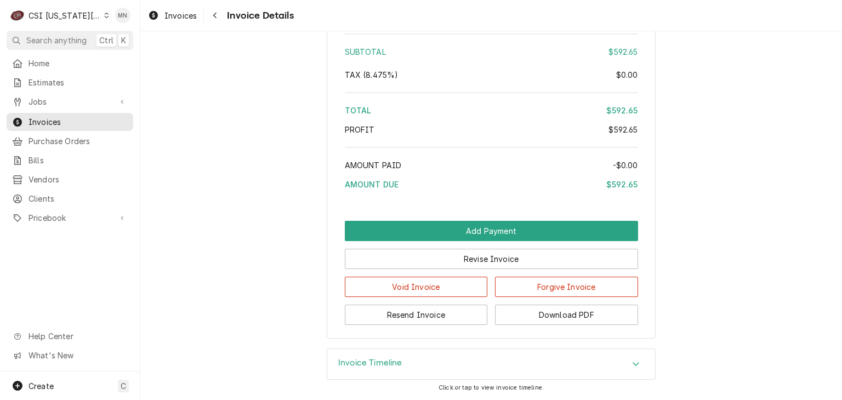
click at [416, 320] on button "Resend Invoice" at bounding box center [416, 315] width 143 height 20
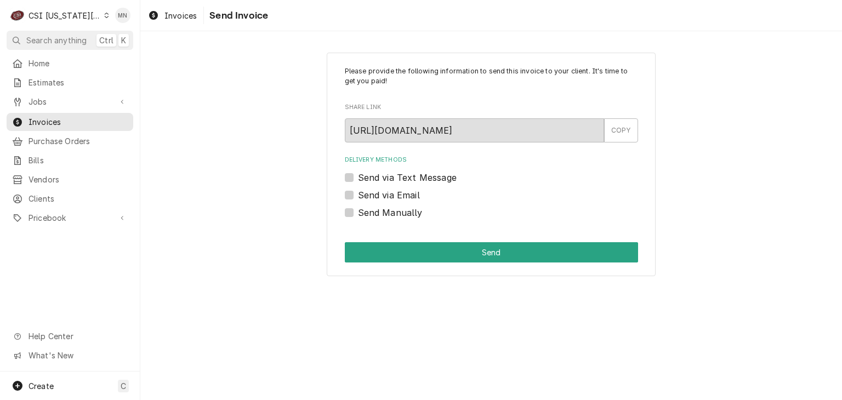
click at [358, 196] on label "Send via Email" at bounding box center [389, 195] width 62 height 13
click at [358, 196] on input "Send via Email" at bounding box center [504, 201] width 293 height 24
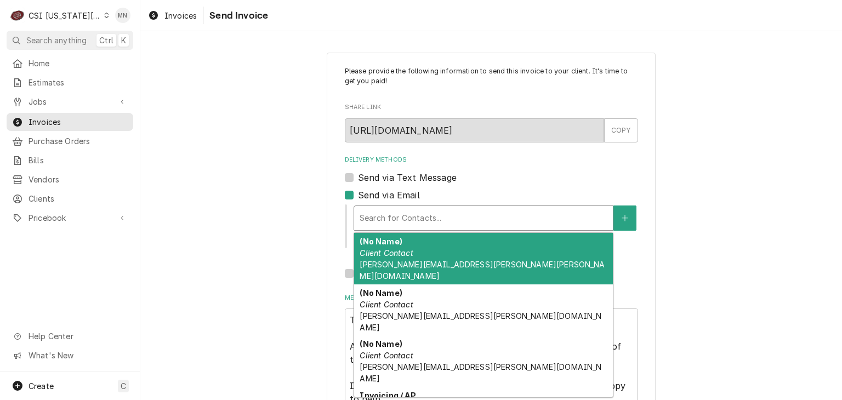
click at [367, 216] on div "Delivery Methods" at bounding box center [484, 218] width 248 height 20
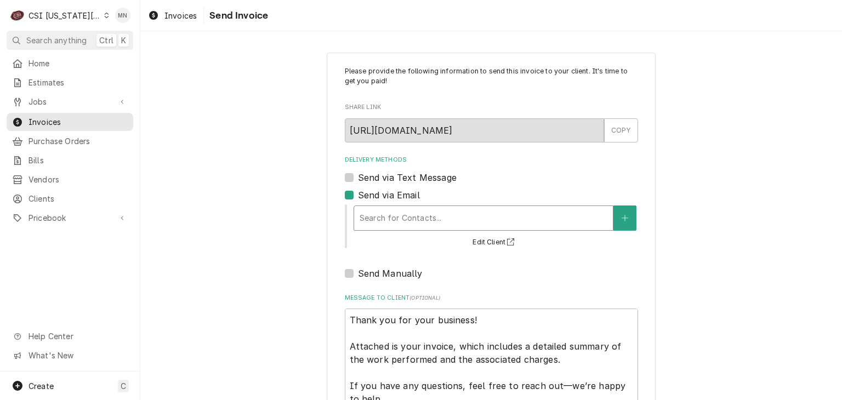
click at [370, 220] on div "Delivery Methods" at bounding box center [484, 218] width 248 height 20
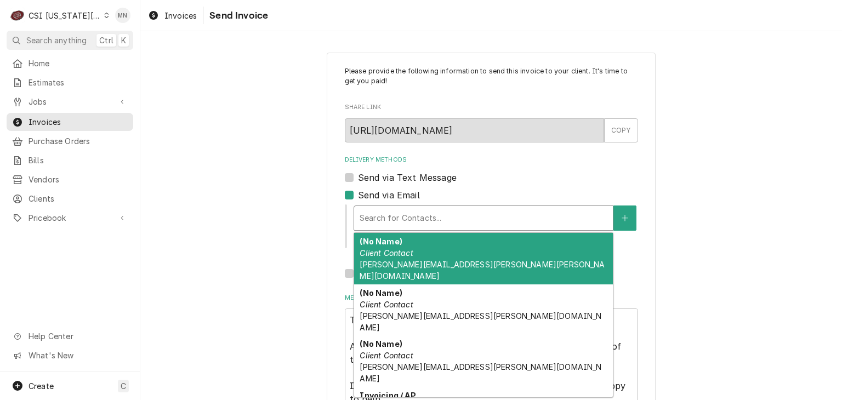
click at [369, 216] on div "Delivery Methods" at bounding box center [484, 218] width 248 height 20
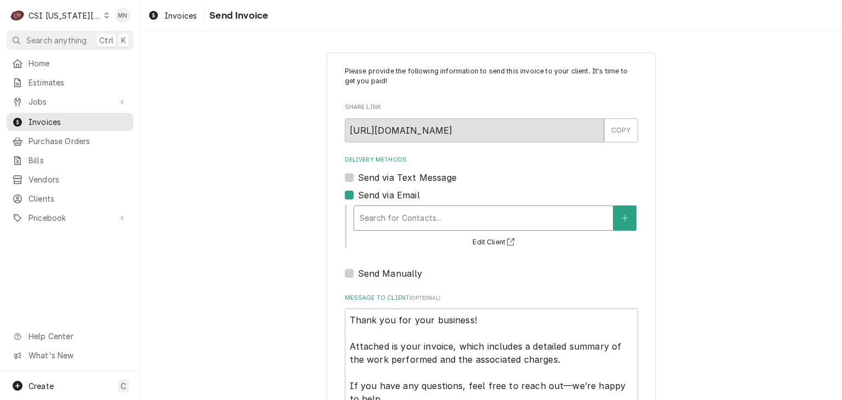
click at [358, 196] on label "Send via Email" at bounding box center [389, 195] width 62 height 13
click at [358, 196] on input "Send via Email" at bounding box center [504, 201] width 293 height 24
checkbox input "false"
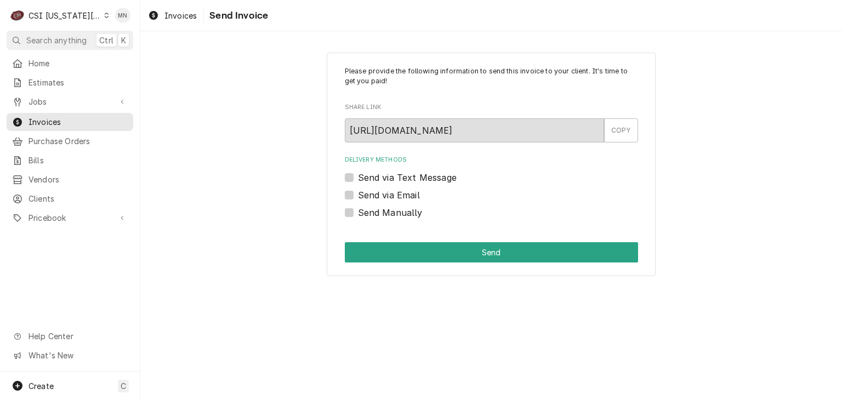
click at [358, 210] on label "Send Manually" at bounding box center [390, 212] width 65 height 13
click at [358, 210] on input "Send Manually" at bounding box center [504, 218] width 293 height 24
checkbox input "true"
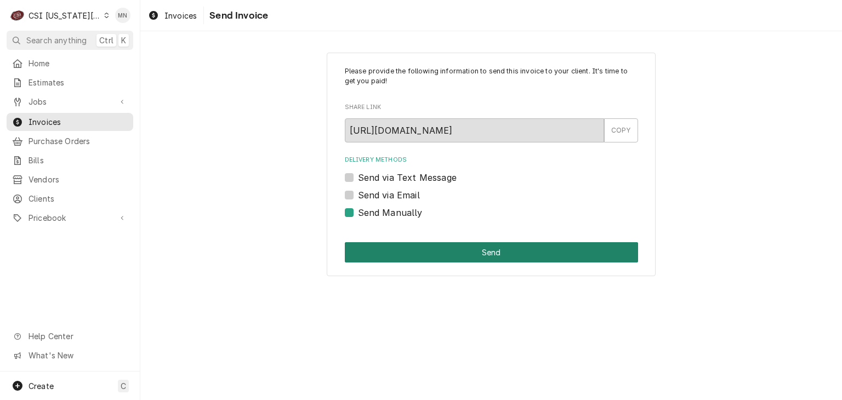
click at [494, 250] on button "Send" at bounding box center [491, 252] width 293 height 20
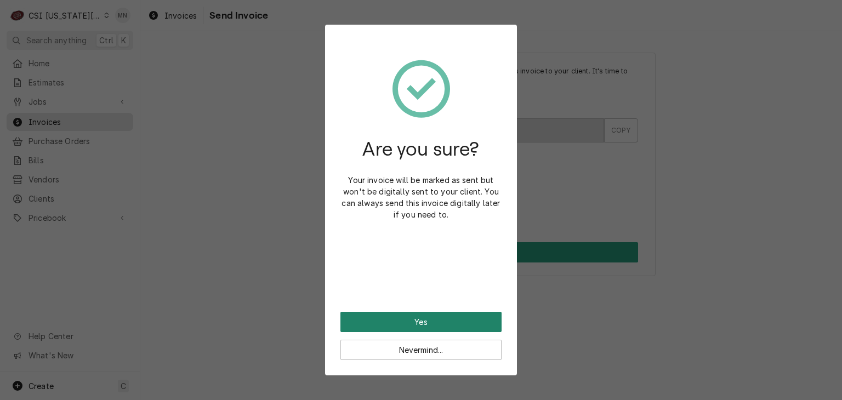
click at [421, 318] on button "Yes" at bounding box center [421, 322] width 161 height 20
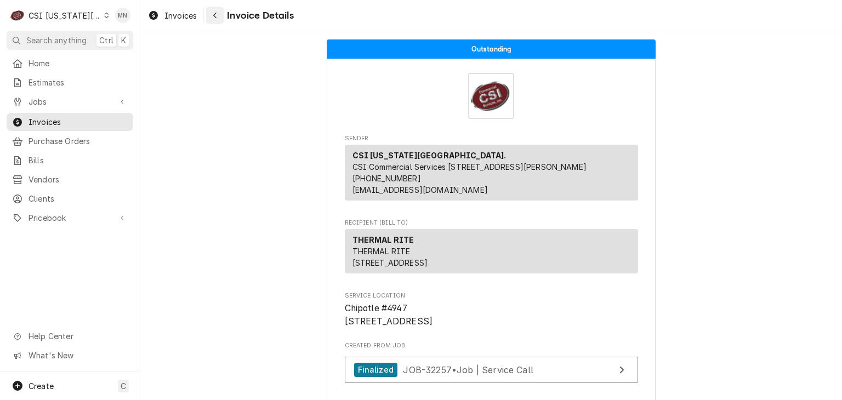
click at [216, 18] on icon "Navigate back" at bounding box center [215, 16] width 5 height 8
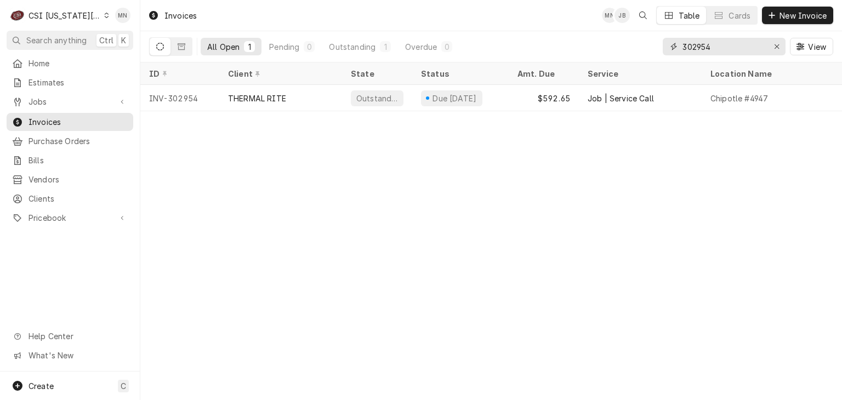
drag, startPoint x: 731, startPoint y: 53, endPoint x: 640, endPoint y: 51, distance: 90.5
click at [641, 52] on div "All Open 1 Pending 0 Outstanding 1 Overdue 0 302954 View" at bounding box center [491, 46] width 684 height 31
type input "302811"
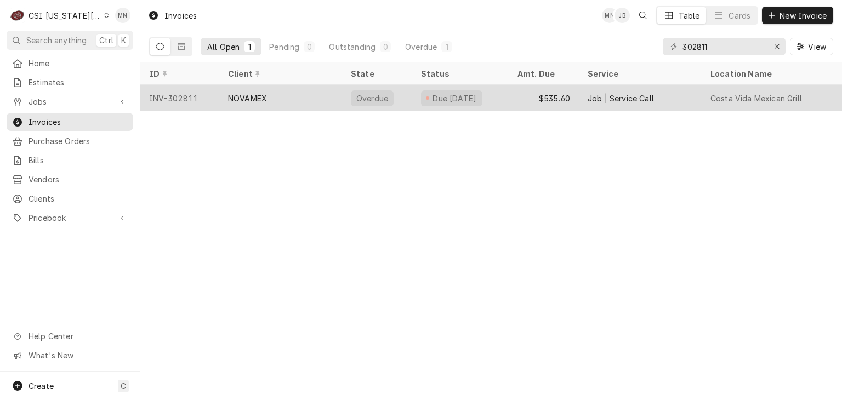
click at [265, 104] on div "NOVAMEX" at bounding box center [280, 98] width 123 height 26
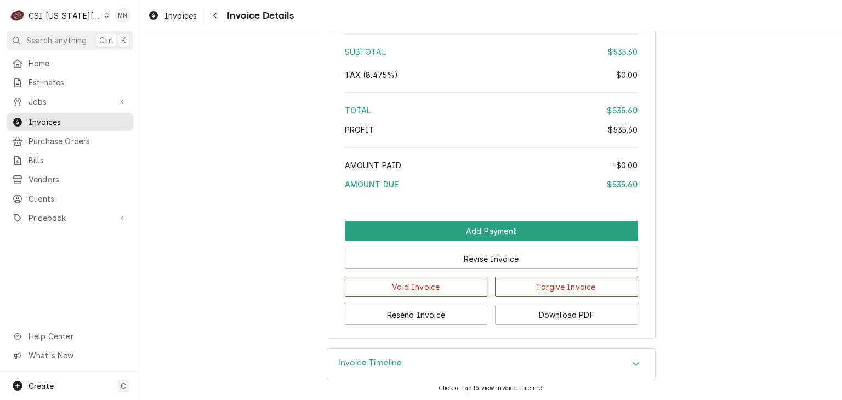
scroll to position [2007, 0]
click at [434, 313] on button "Resend Invoice" at bounding box center [416, 315] width 143 height 20
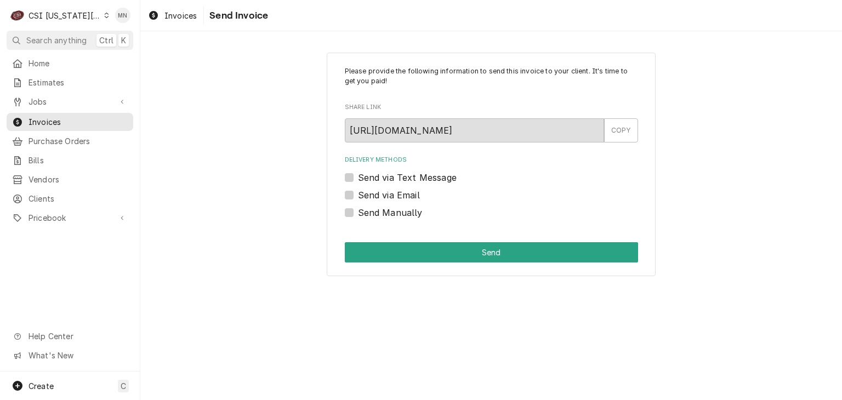
click at [358, 194] on label "Send via Email" at bounding box center [389, 195] width 62 height 13
click at [358, 194] on input "Send via Email" at bounding box center [504, 201] width 293 height 24
checkbox input "true"
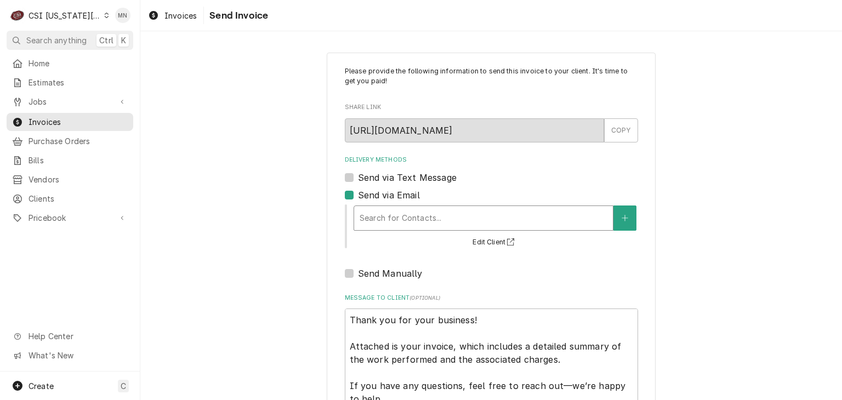
click at [369, 211] on div "Delivery Methods" at bounding box center [484, 218] width 248 height 20
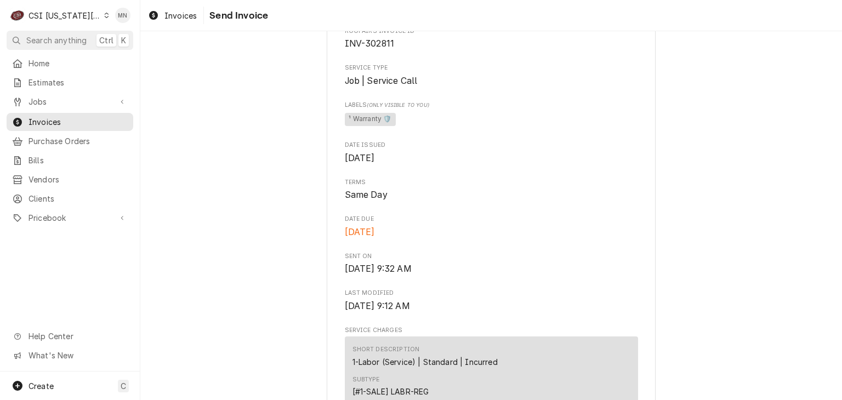
scroll to position [329, 0]
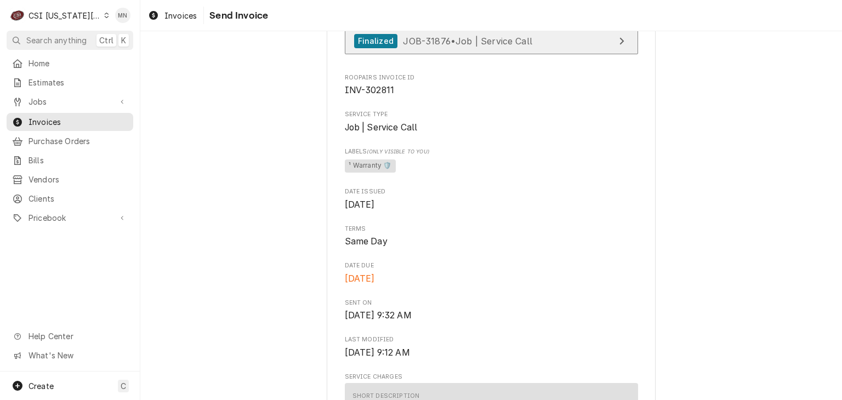
click at [450, 46] on span "JOB-31876 • Job | Service Call" at bounding box center [467, 40] width 129 height 11
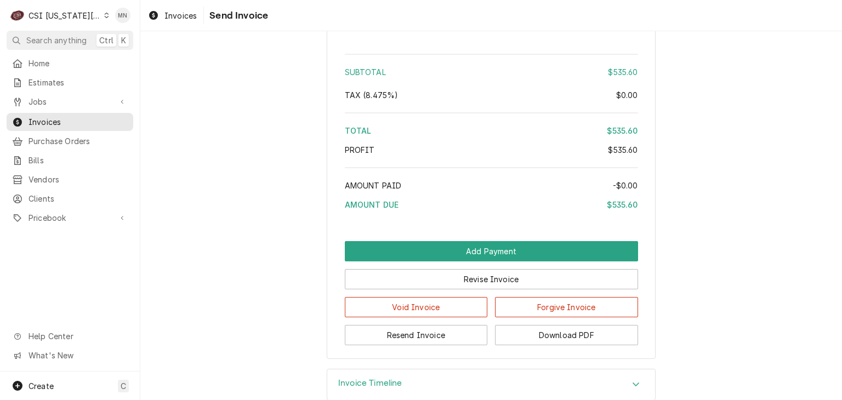
scroll to position [1974, 0]
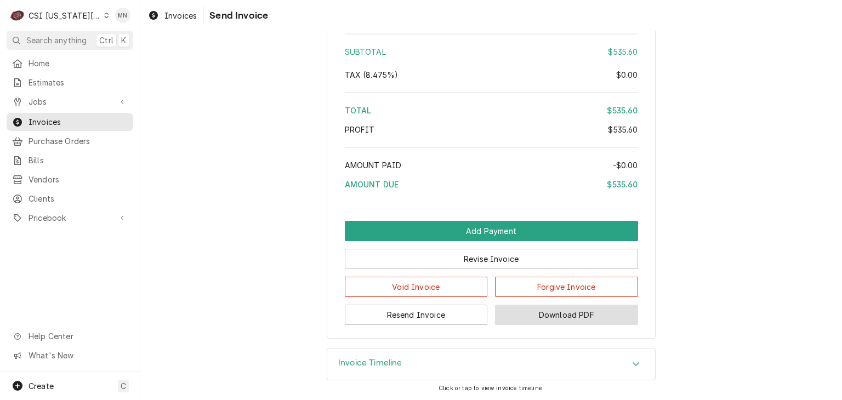
click at [539, 325] on button "Download PDF" at bounding box center [566, 315] width 143 height 20
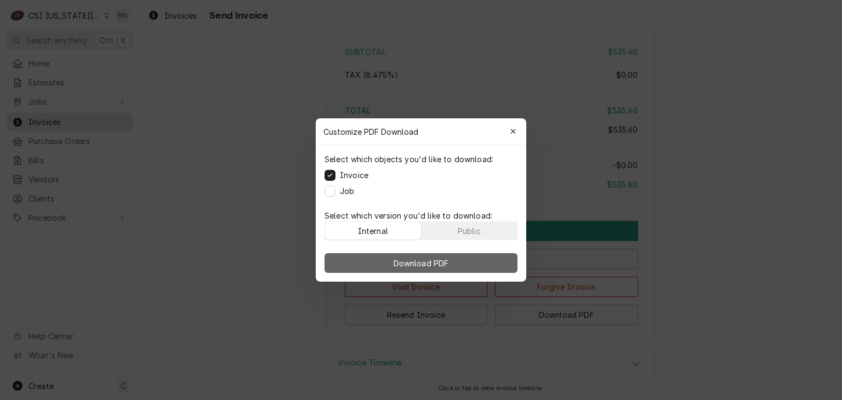
click at [463, 266] on button "Download PDF" at bounding box center [421, 263] width 193 height 20
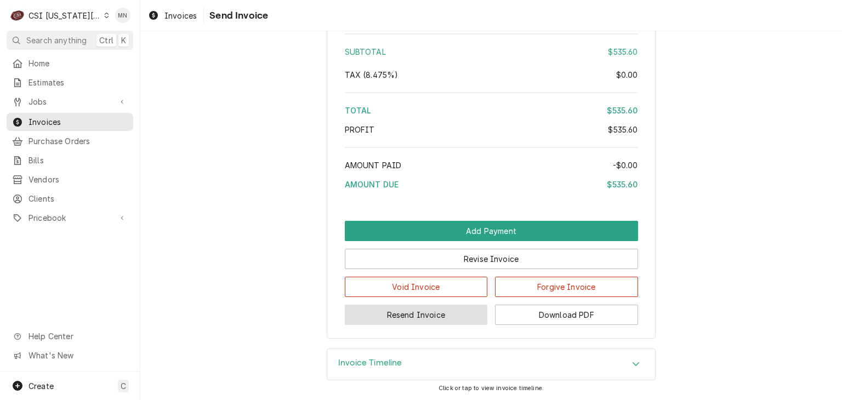
click at [401, 325] on button "Resend Invoice" at bounding box center [416, 315] width 143 height 20
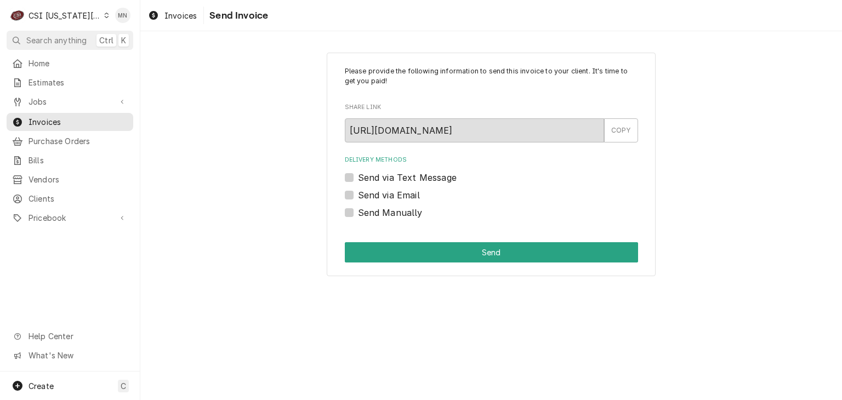
click at [358, 194] on label "Send via Email" at bounding box center [389, 195] width 62 height 13
click at [358, 194] on input "Send via Email" at bounding box center [504, 201] width 293 height 24
checkbox input "true"
type textarea "x"
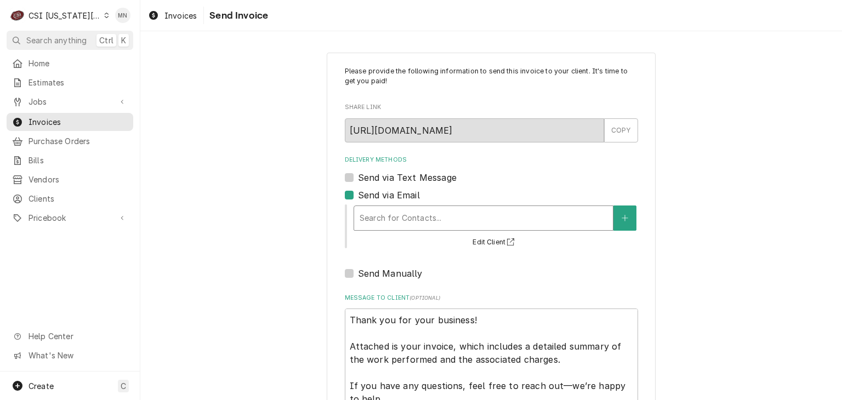
click at [389, 219] on div "Delivery Methods" at bounding box center [484, 218] width 248 height 20
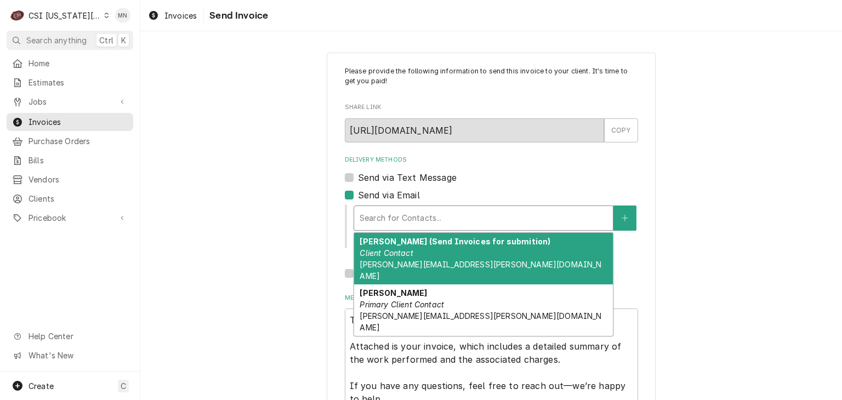
click at [379, 217] on div "Delivery Methods" at bounding box center [484, 218] width 248 height 20
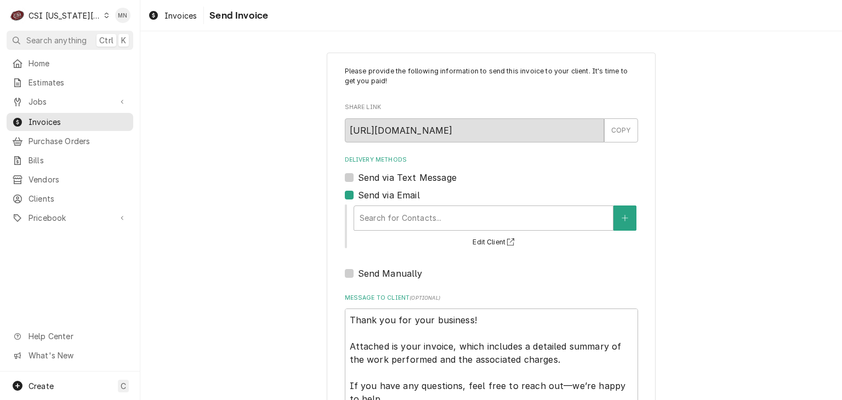
click at [358, 195] on label "Send via Email" at bounding box center [389, 195] width 62 height 13
click at [358, 195] on input "Send via Email" at bounding box center [504, 201] width 293 height 24
checkbox input "false"
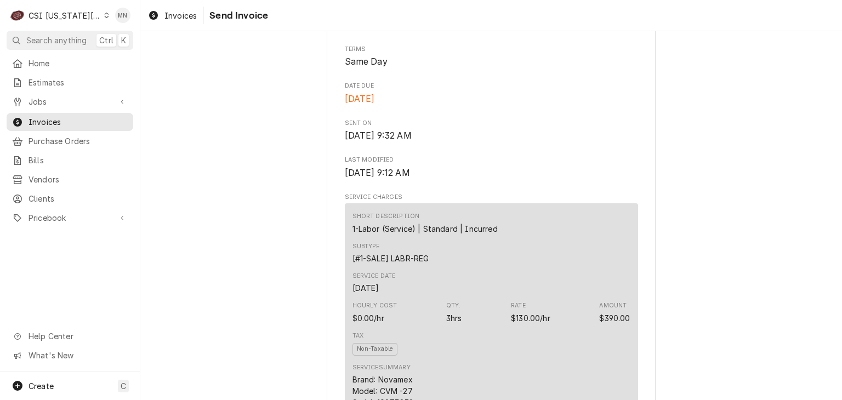
scroll to position [603, 0]
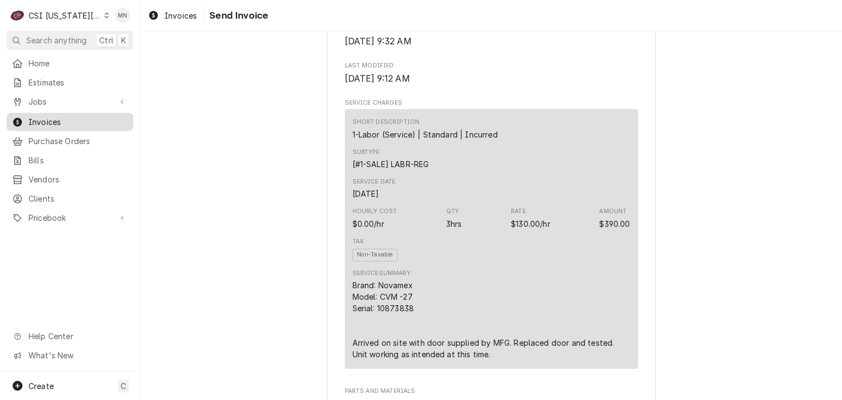
click at [55, 120] on span "Invoices" at bounding box center [78, 122] width 99 height 12
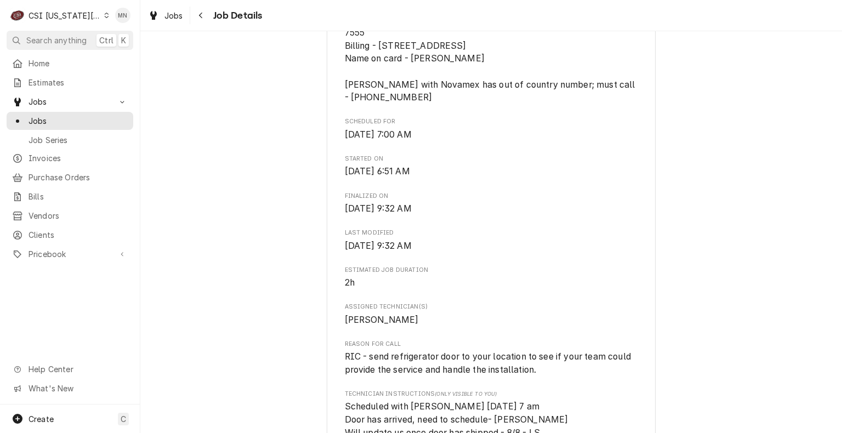
scroll to position [384, 0]
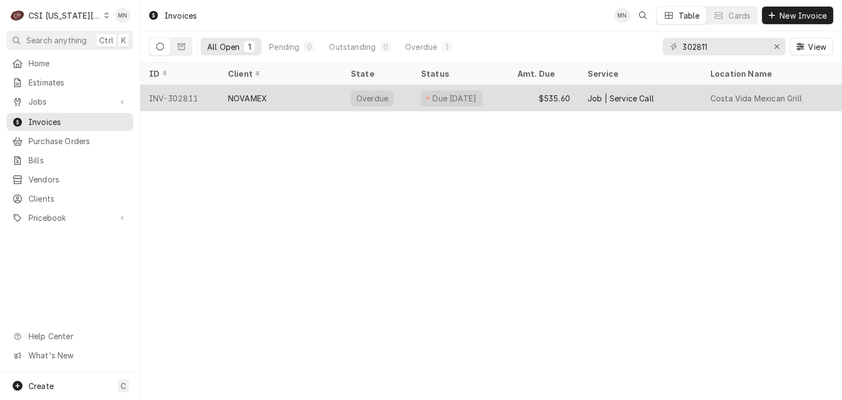
click at [248, 99] on div "NOVAMEX" at bounding box center [247, 99] width 39 height 12
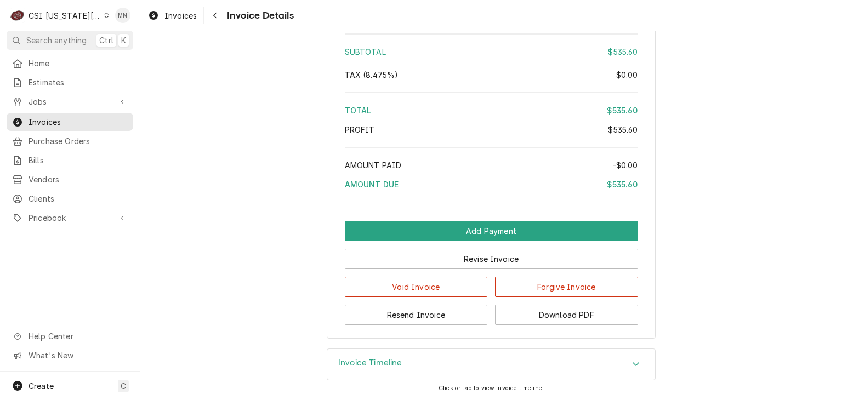
scroll to position [2007, 0]
click at [429, 317] on button "Resend Invoice" at bounding box center [416, 315] width 143 height 20
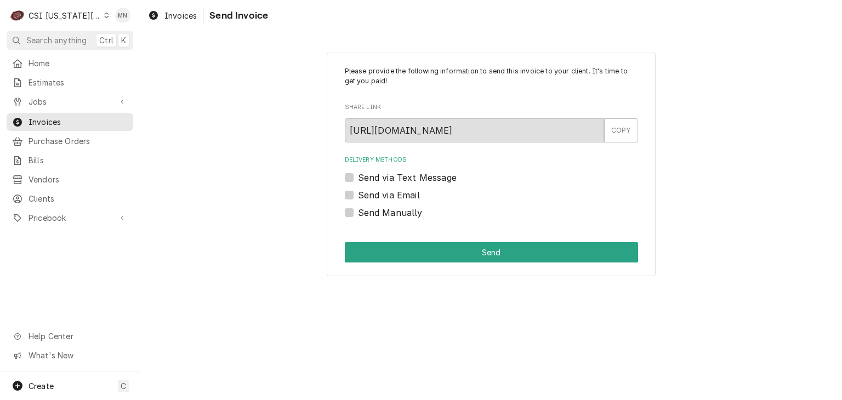
click at [358, 213] on label "Send Manually" at bounding box center [390, 212] width 65 height 13
click at [358, 213] on input "Send Manually" at bounding box center [504, 218] width 293 height 24
checkbox input "true"
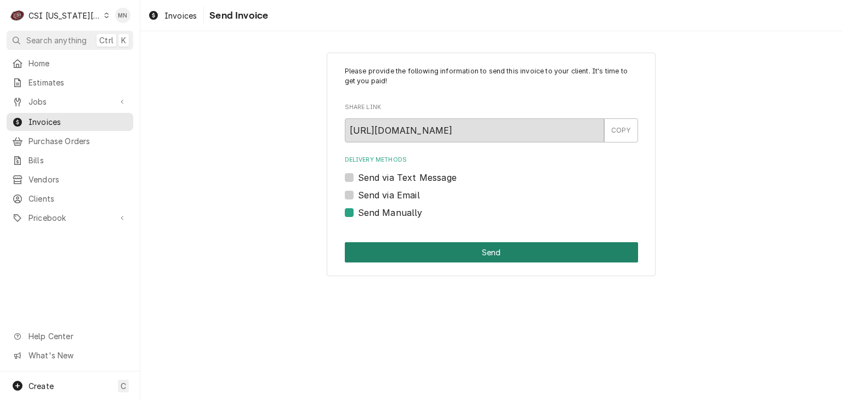
click at [450, 255] on button "Send" at bounding box center [491, 252] width 293 height 20
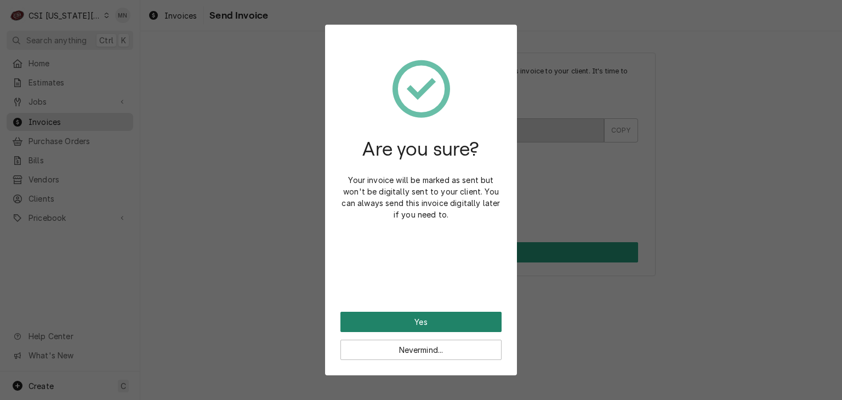
click at [417, 323] on button "Yes" at bounding box center [421, 322] width 161 height 20
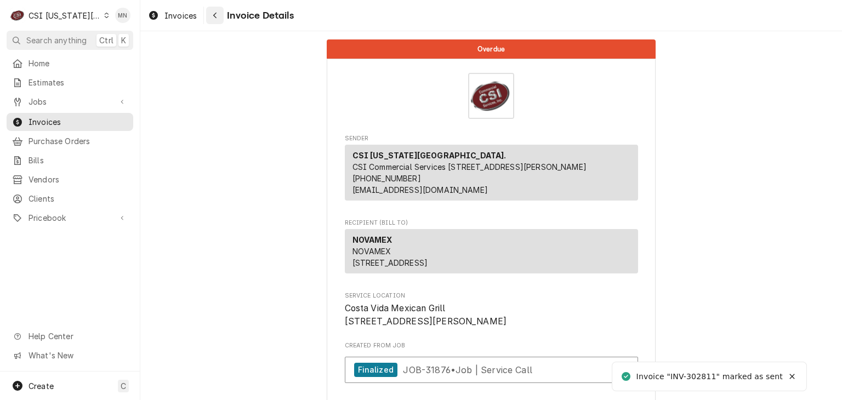
click at [218, 14] on div "Navigate back" at bounding box center [215, 15] width 11 height 11
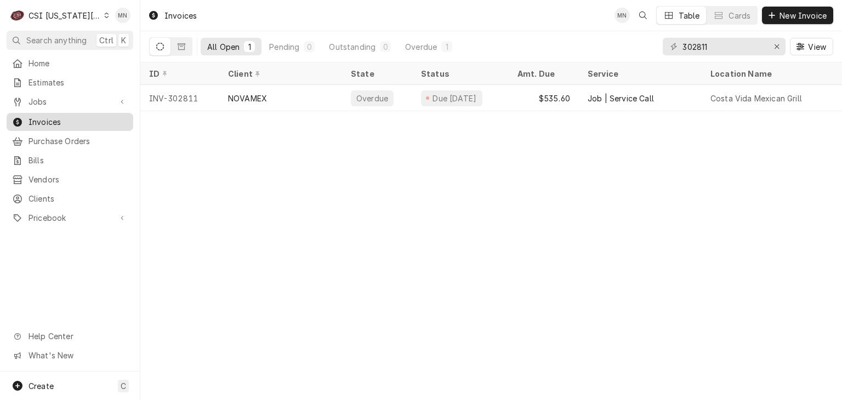
click at [42, 121] on span "Invoices" at bounding box center [78, 122] width 99 height 12
drag, startPoint x: 716, startPoint y: 45, endPoint x: 530, endPoint y: 46, distance: 185.9
click at [540, 46] on div "All Open 1 Pending 0 Outstanding 0 Overdue 1 302811 View" at bounding box center [491, 46] width 684 height 31
type input "303045"
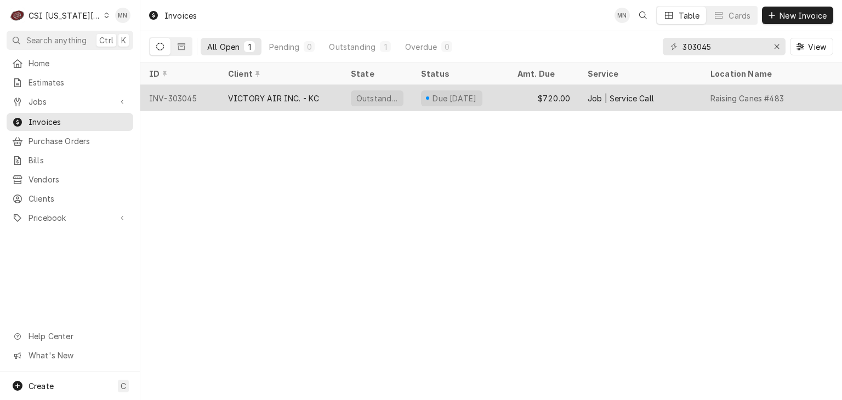
click at [258, 103] on div "VICTORY AIR INC. - KC" at bounding box center [280, 98] width 123 height 26
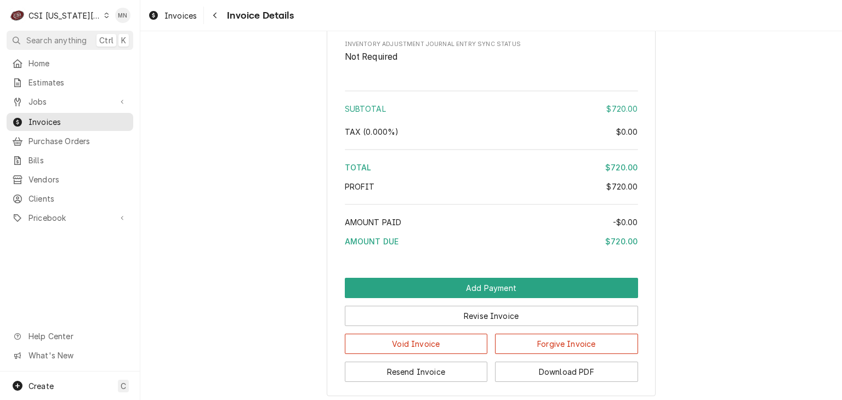
scroll to position [1959, 0]
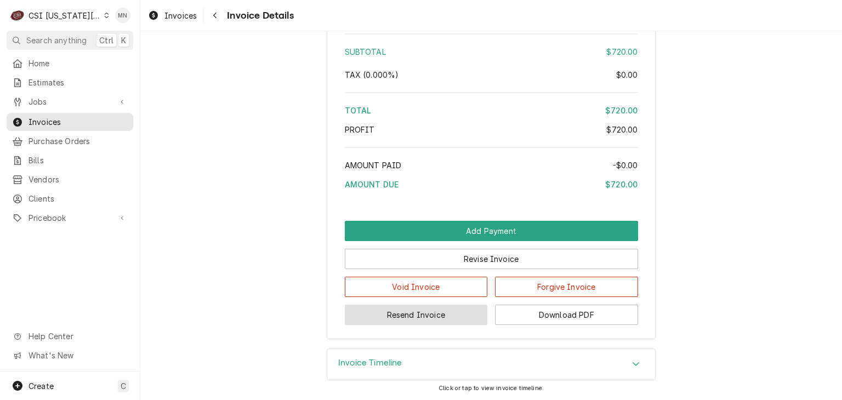
click at [411, 315] on button "Resend Invoice" at bounding box center [416, 315] width 143 height 20
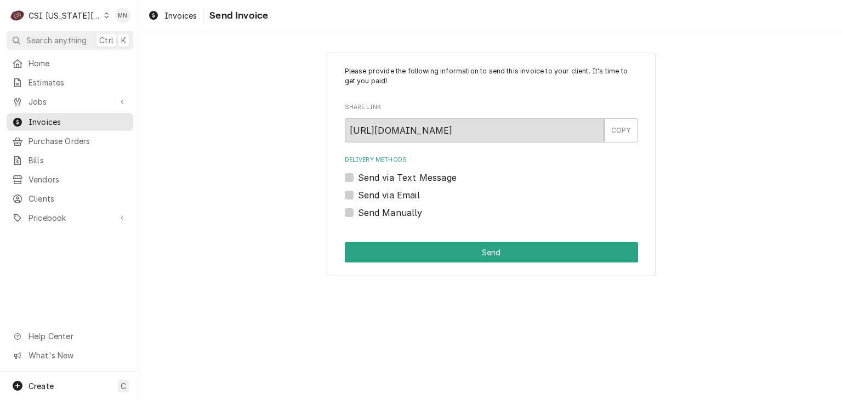
click at [358, 196] on label "Send via Email" at bounding box center [389, 195] width 62 height 13
click at [358, 196] on input "Send via Email" at bounding box center [504, 201] width 293 height 24
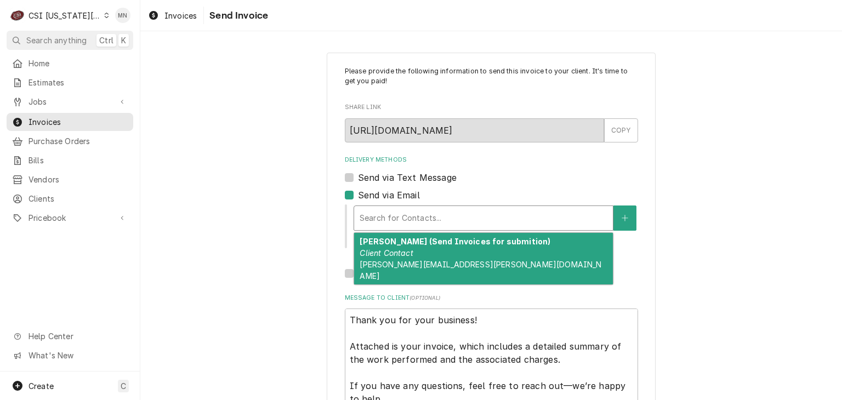
click at [394, 210] on div "Delivery Methods" at bounding box center [484, 218] width 248 height 20
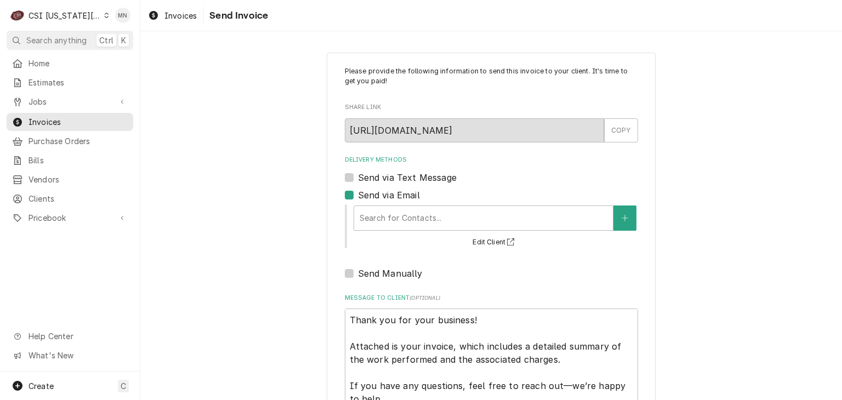
click at [358, 196] on label "Send via Email" at bounding box center [389, 195] width 62 height 13
click at [358, 196] on input "Send via Email" at bounding box center [504, 201] width 293 height 24
checkbox input "false"
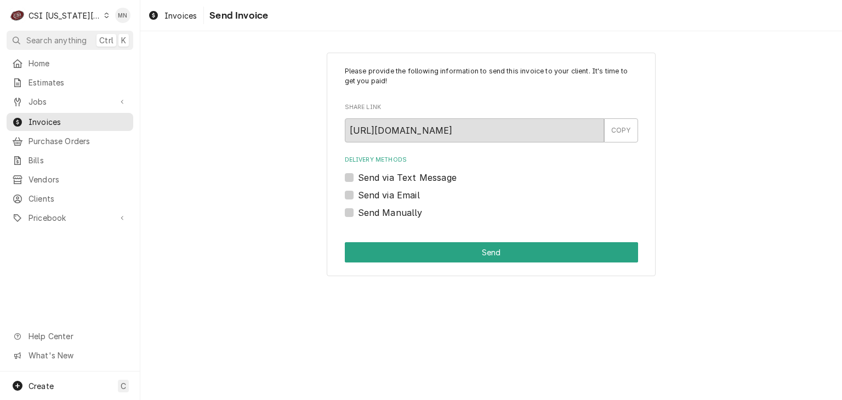
drag, startPoint x: 23, startPoint y: 1, endPoint x: 205, endPoint y: 42, distance: 186.7
click at [205, 42] on div "Please provide the following information to send this invoice to your client. I…" at bounding box center [491, 215] width 702 height 369
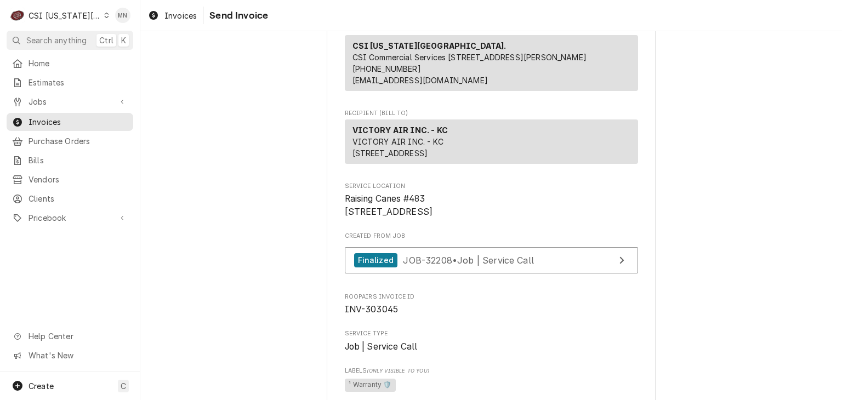
scroll to position [165, 0]
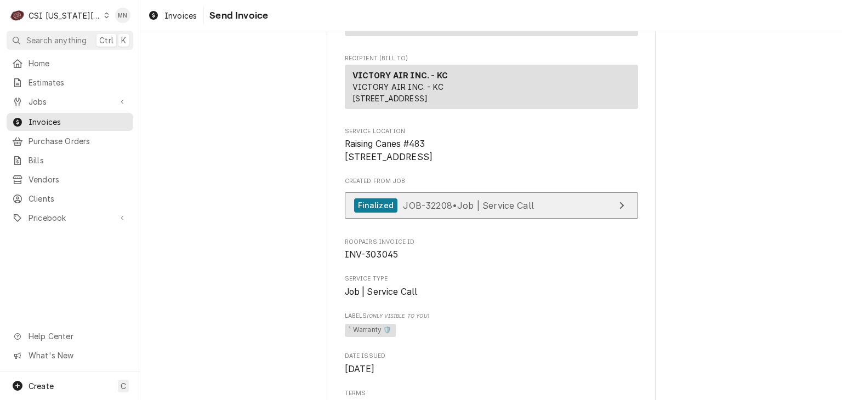
click at [477, 211] on span "JOB-32208 • Job | Service Call" at bounding box center [468, 205] width 131 height 11
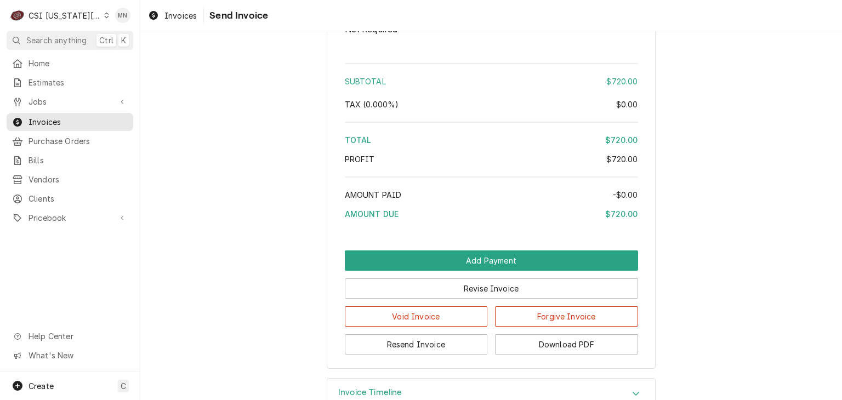
scroll to position [1959, 0]
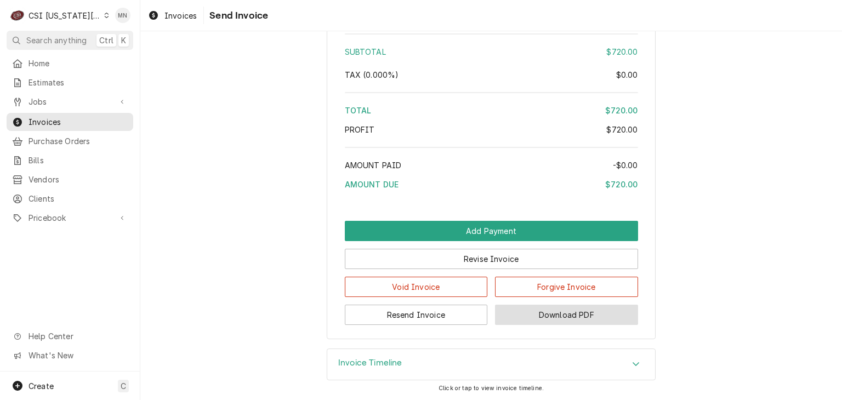
click at [568, 316] on button "Download PDF" at bounding box center [566, 315] width 143 height 20
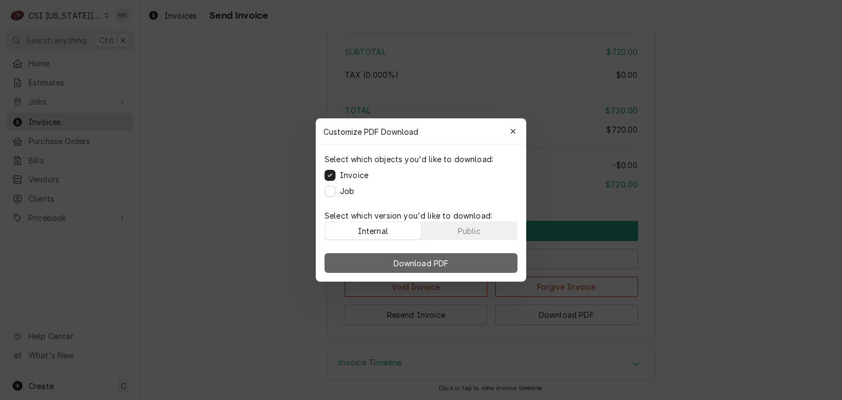
click at [417, 261] on span "Download PDF" at bounding box center [422, 264] width 60 height 12
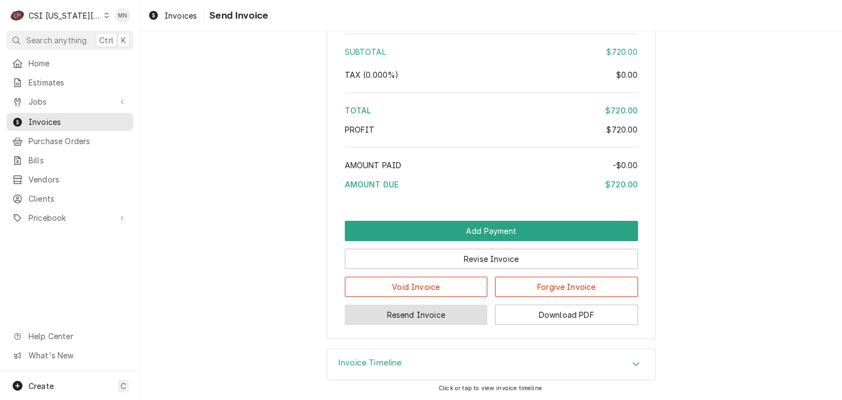
click at [437, 316] on button "Resend Invoice" at bounding box center [416, 315] width 143 height 20
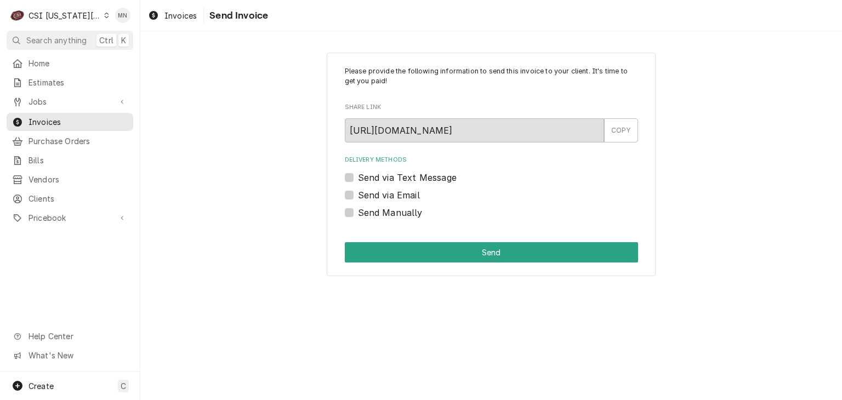
click at [358, 212] on label "Send Manually" at bounding box center [390, 212] width 65 height 13
click at [358, 212] on input "Send Manually" at bounding box center [504, 218] width 293 height 24
checkbox input "true"
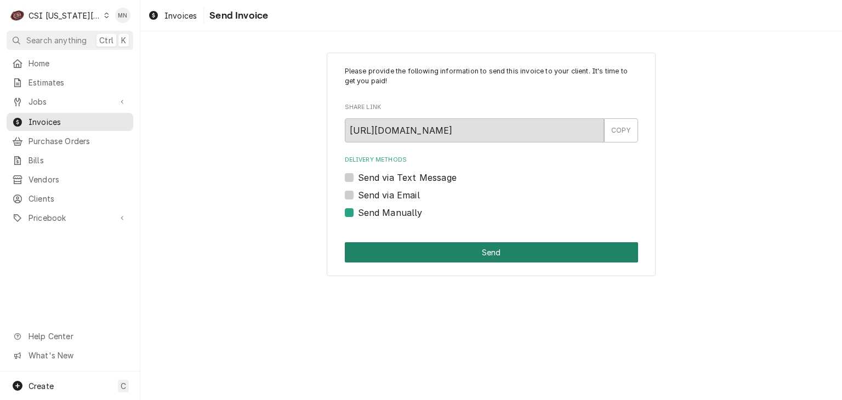
click at [499, 251] on button "Send" at bounding box center [491, 252] width 293 height 20
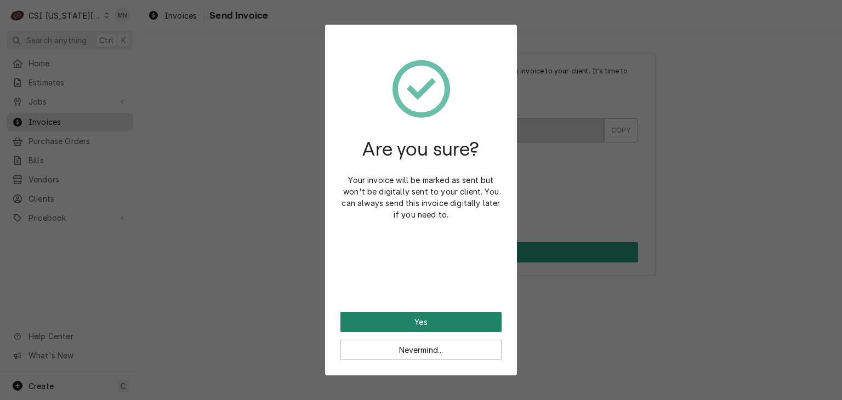
click at [429, 321] on button "Yes" at bounding box center [421, 322] width 161 height 20
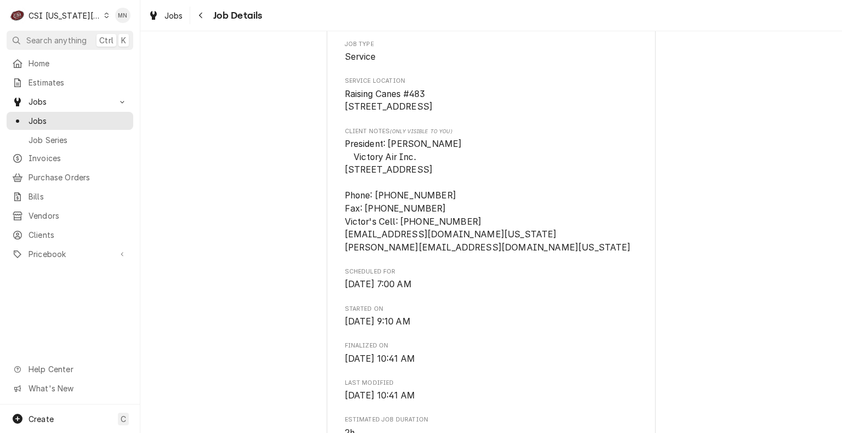
scroll to position [274, 0]
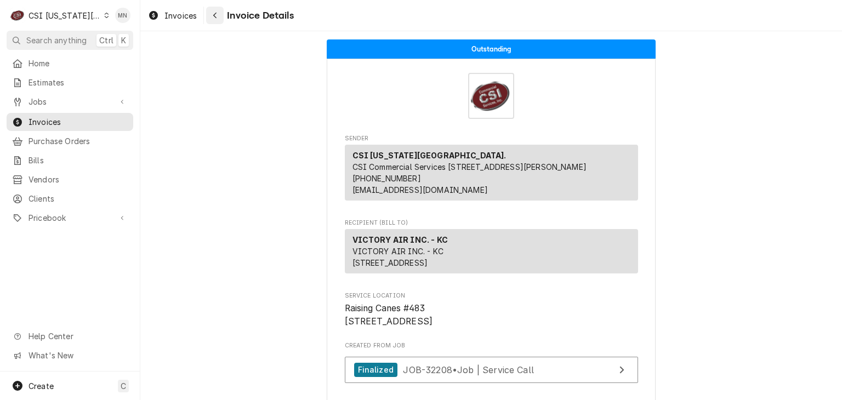
click at [218, 20] on div "Navigate back" at bounding box center [215, 15] width 11 height 11
